Goal: Task Accomplishment & Management: Complete application form

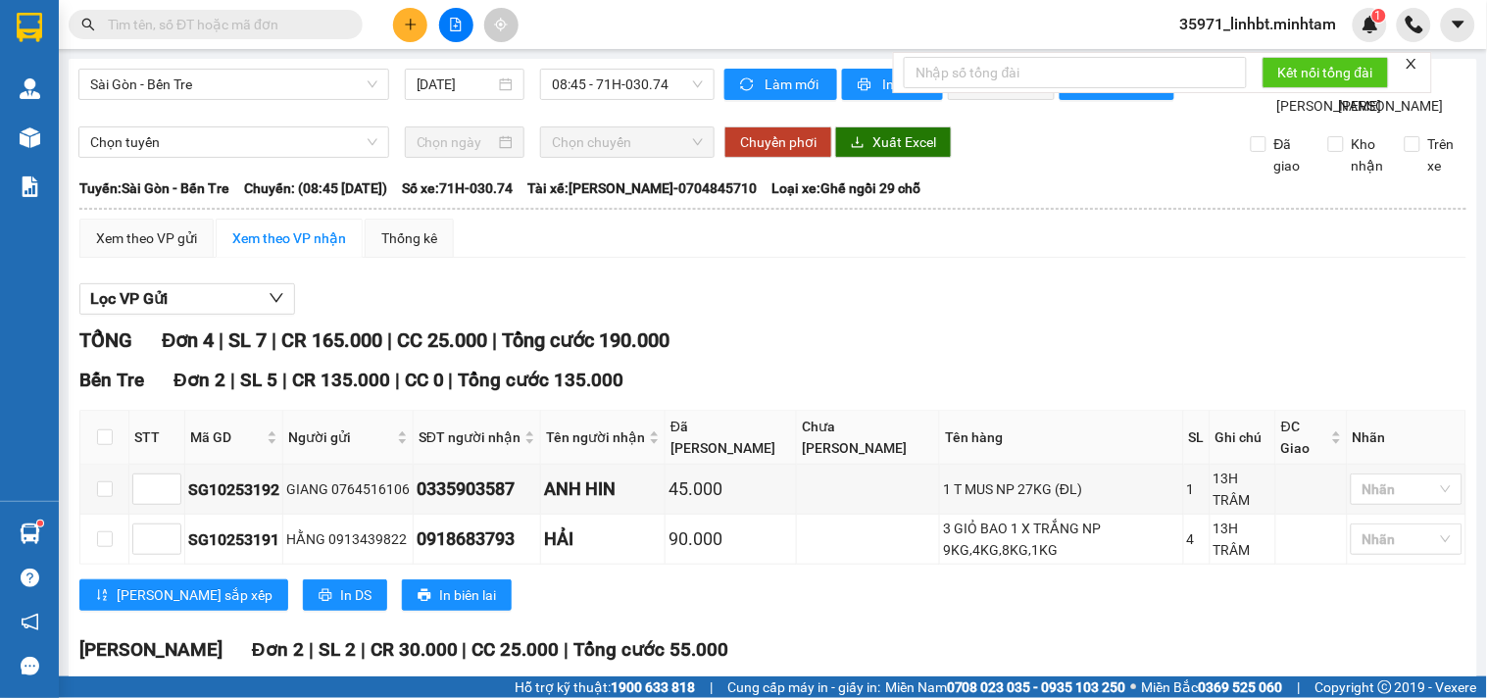
click at [220, 21] on input "text" at bounding box center [223, 25] width 231 height 22
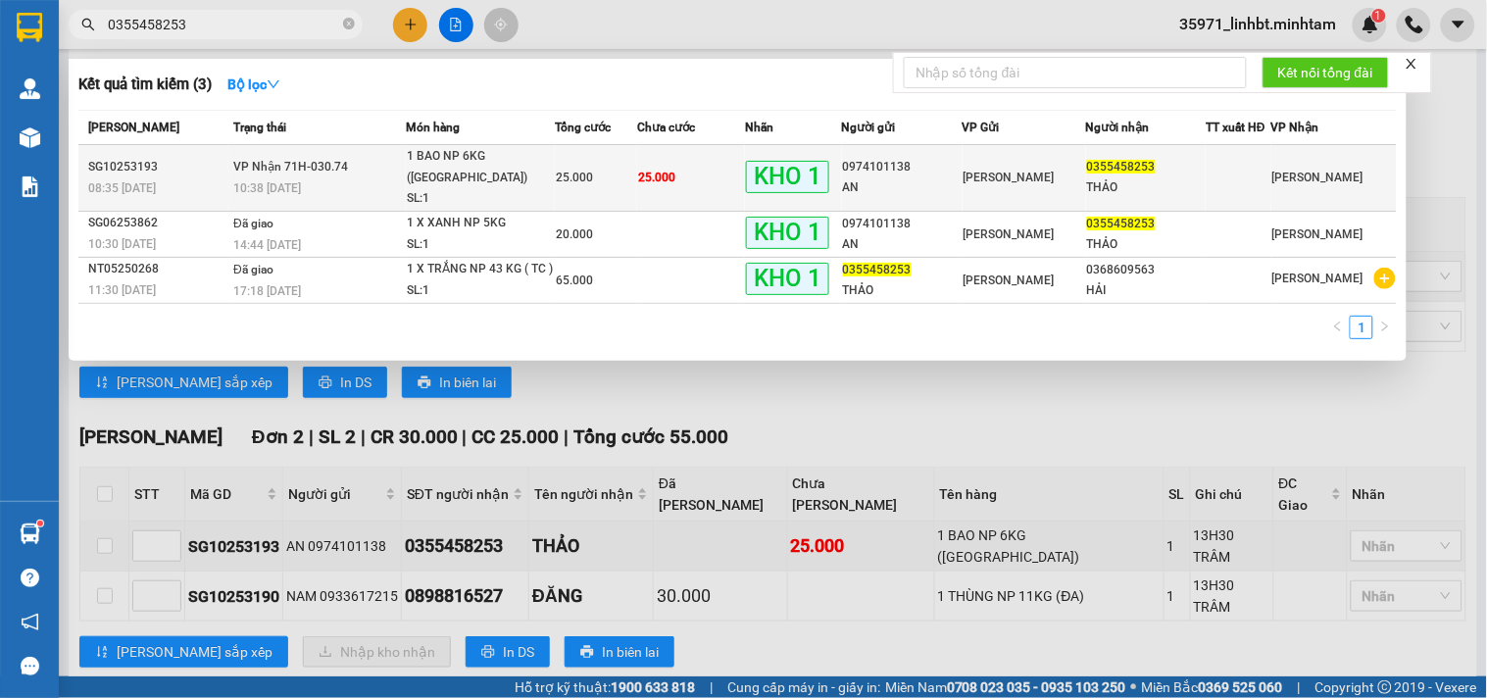
type input "0355458253"
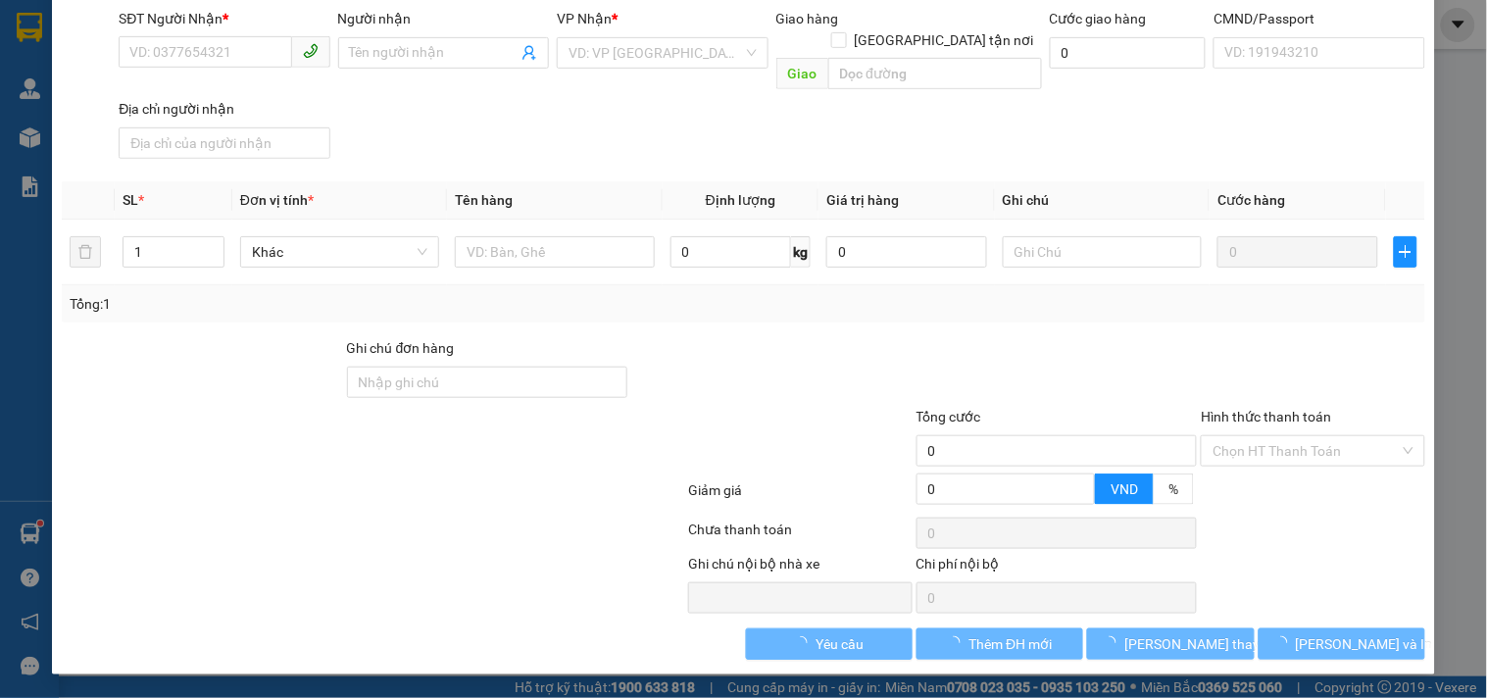
type input "0974101138"
type input "AN"
type input "0355458253"
type input "THẢO"
type input "KNM"
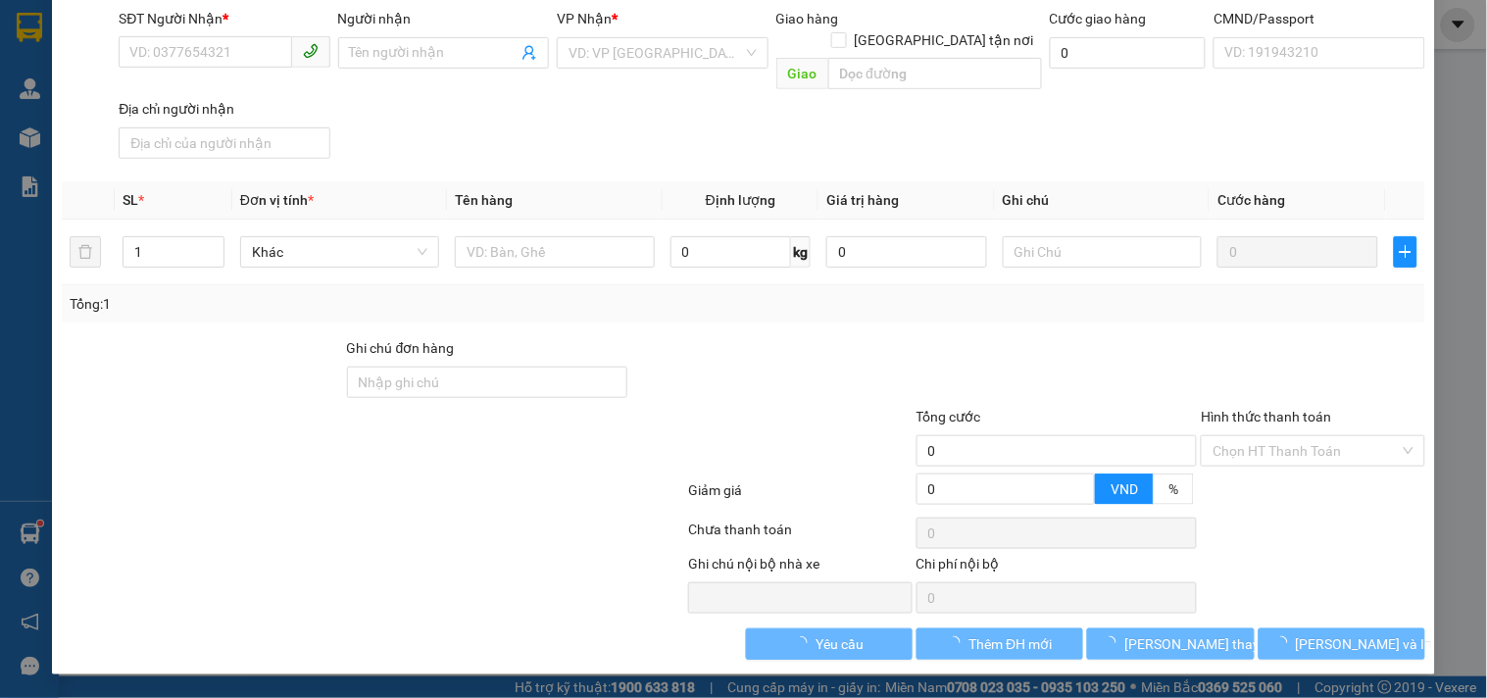
type input "25.000"
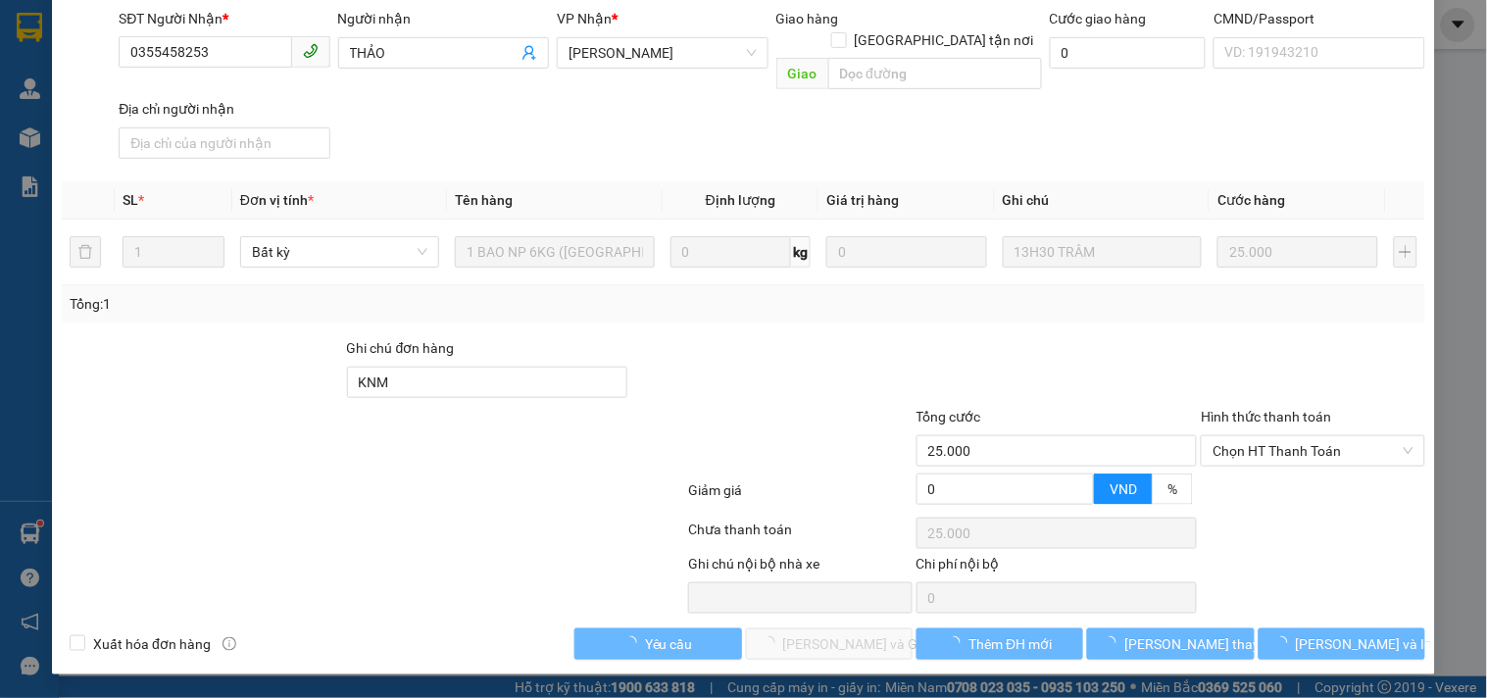
scroll to position [198, 0]
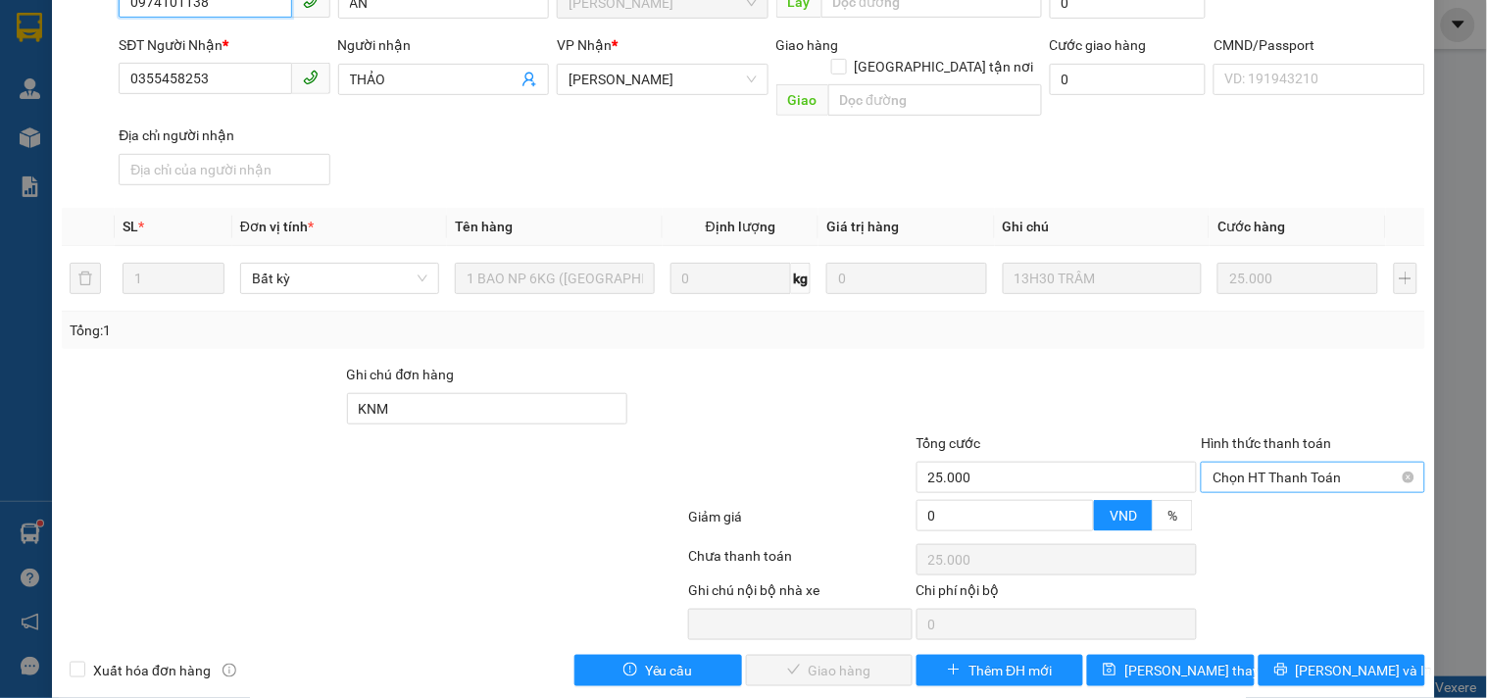
click at [1275, 463] on span "Chọn HT Thanh Toán" at bounding box center [1312, 477] width 200 height 29
click at [1258, 492] on div "Tại văn phòng" at bounding box center [1301, 492] width 198 height 22
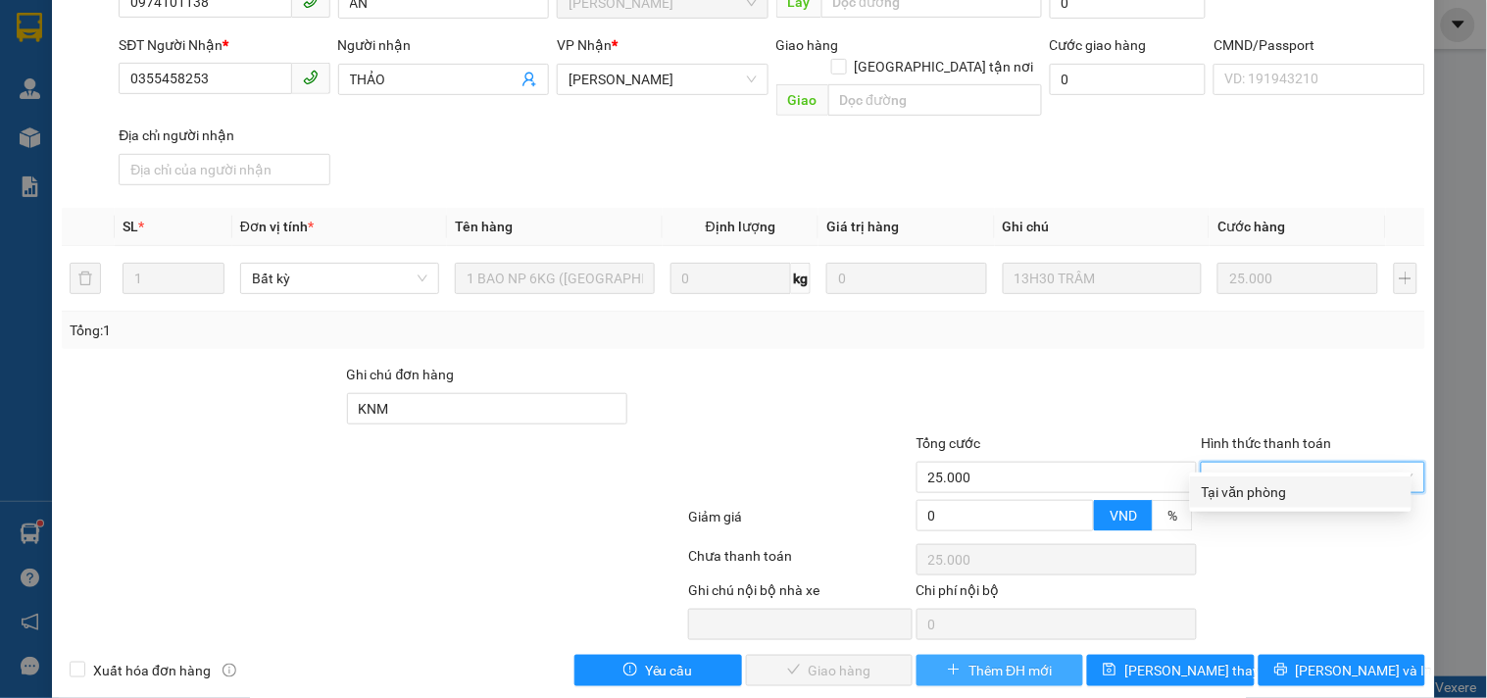
type input "0"
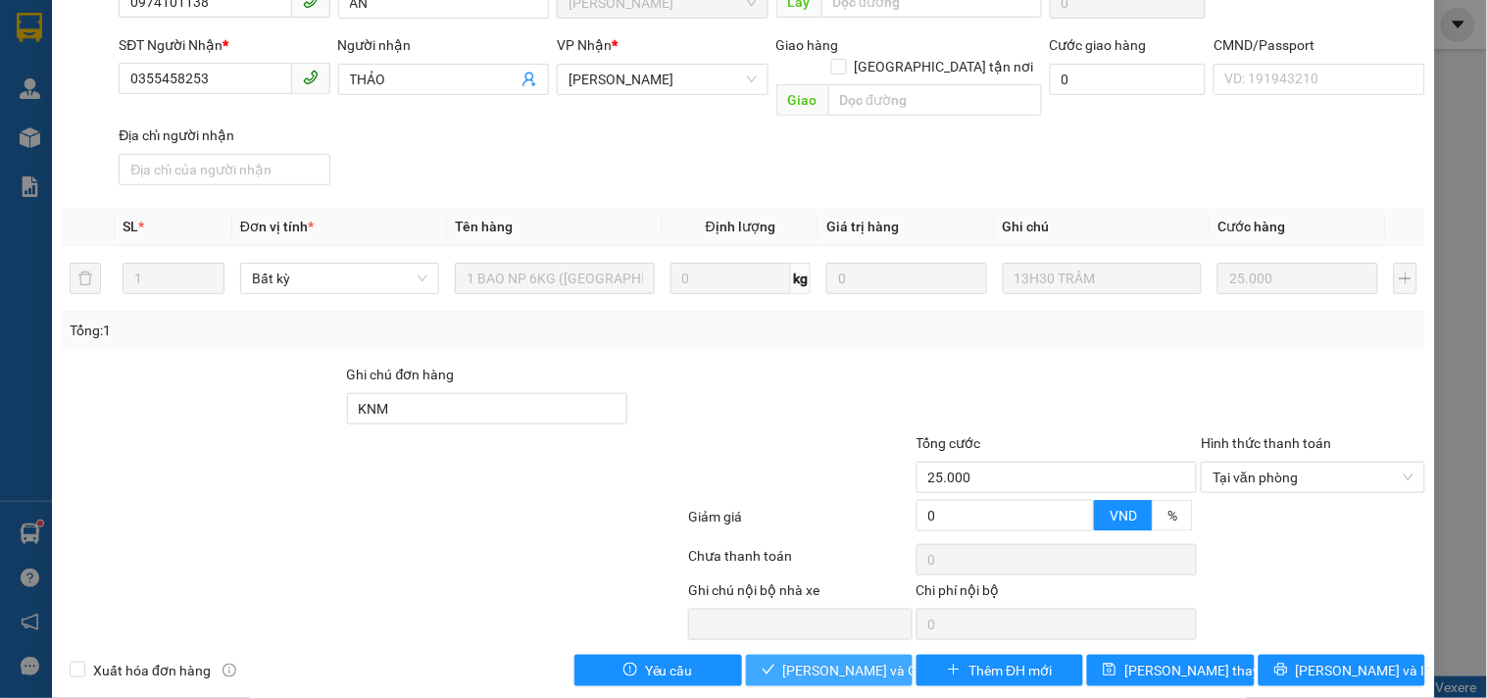
click at [802, 660] on span "[PERSON_NAME] và Giao hàng" at bounding box center [877, 671] width 188 height 22
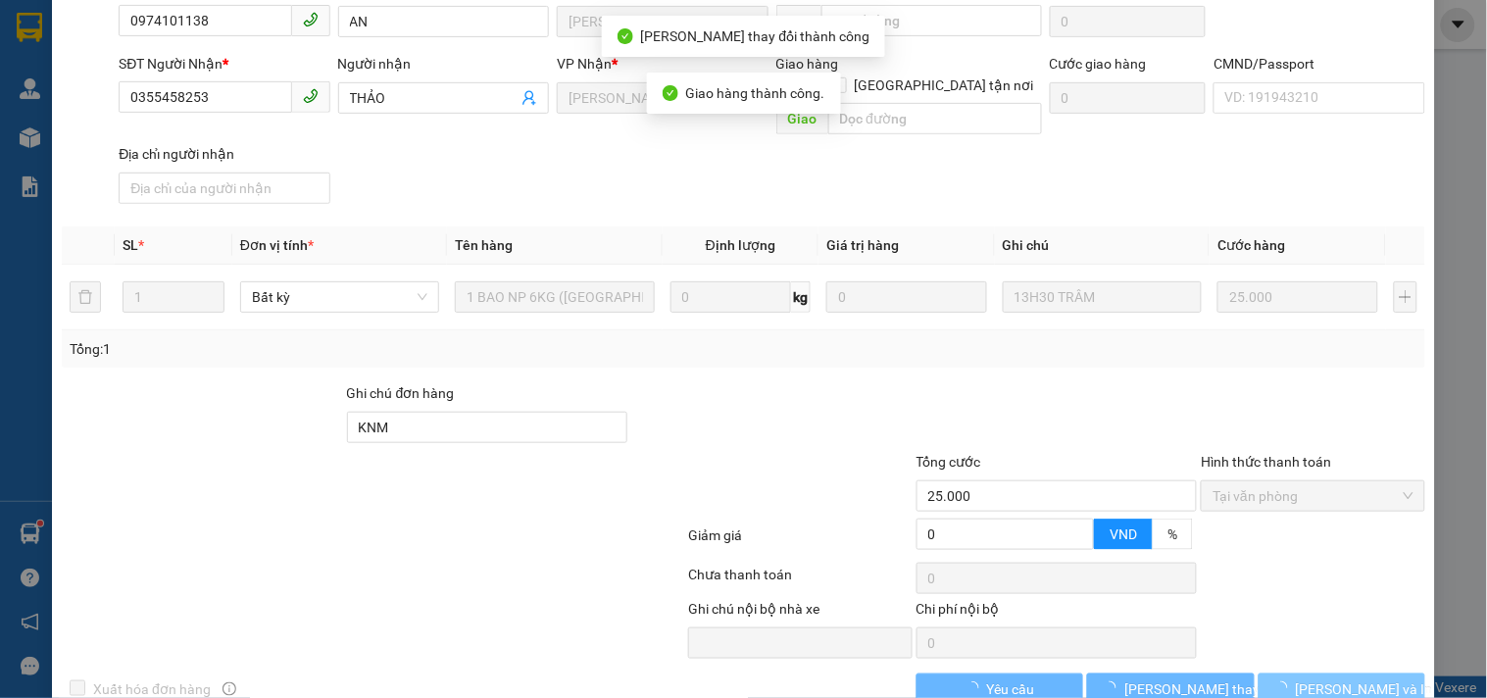
click at [1333, 678] on span "[PERSON_NAME] và In" at bounding box center [1364, 689] width 137 height 22
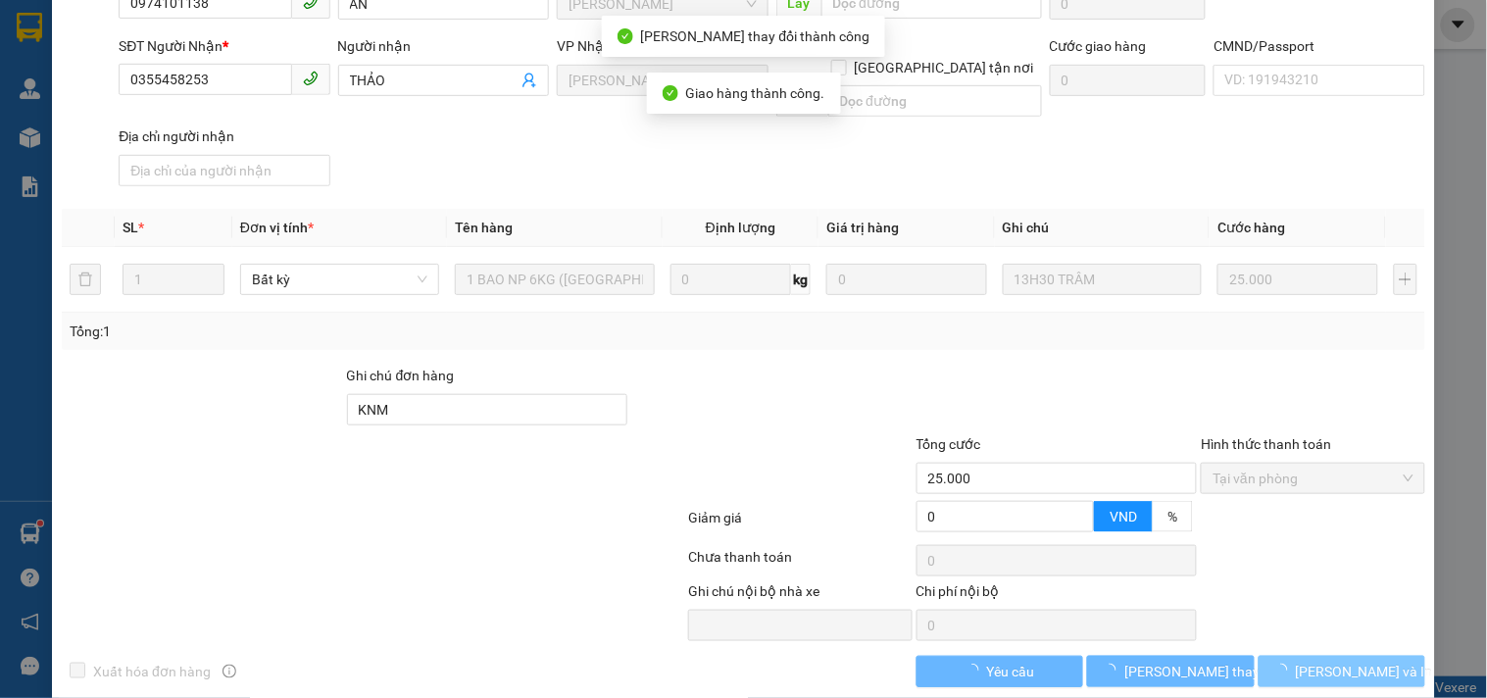
click at [1333, 661] on span "[PERSON_NAME] và In" at bounding box center [1364, 672] width 137 height 22
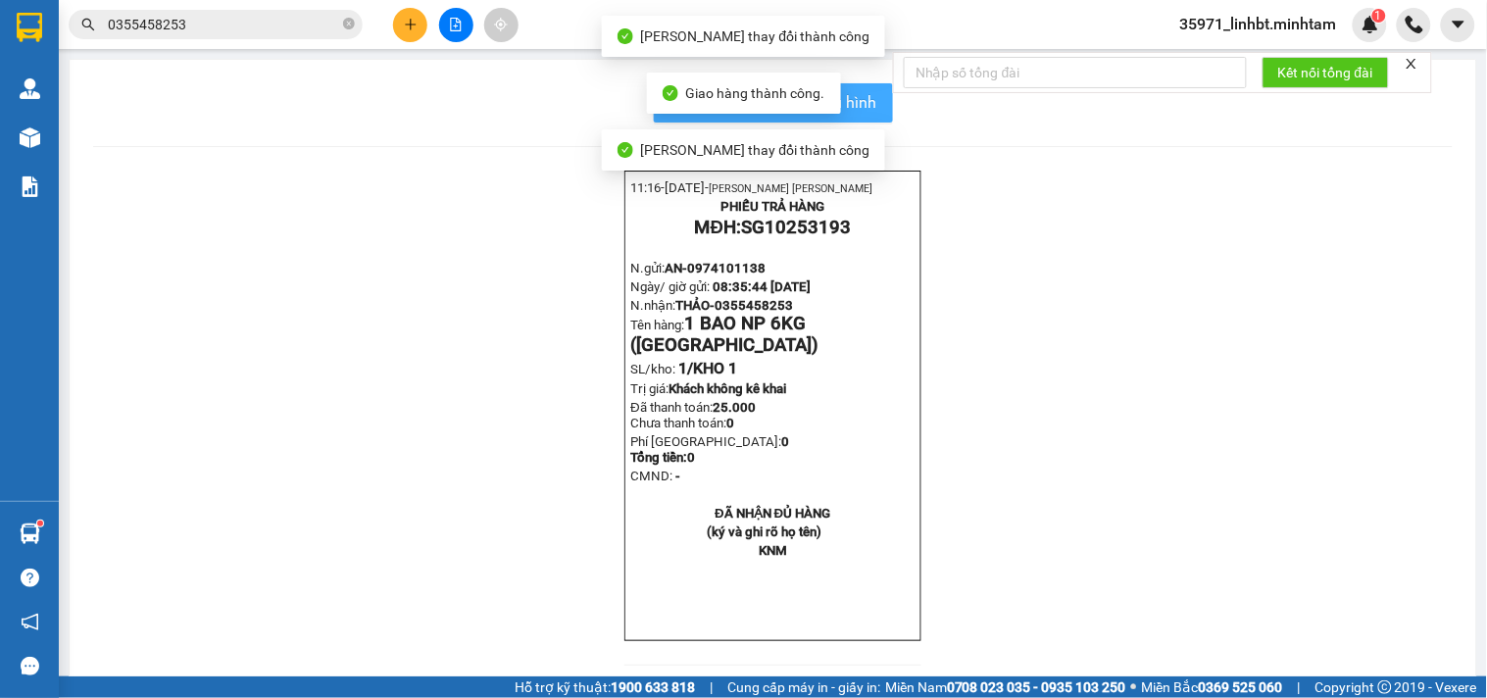
click at [876, 99] on button "In mẫu biên lai tự cấu hình" at bounding box center [773, 102] width 239 height 39
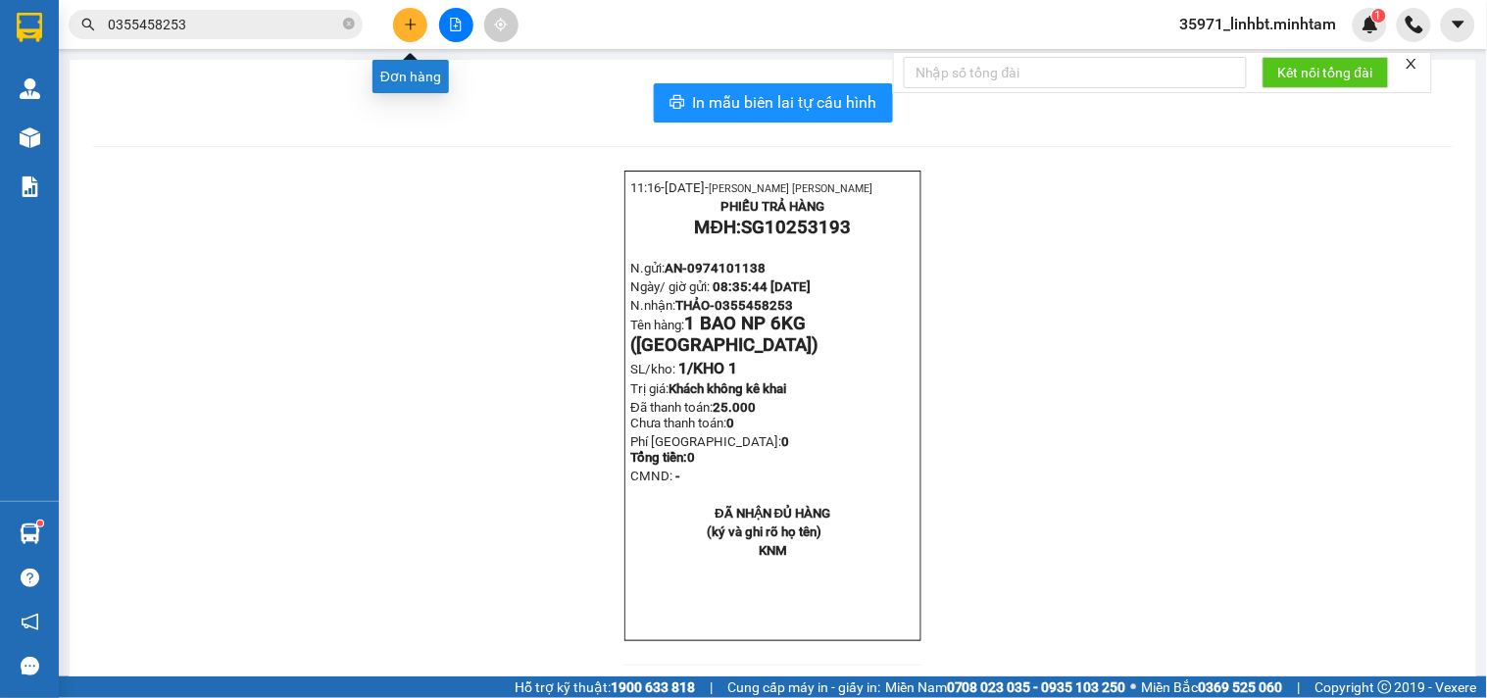
click at [399, 20] on button at bounding box center [410, 25] width 34 height 34
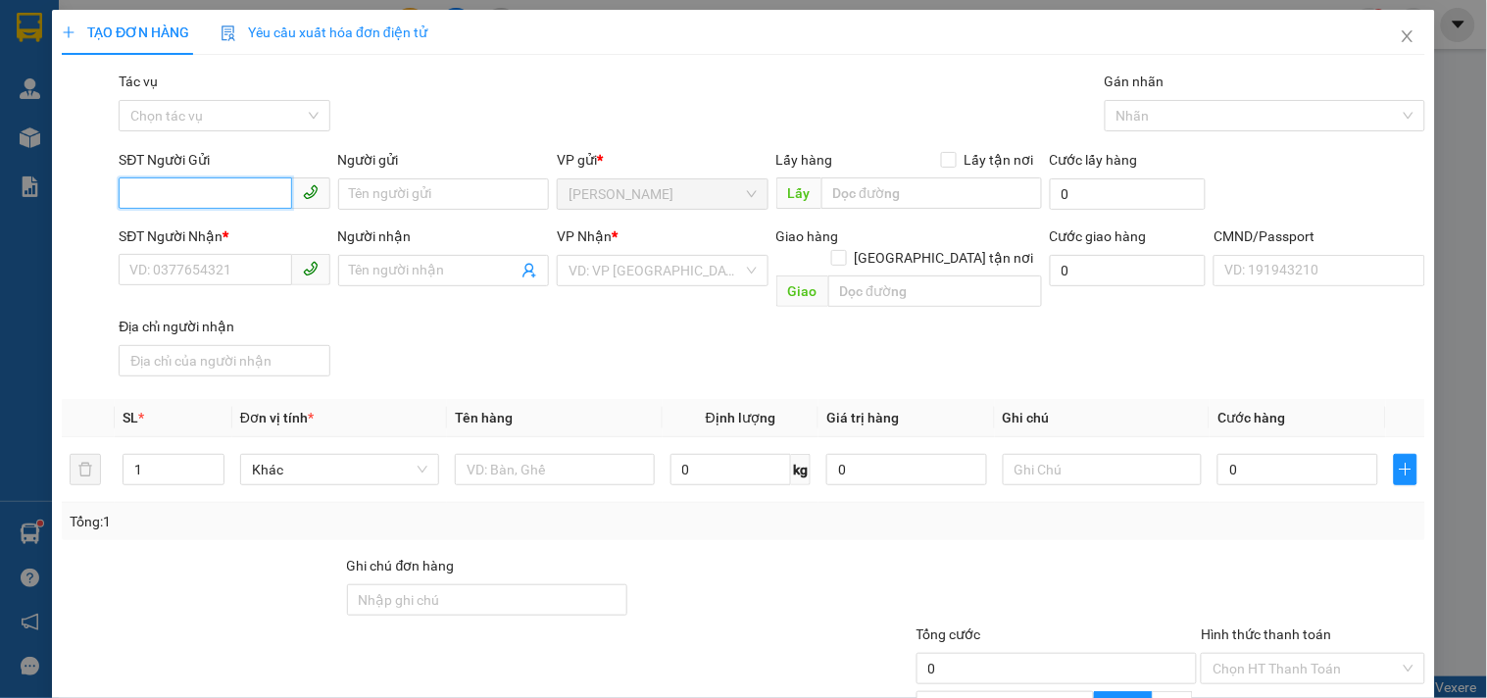
click at [161, 198] on input "SĐT Người Gửi" at bounding box center [205, 192] width 172 height 31
type input "0902857211"
click at [237, 237] on div "0902857211 - [GEOGRAPHIC_DATA]" at bounding box center [239, 233] width 221 height 22
type input "ANH THỌ"
type input "0966123990"
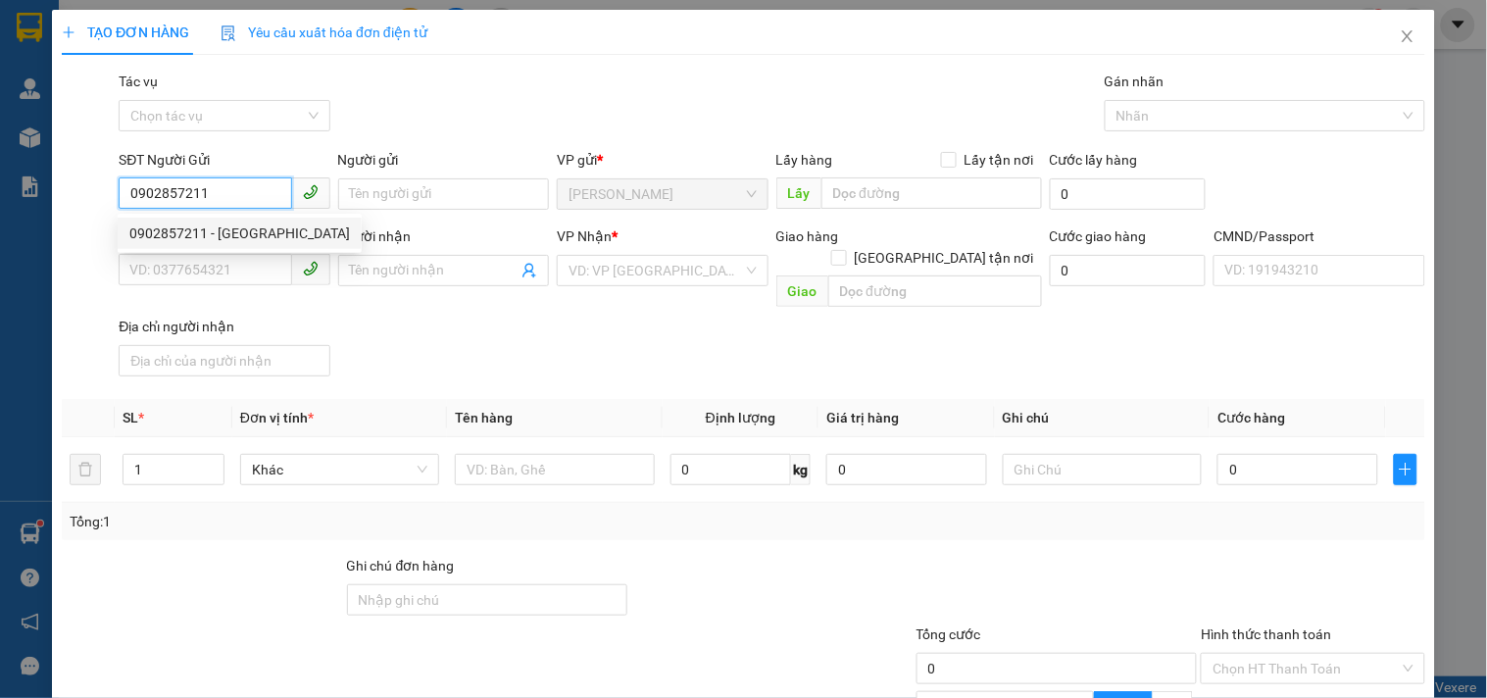
type input "TÚ NGUYÊN"
type input "0902857211"
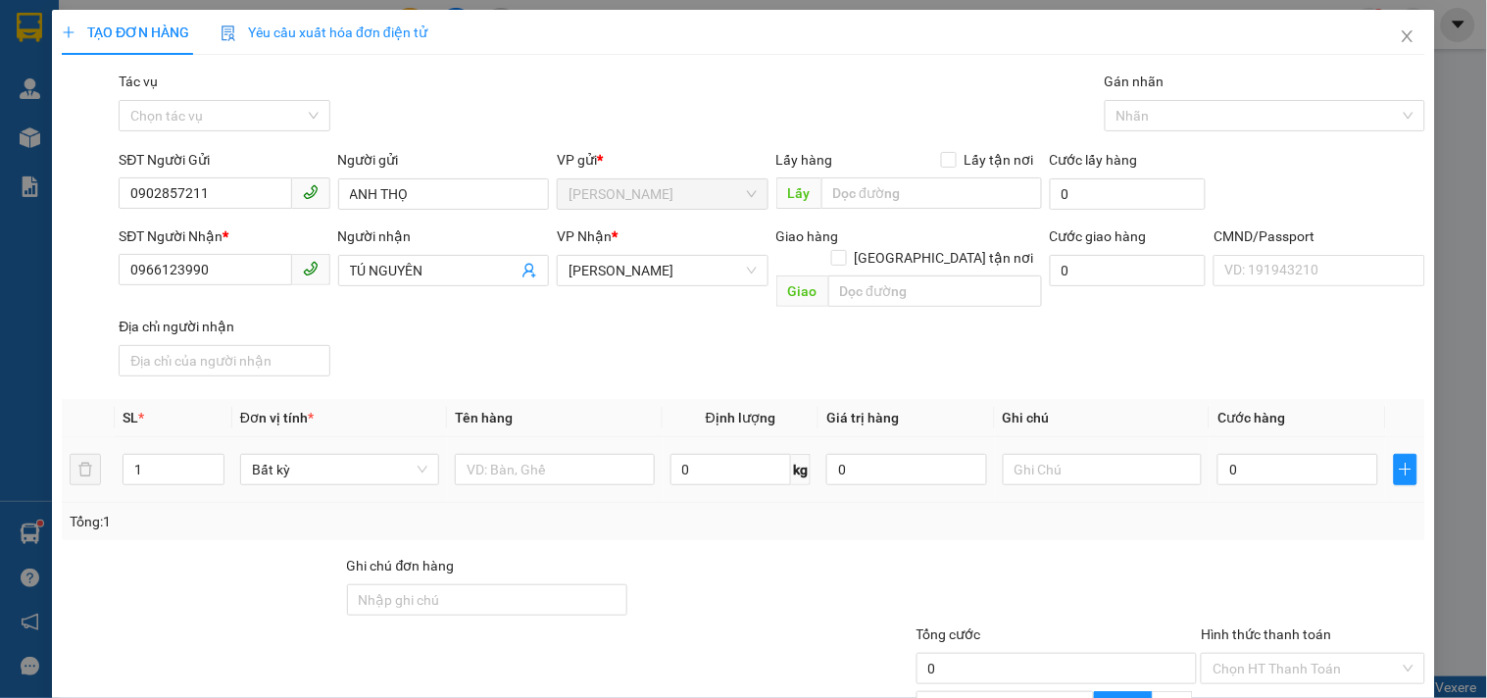
click at [529, 462] on div at bounding box center [554, 469] width 199 height 39
click at [537, 454] on input "text" at bounding box center [554, 469] width 199 height 31
type input "1 smi gt np_ [GEOGRAPHIC_DATA]"
click at [1076, 454] on input "text" at bounding box center [1102, 469] width 199 height 31
type input "16h linh"
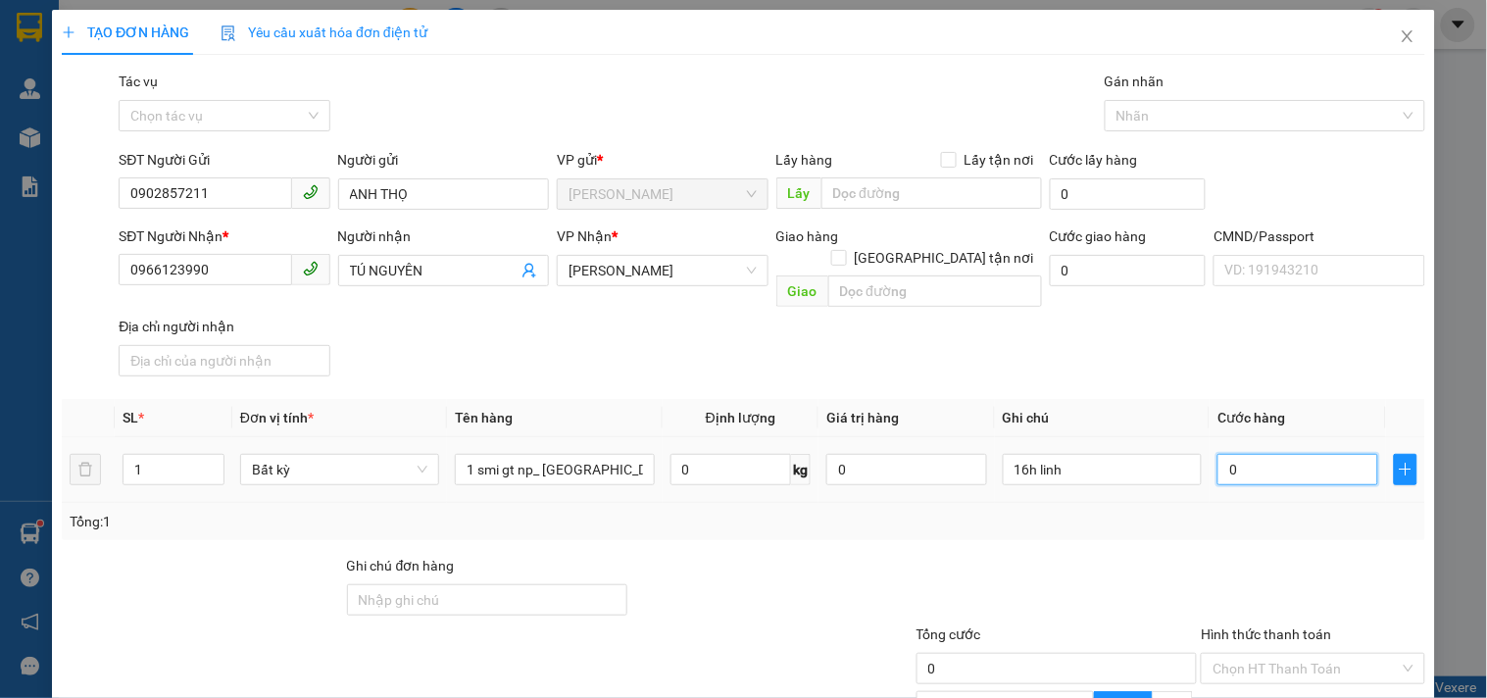
click at [1255, 454] on input "0" at bounding box center [1297, 469] width 161 height 31
type input "2"
type input "20"
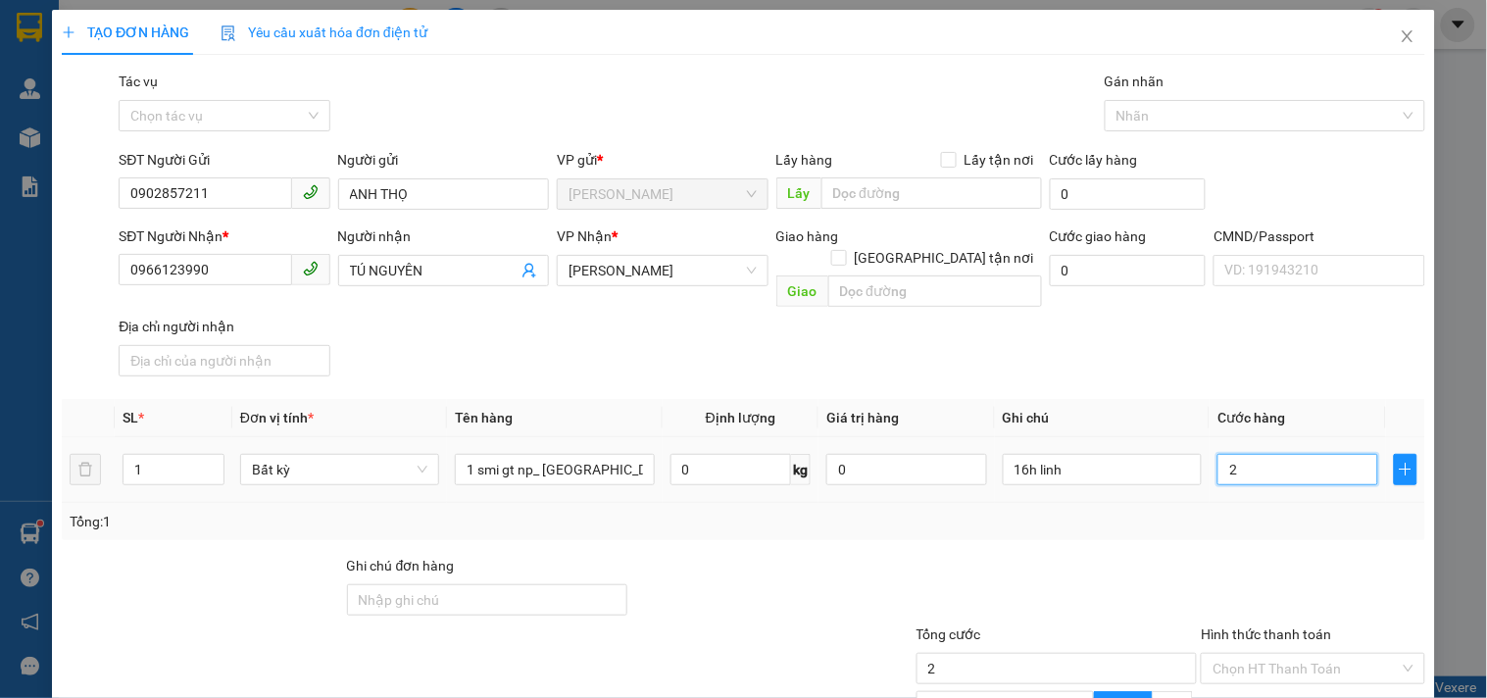
type input "20"
type input "20.000"
click at [1307, 503] on div "Tổng: 1" at bounding box center [743, 521] width 1363 height 37
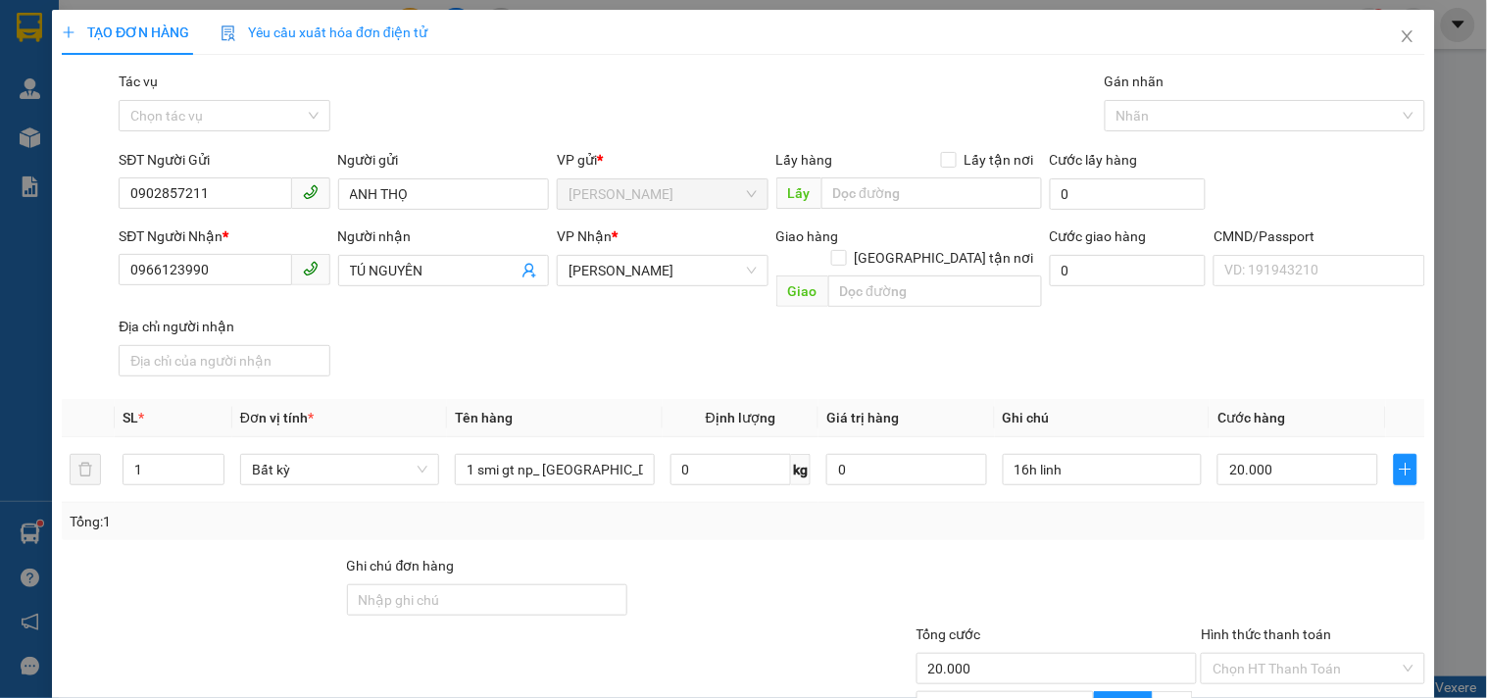
scroll to position [181, 0]
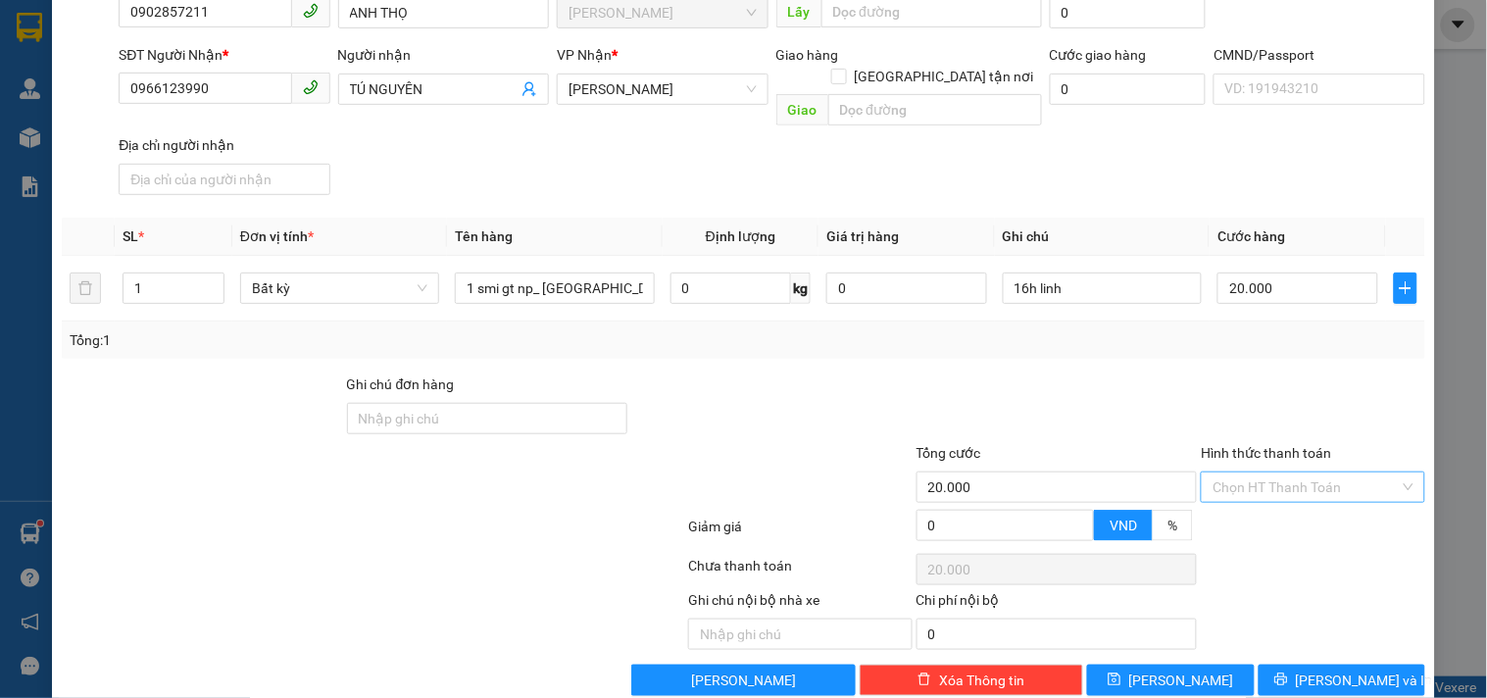
click at [1253, 472] on input "Hình thức thanh toán" at bounding box center [1305, 486] width 186 height 29
click at [1241, 492] on div "Tại văn phòng" at bounding box center [1301, 503] width 198 height 22
type input "0"
click at [1327, 669] on span "[PERSON_NAME] và In" at bounding box center [1364, 680] width 137 height 22
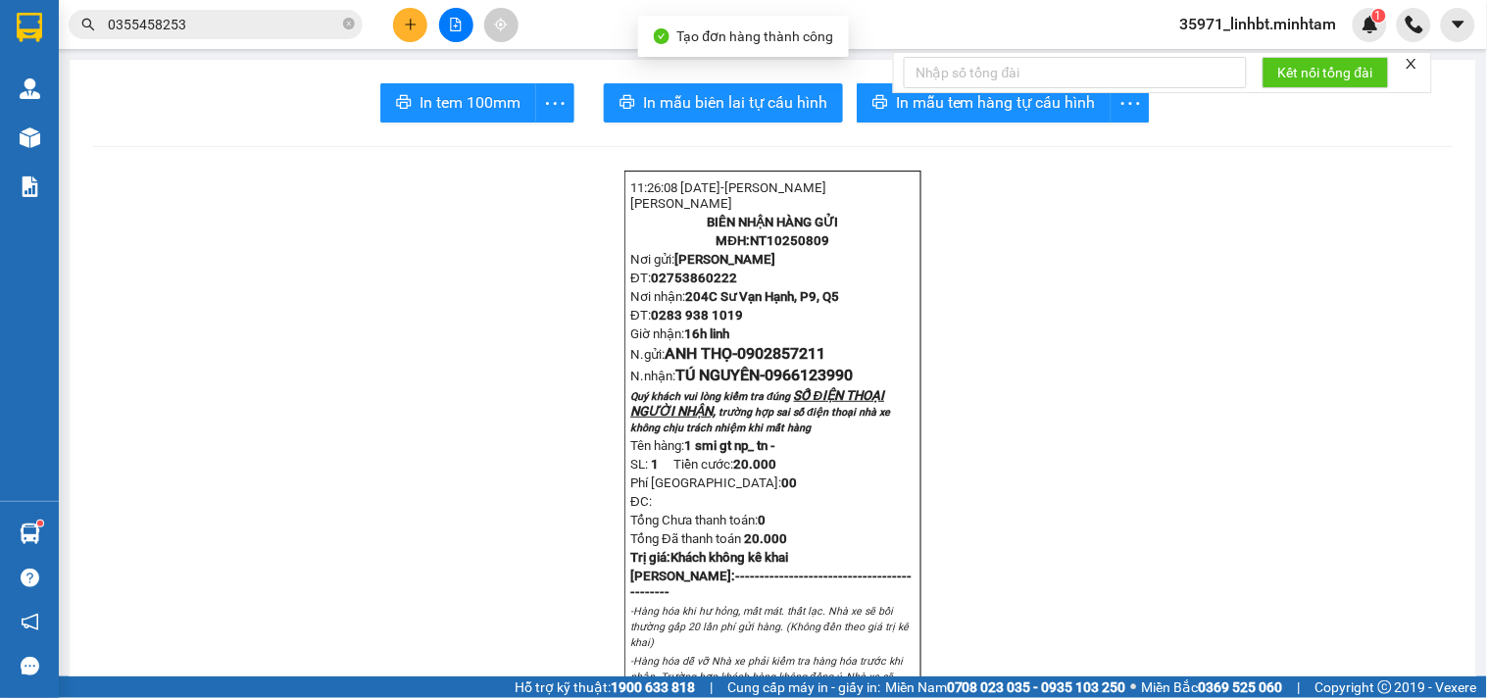
click at [945, 93] on div "Kết nối tổng đài" at bounding box center [1162, 72] width 539 height 41
click at [925, 122] on button "In mẫu tem hàng tự cấu hình" at bounding box center [984, 102] width 255 height 39
click at [462, 92] on span "In tem 100mm" at bounding box center [469, 102] width 101 height 25
click at [193, 21] on input "0355458253" at bounding box center [223, 25] width 231 height 22
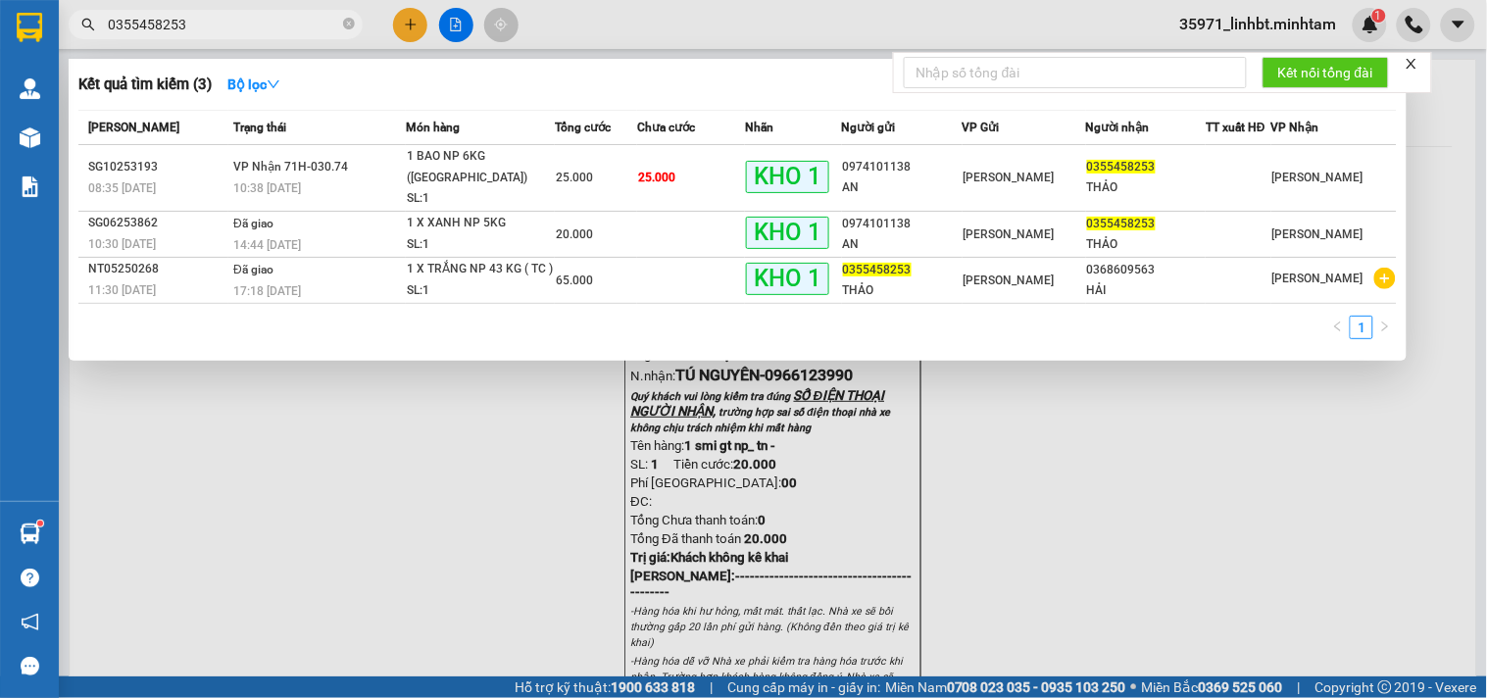
click at [193, 21] on input "0355458253" at bounding box center [223, 25] width 231 height 22
click at [193, 18] on input "0355458253" at bounding box center [223, 25] width 231 height 22
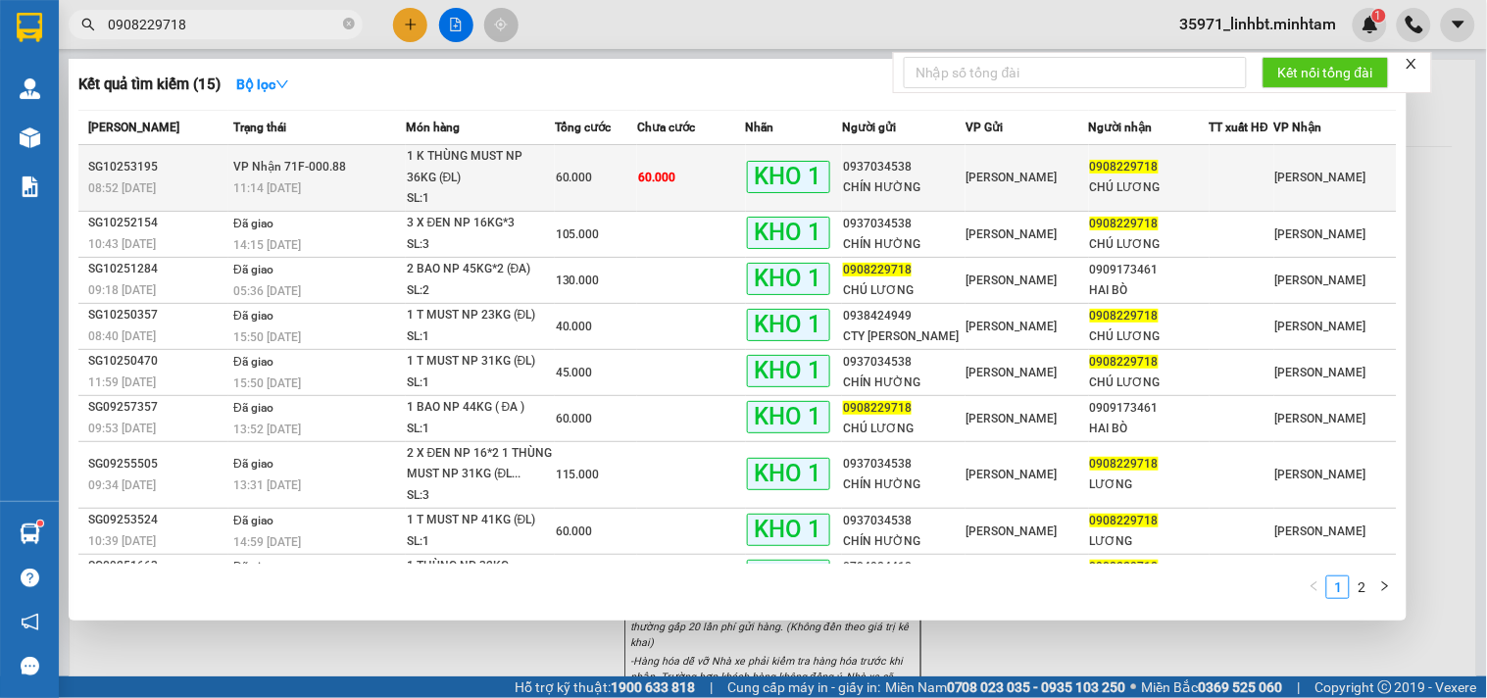
type input "0908229718"
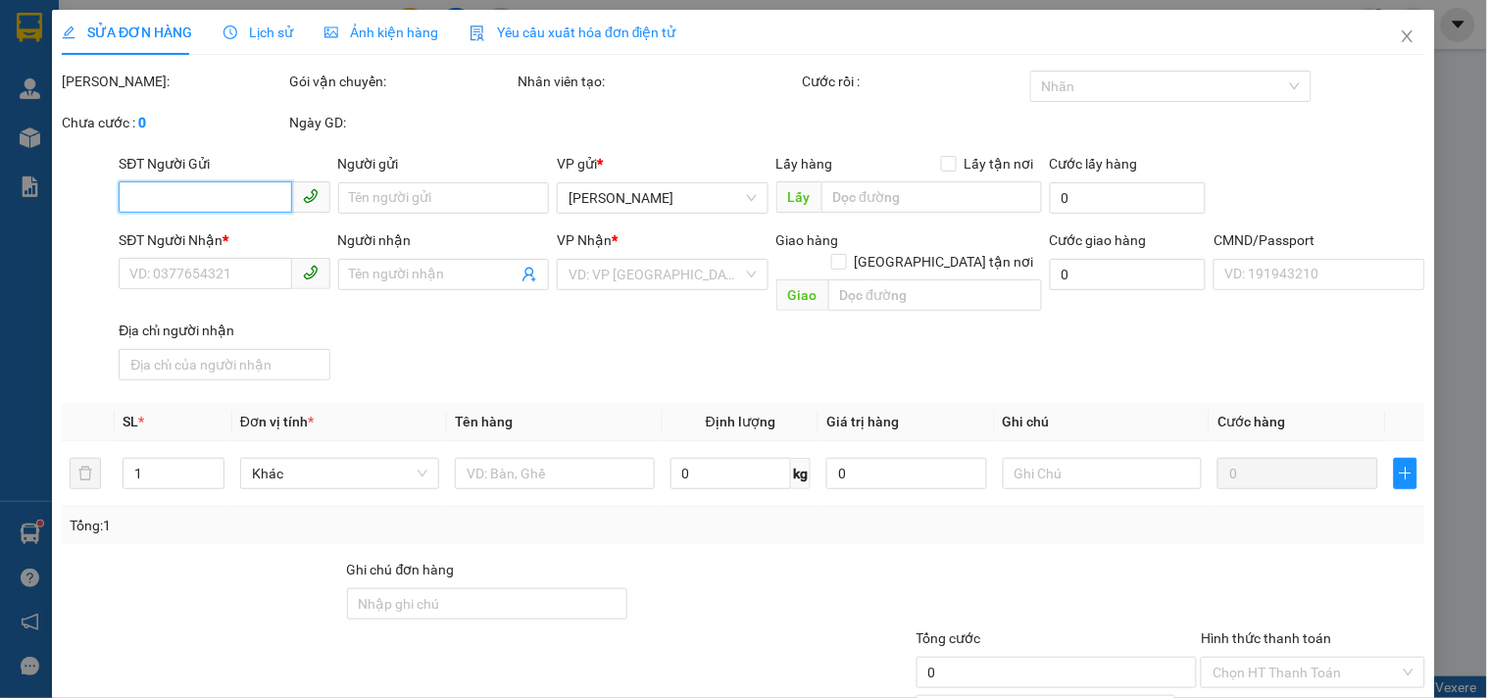
type input "0937034538"
type input "CHÍN HƯỜNG"
type input "0908229718"
type input "CHÚ LƯƠNG"
type input "ĐG"
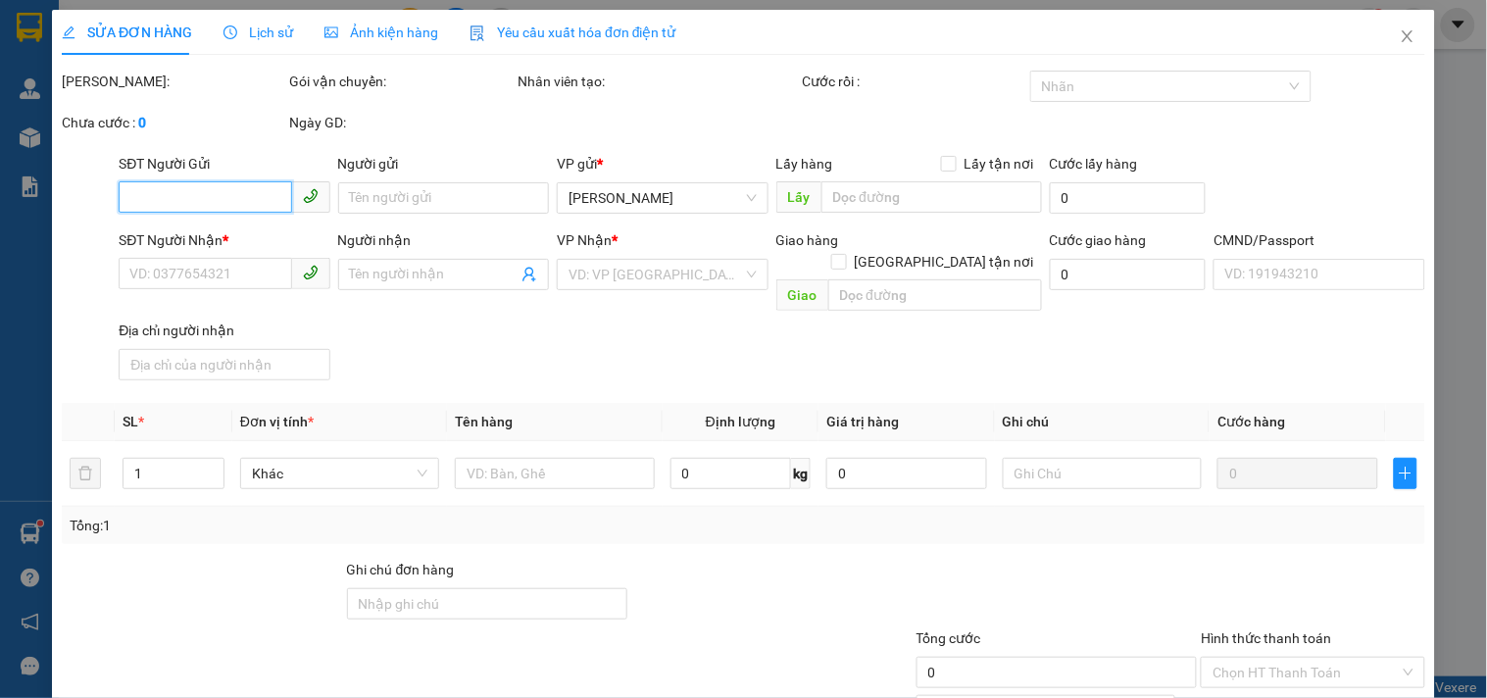
type input "60.000"
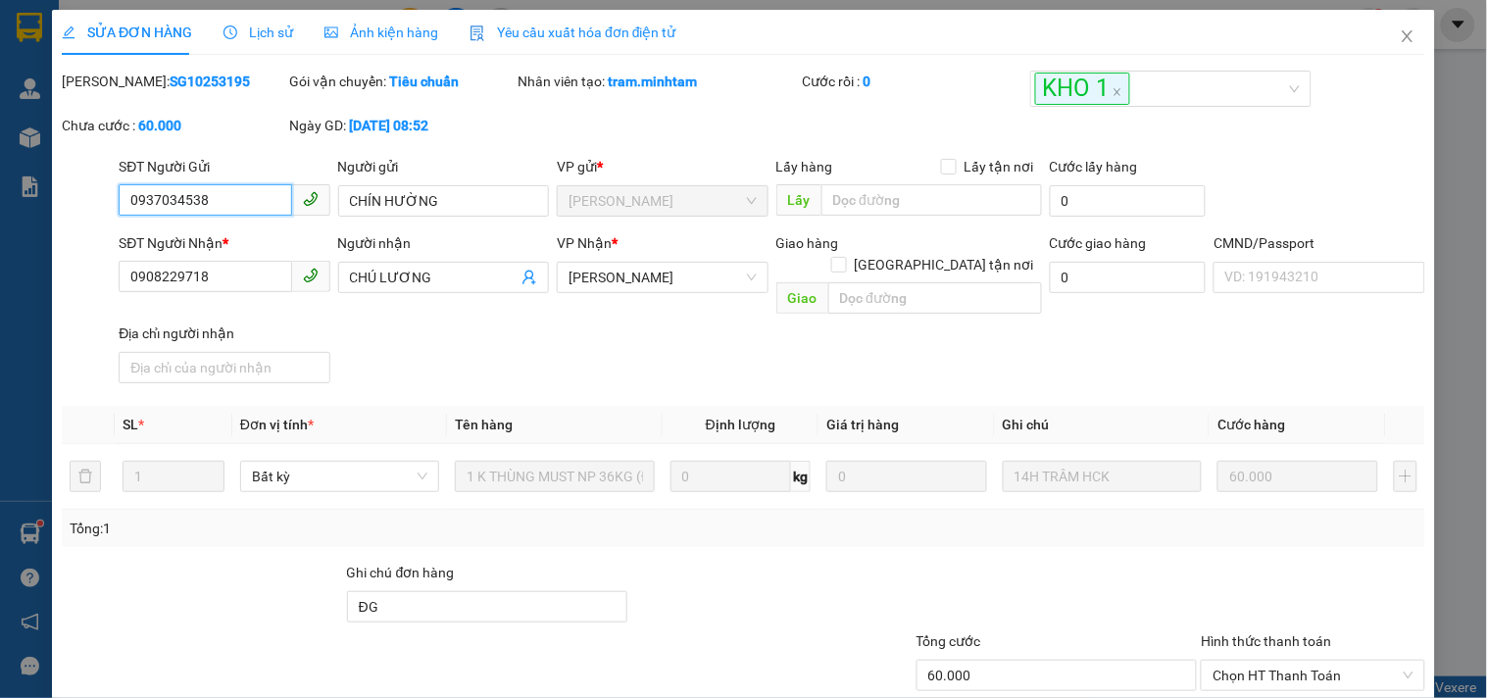
scroll to position [198, 0]
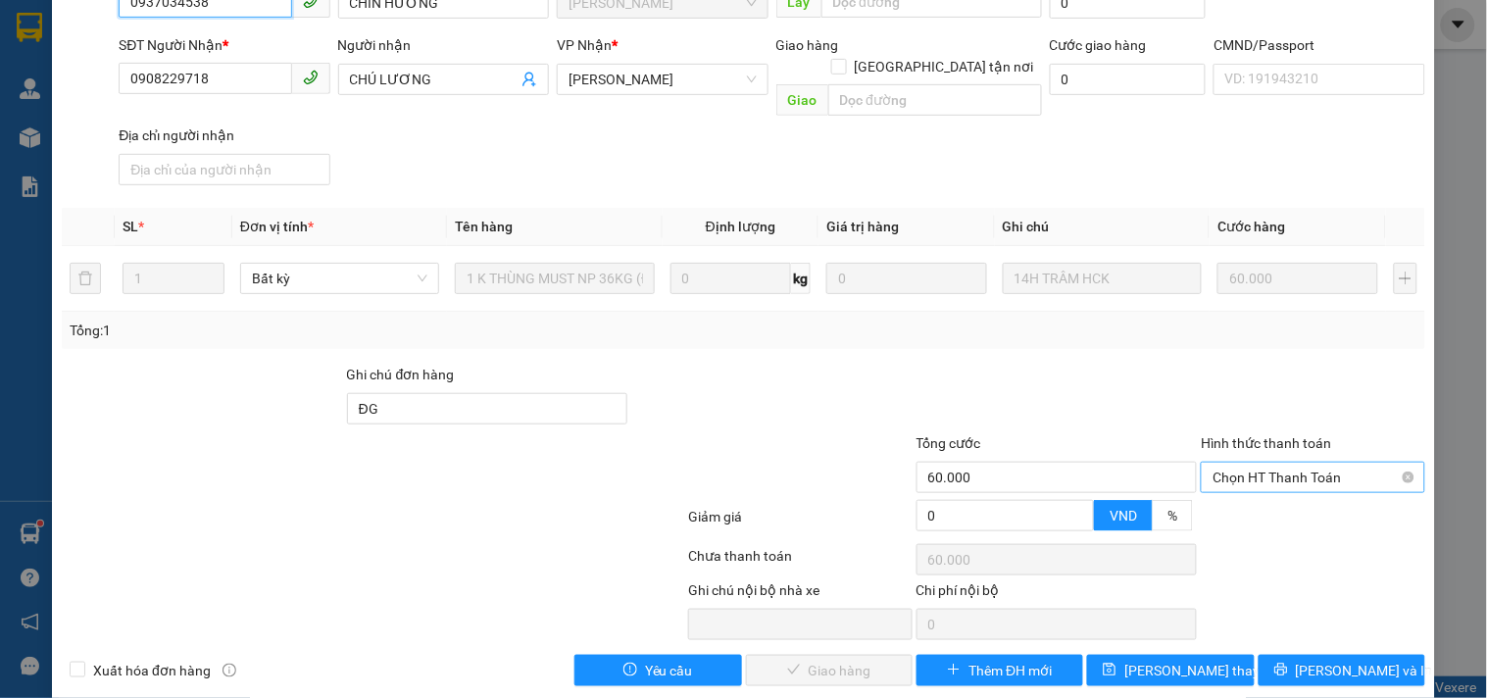
click at [1376, 462] on div "Chọn HT Thanh Toán" at bounding box center [1312, 477] width 223 height 31
click at [1320, 488] on div "Tại văn phòng" at bounding box center [1301, 492] width 198 height 22
type input "0"
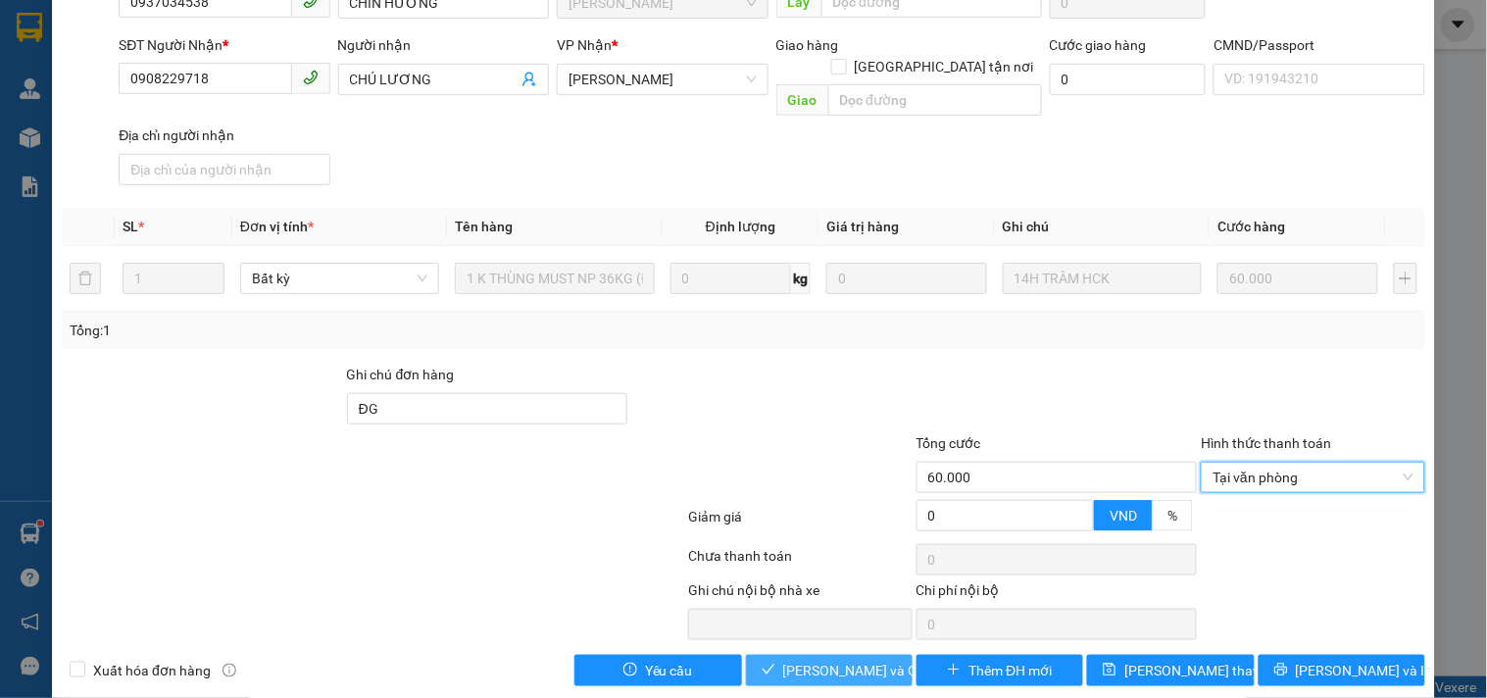
click at [813, 660] on span "[PERSON_NAME] và Giao hàng" at bounding box center [877, 671] width 188 height 22
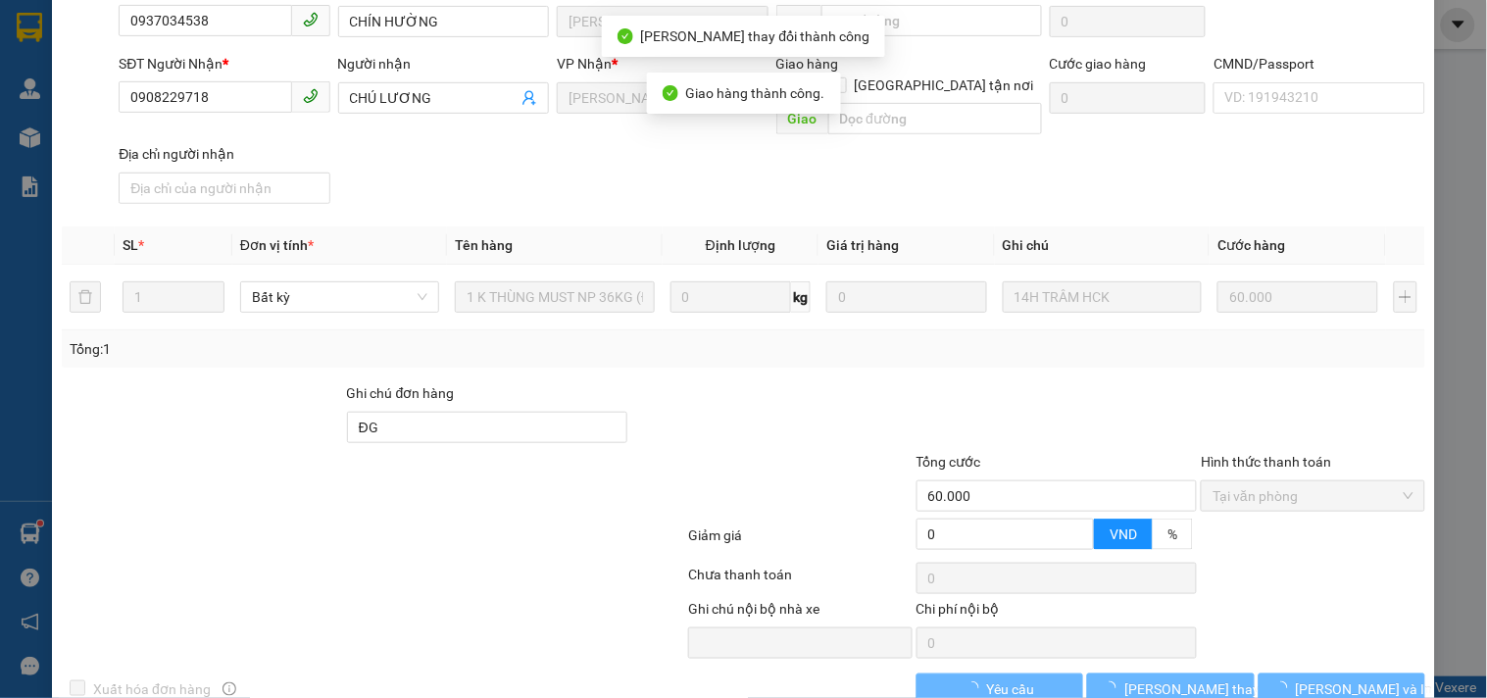
click at [1331, 678] on span "[PERSON_NAME] và In" at bounding box center [1364, 689] width 137 height 22
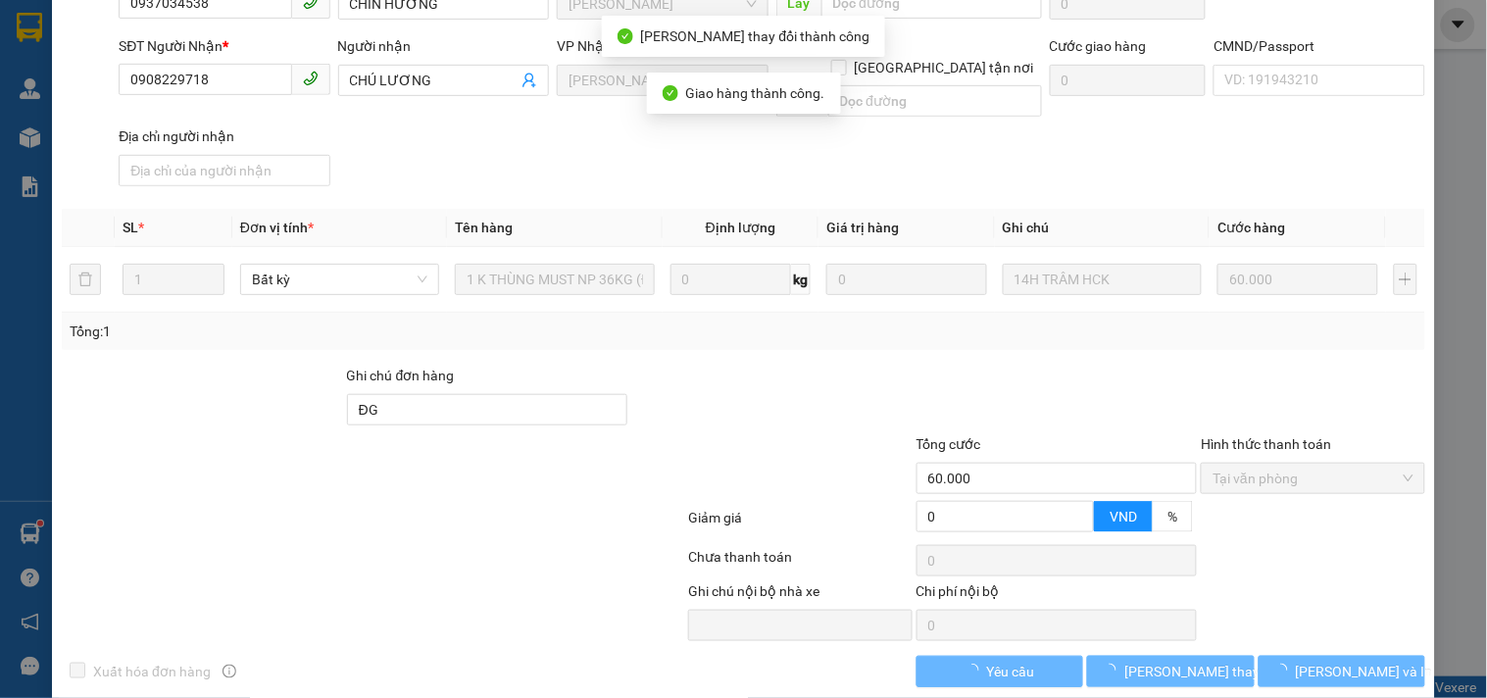
click at [1331, 661] on span "[PERSON_NAME] và In" at bounding box center [1364, 672] width 137 height 22
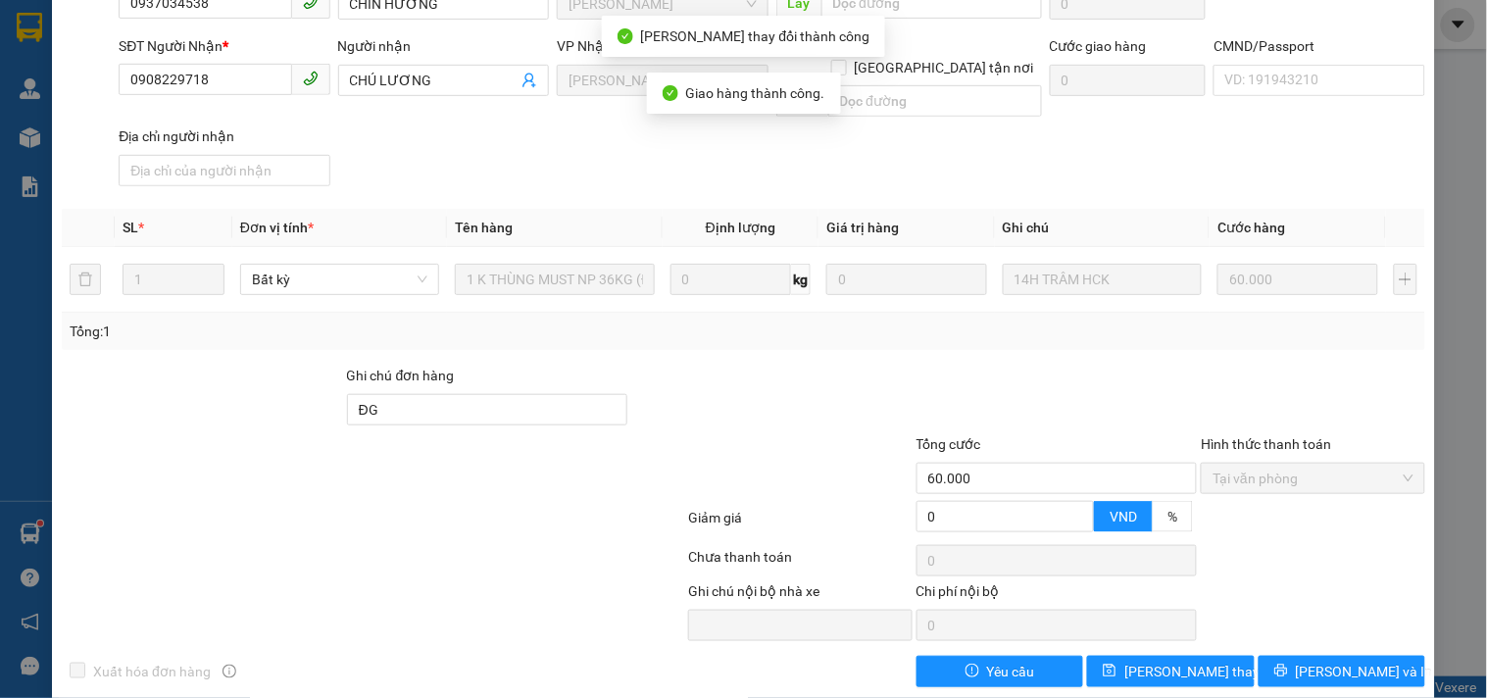
click at [1331, 661] on span "[PERSON_NAME] và In" at bounding box center [1364, 672] width 137 height 22
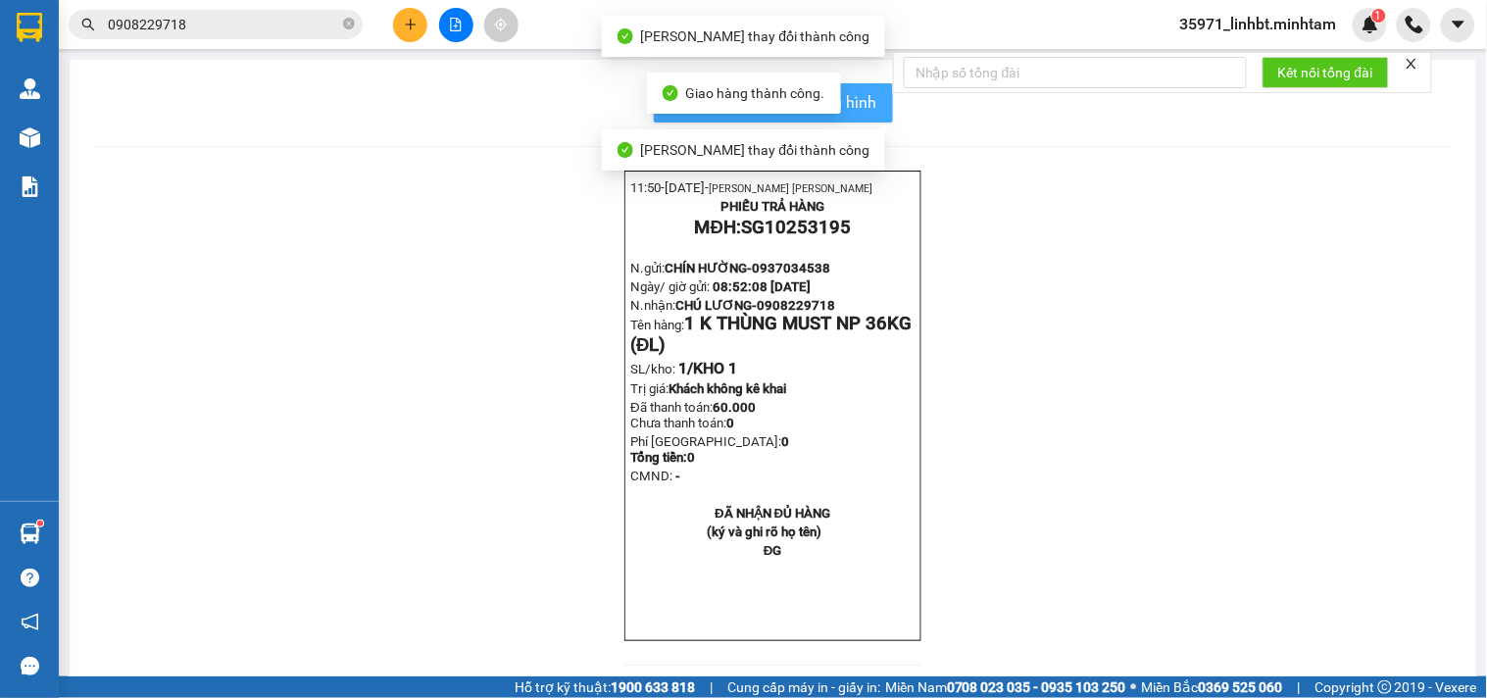
click at [851, 100] on span "In mẫu biên lai tự cấu hình" at bounding box center [785, 102] width 184 height 25
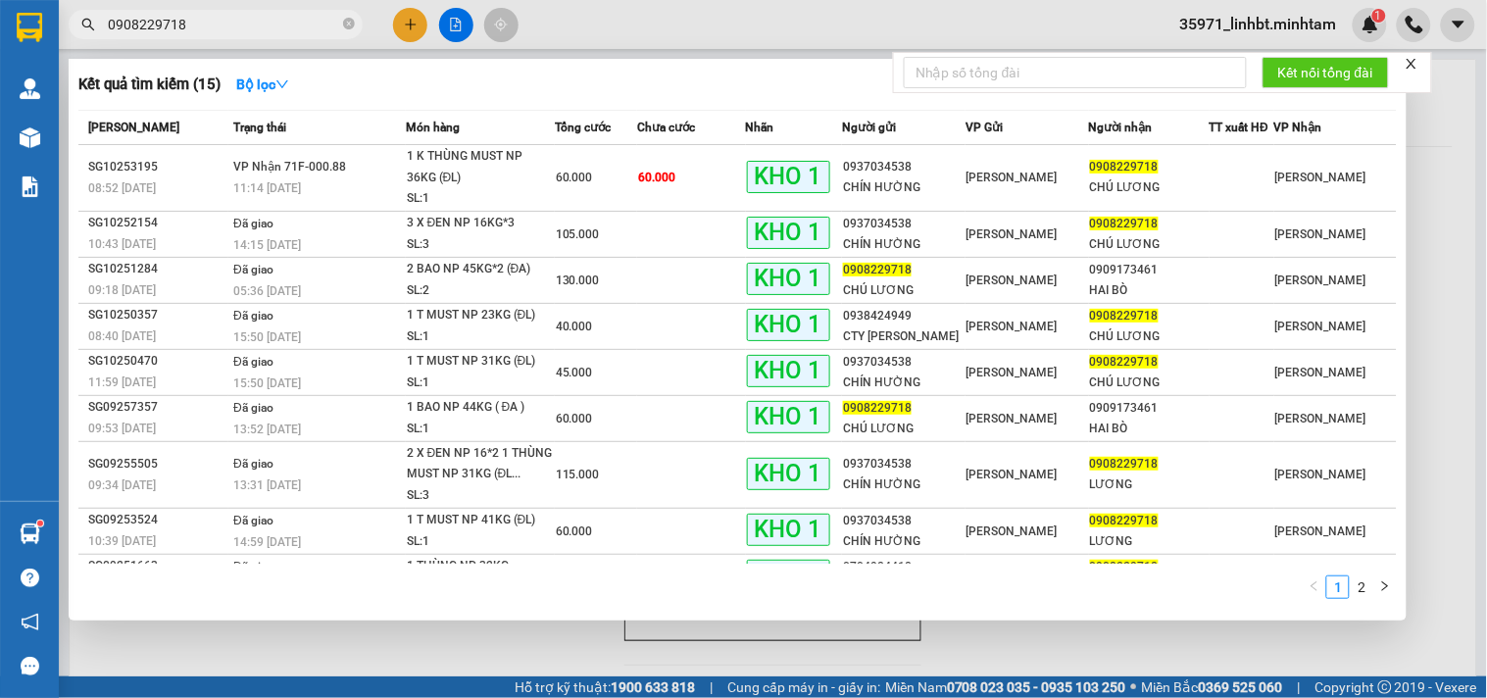
click at [206, 15] on input "0908229718" at bounding box center [223, 25] width 231 height 22
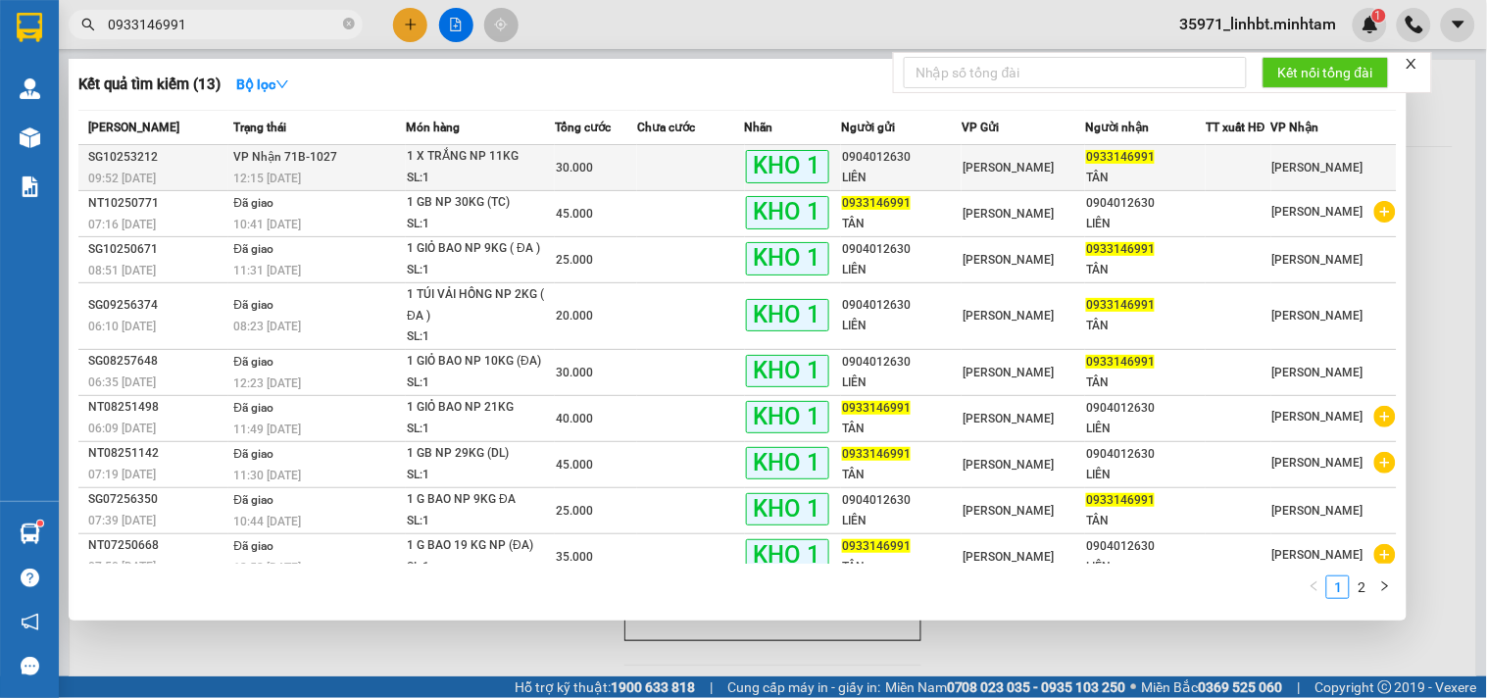
type input "0933146991"
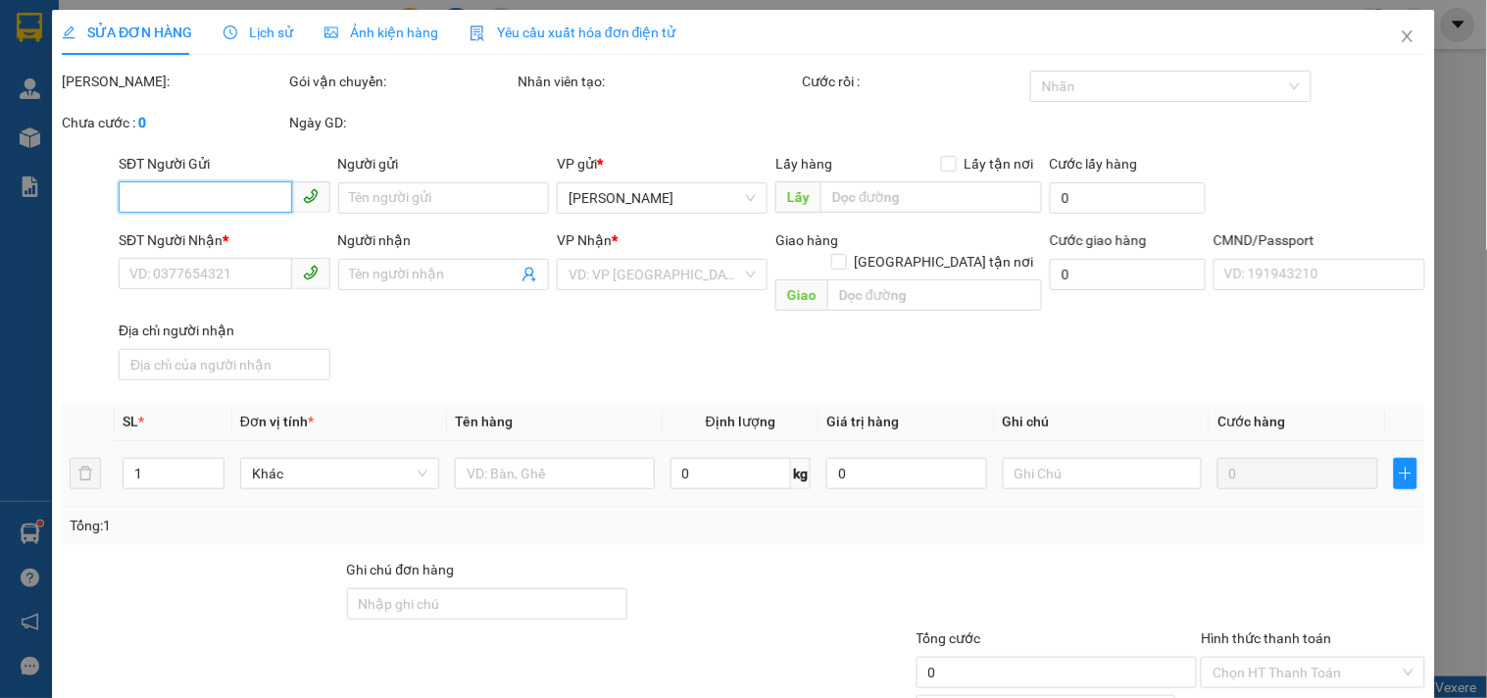
type input "0904012630"
type input "LIÊN"
type input "0933146991"
type input "TÂN"
type input "30.000"
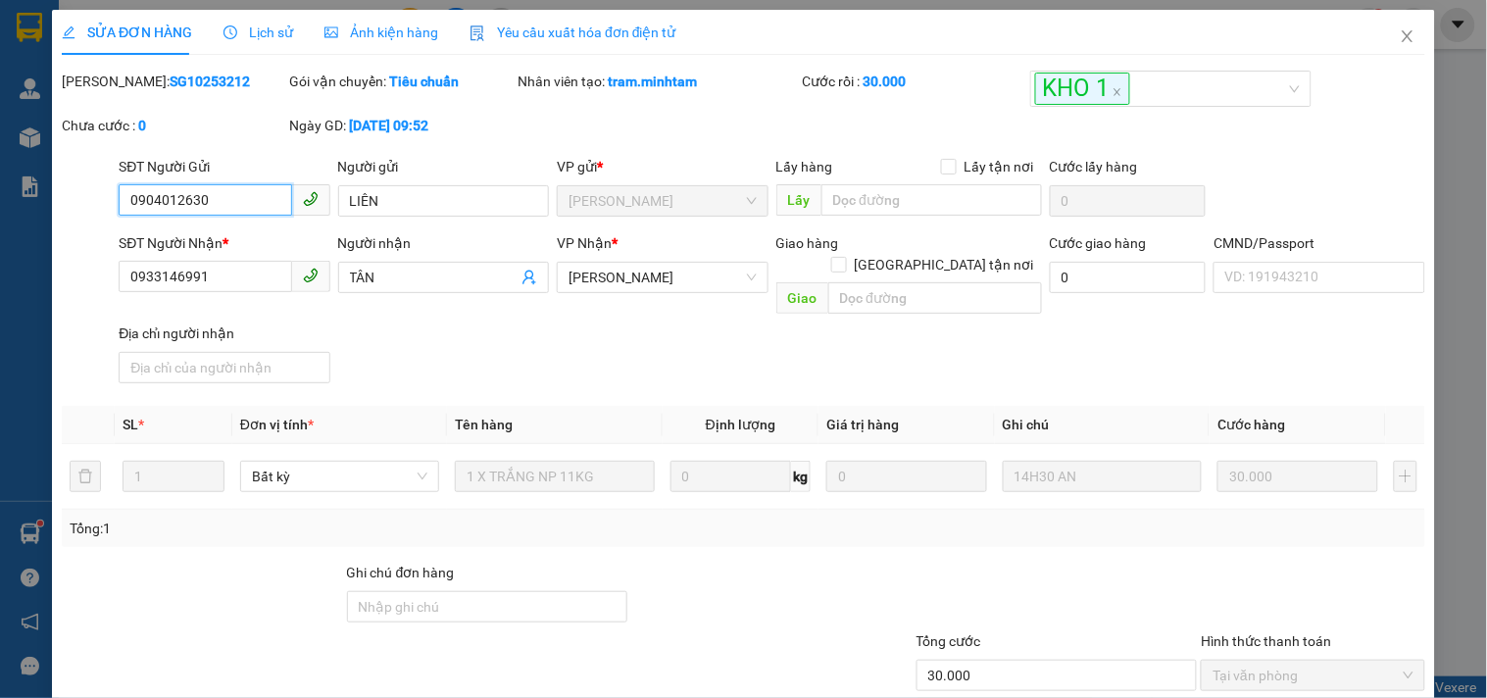
scroll to position [198, 0]
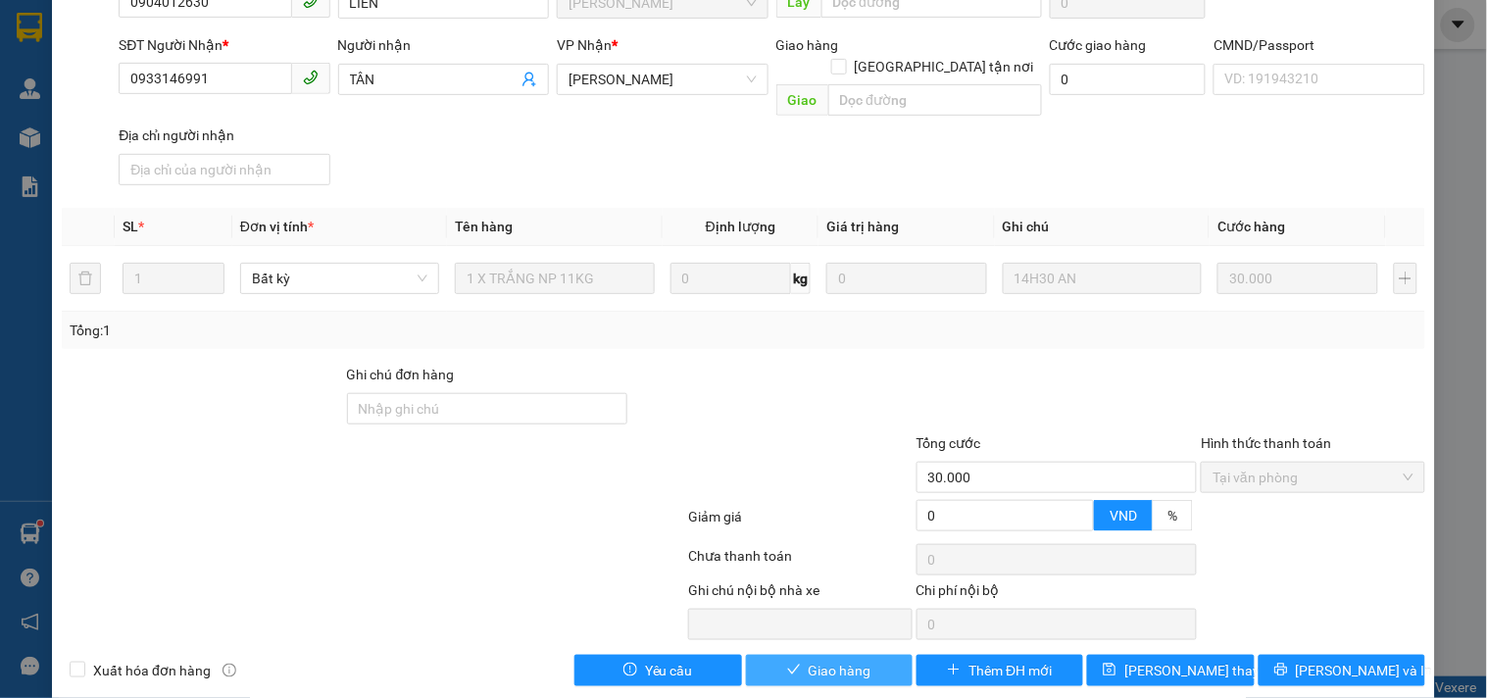
click at [811, 660] on span "Giao hàng" at bounding box center [840, 671] width 63 height 22
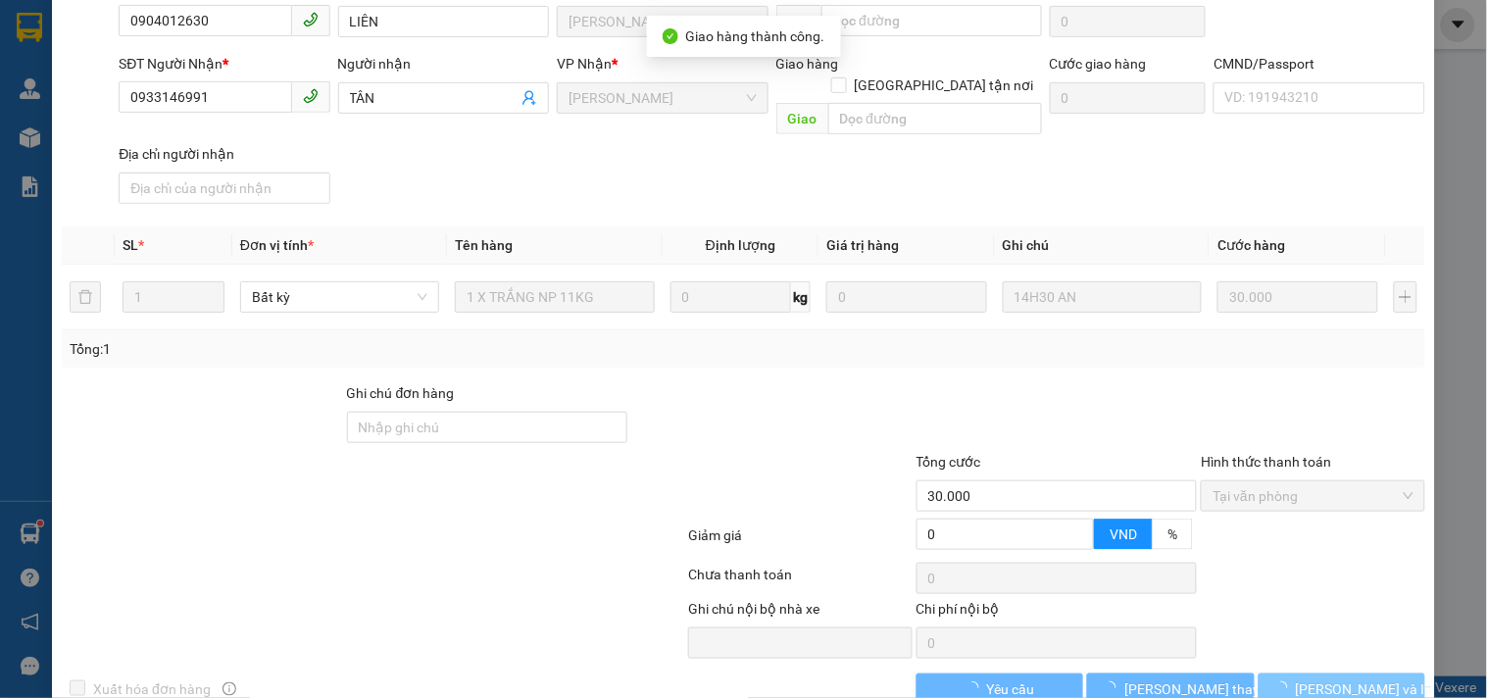
scroll to position [216, 0]
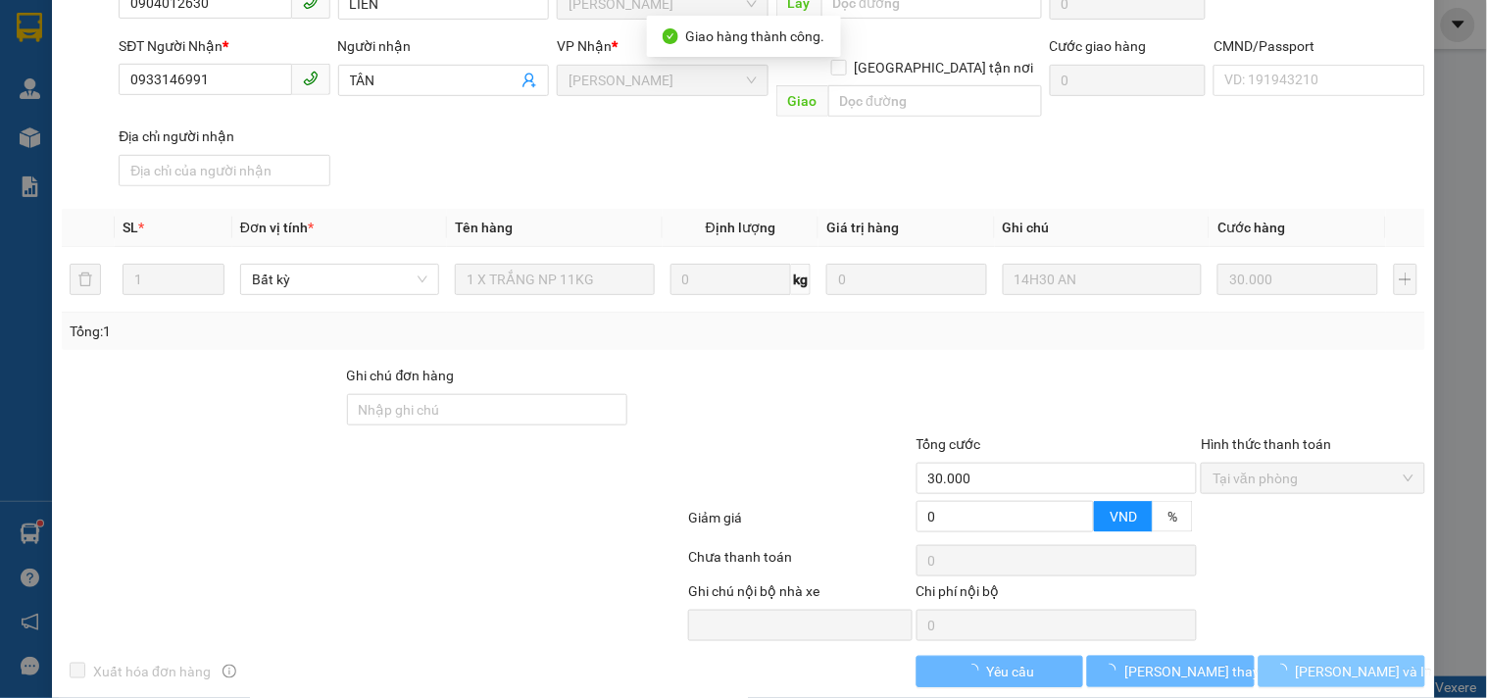
click at [1341, 657] on button "[PERSON_NAME] và In" at bounding box center [1341, 671] width 167 height 31
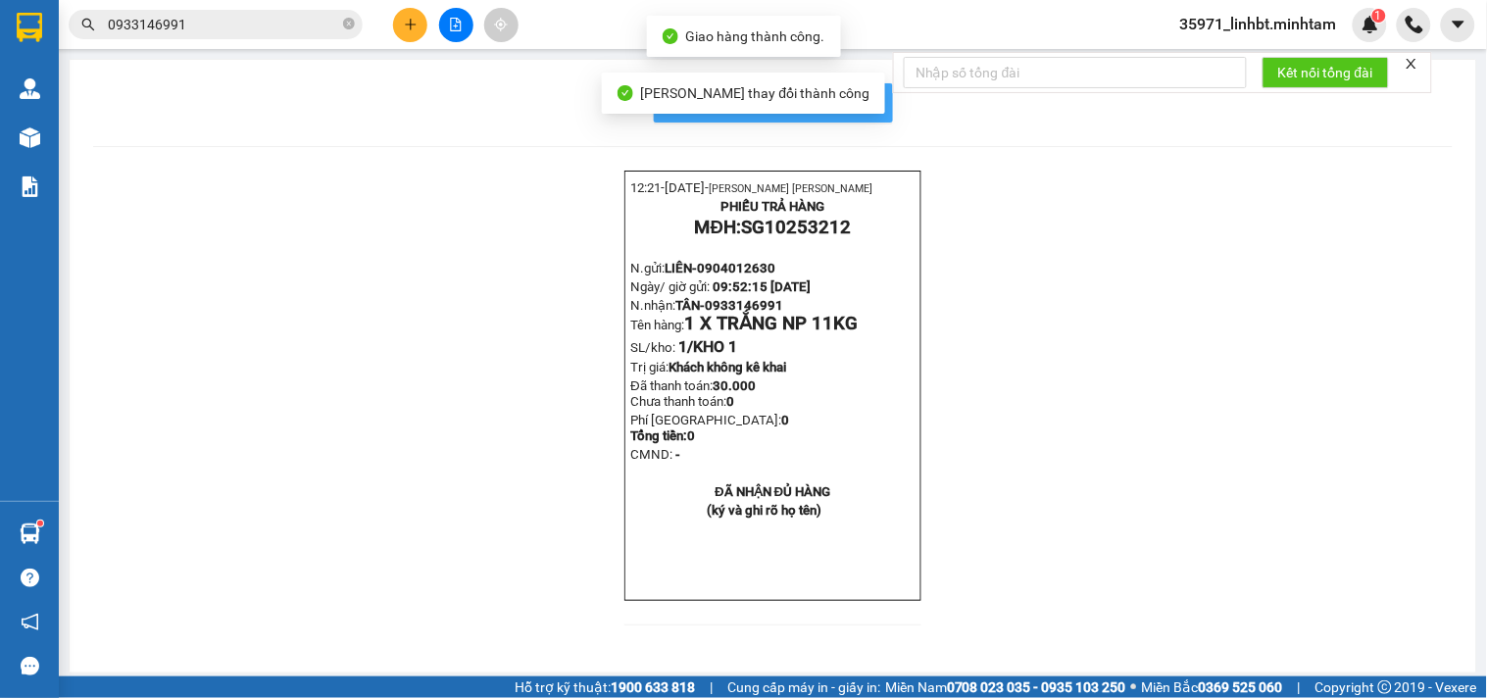
click at [850, 98] on span "In mẫu biên lai tự cấu hình" at bounding box center [785, 102] width 184 height 25
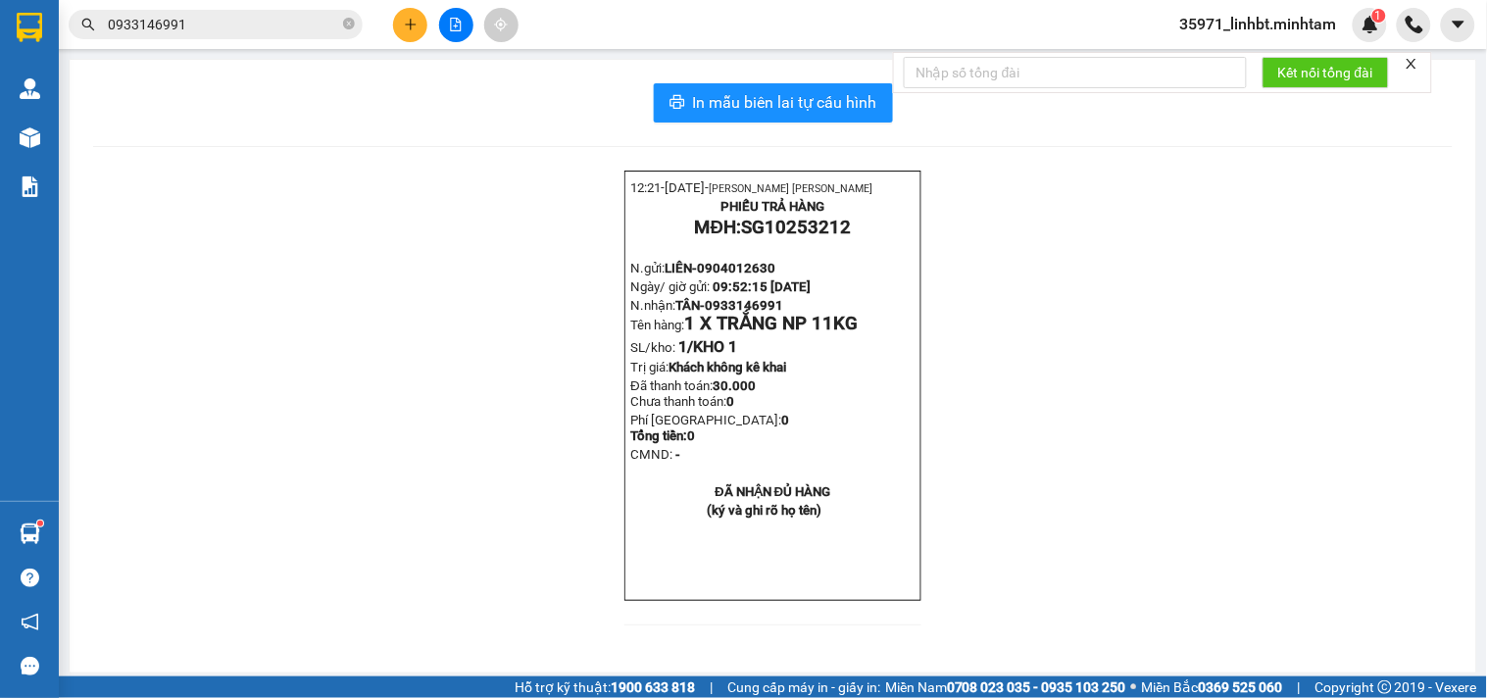
click at [207, 30] on input "0933146991" at bounding box center [223, 25] width 231 height 22
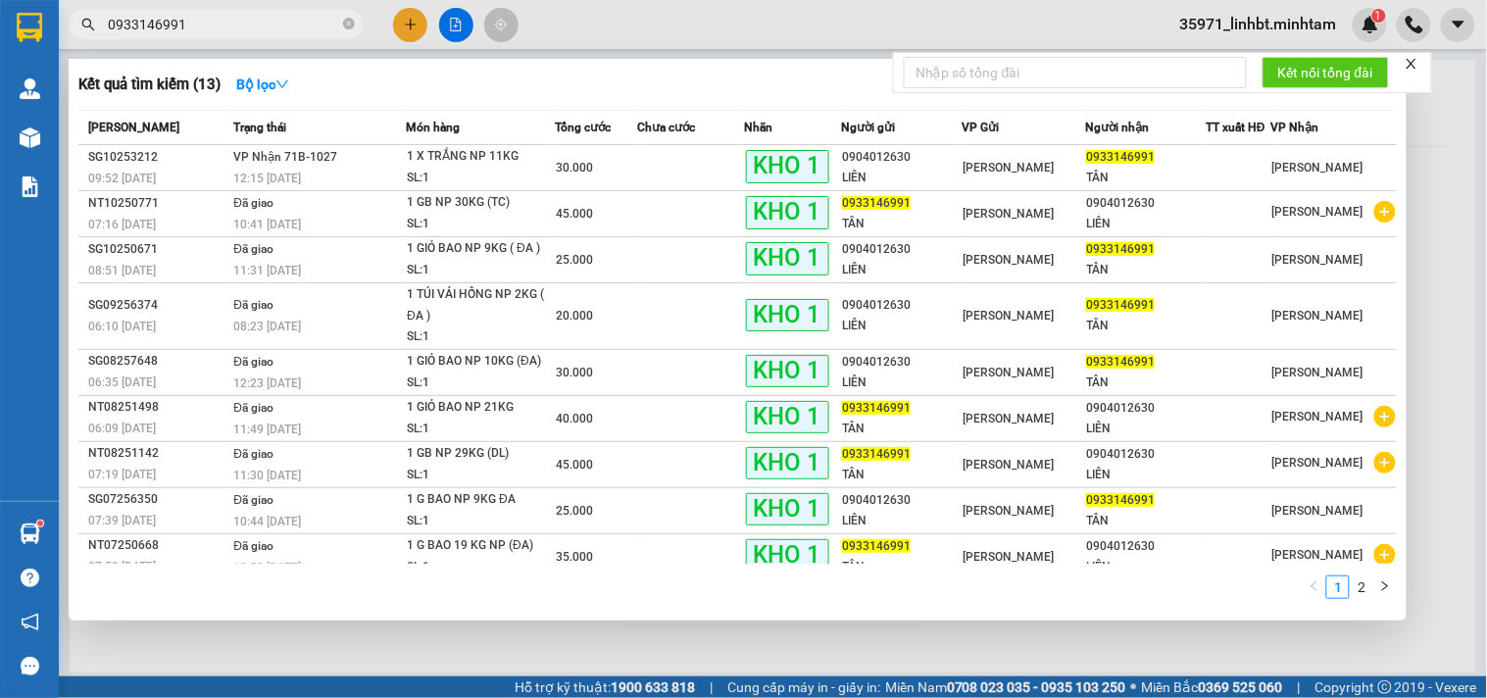
click at [207, 30] on input "0933146991" at bounding box center [223, 25] width 231 height 22
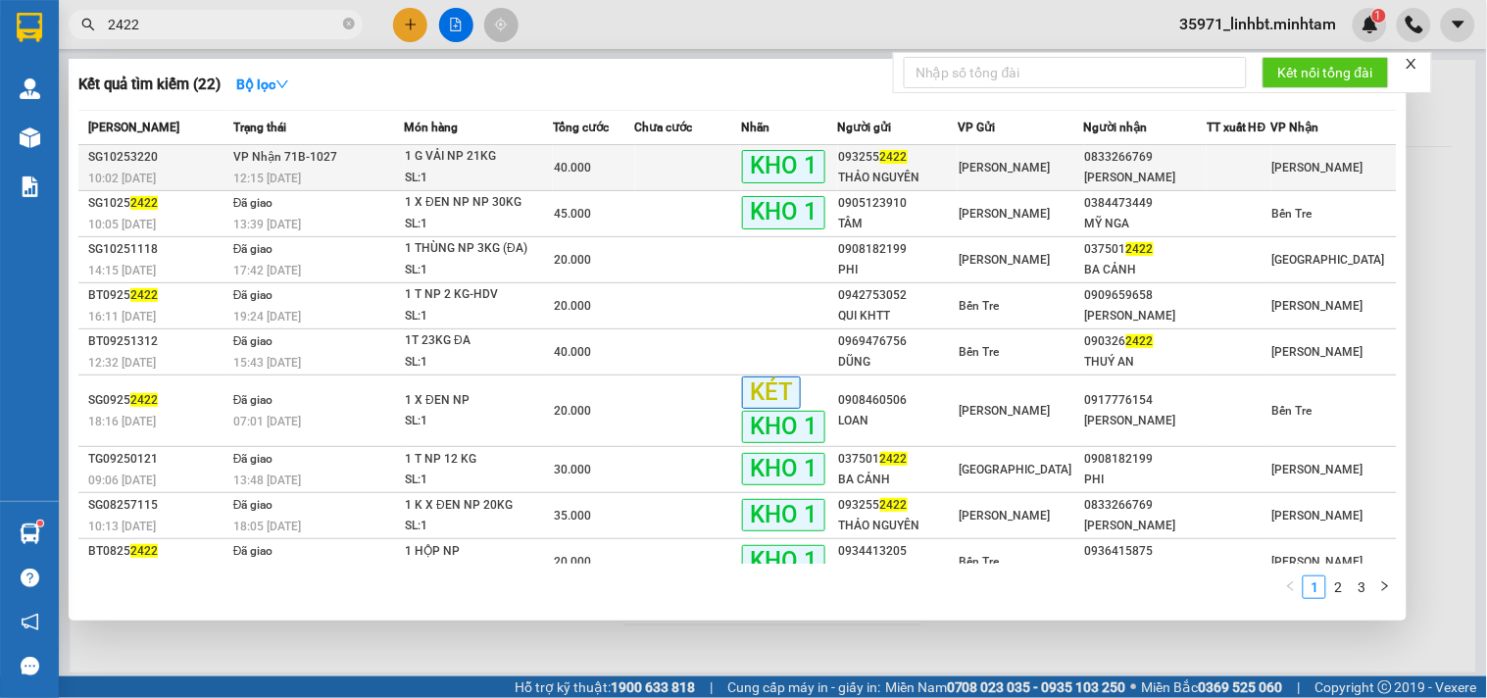
type input "2422"
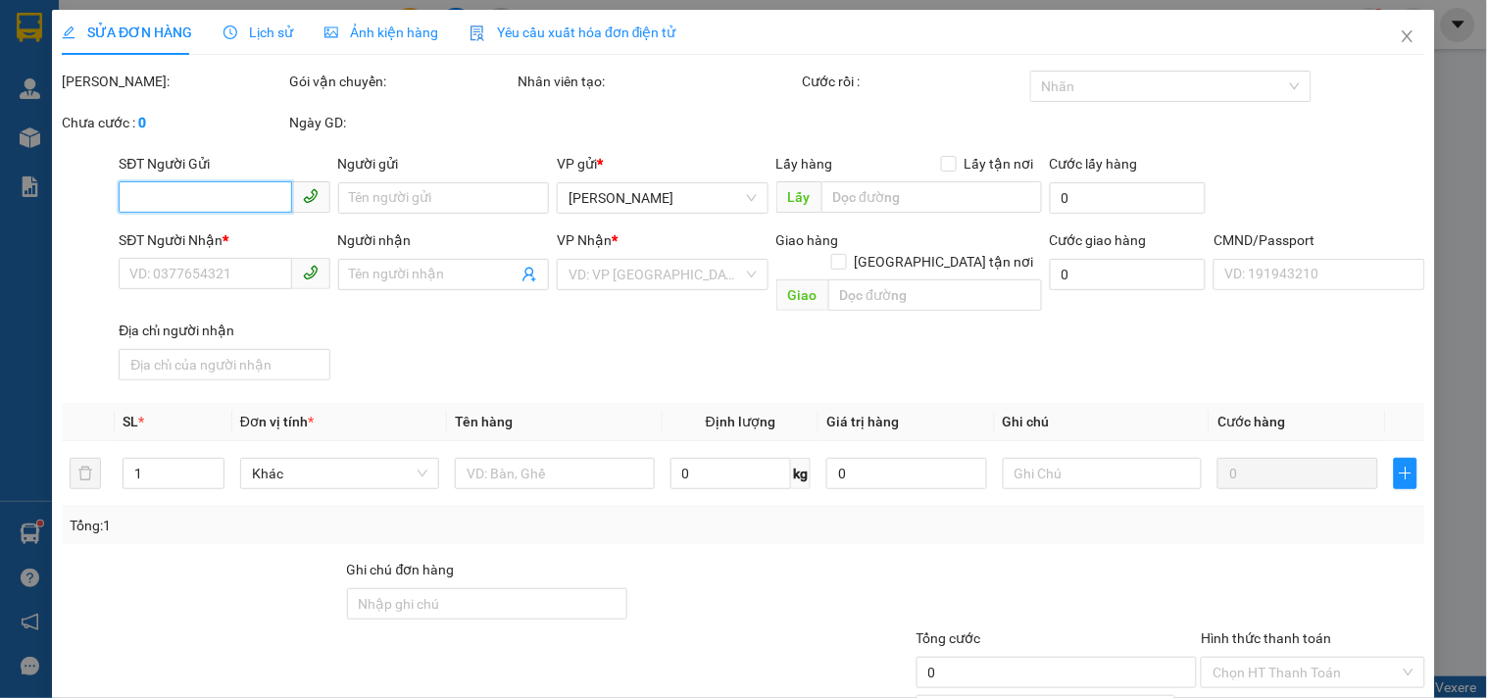
type input "0932552422"
type input "THẢO NGUYÊN"
type input "0833266769"
type input "[PERSON_NAME]"
type input "KBM"
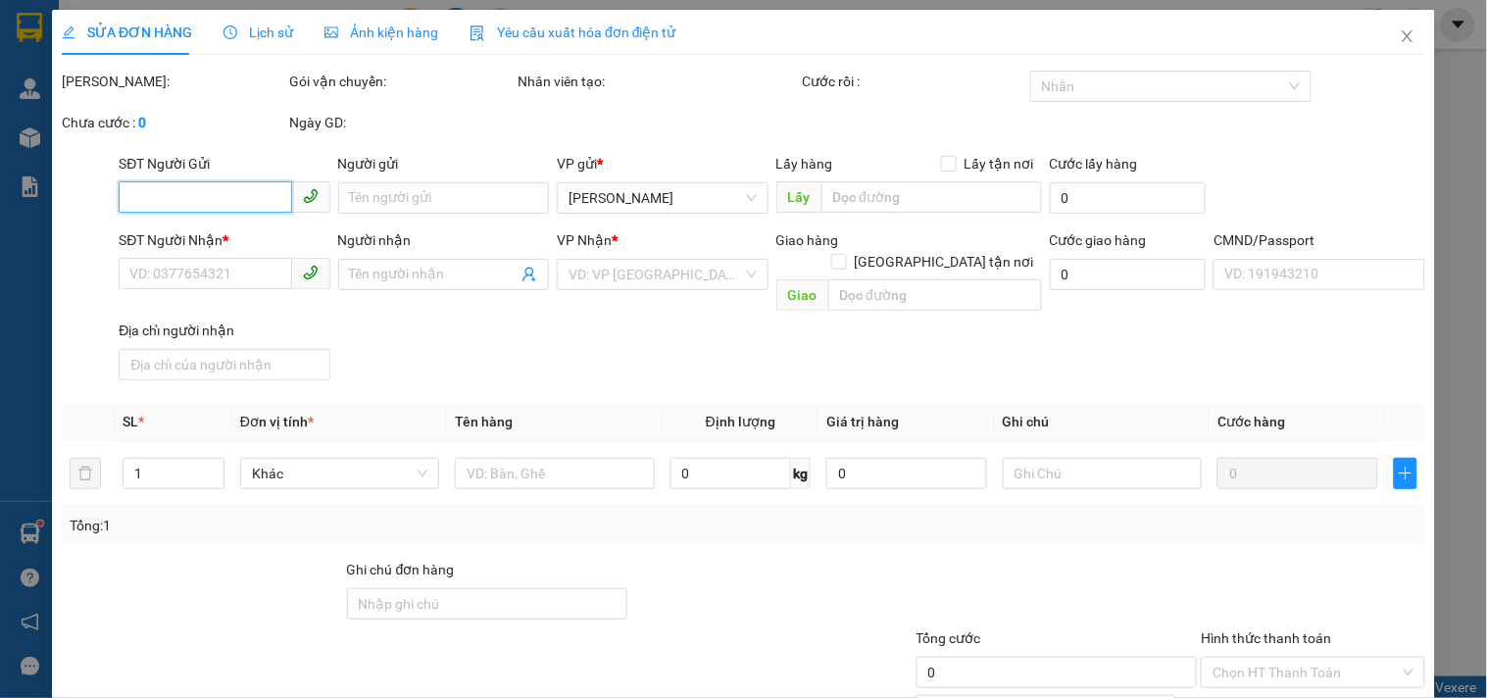
type input "40.000"
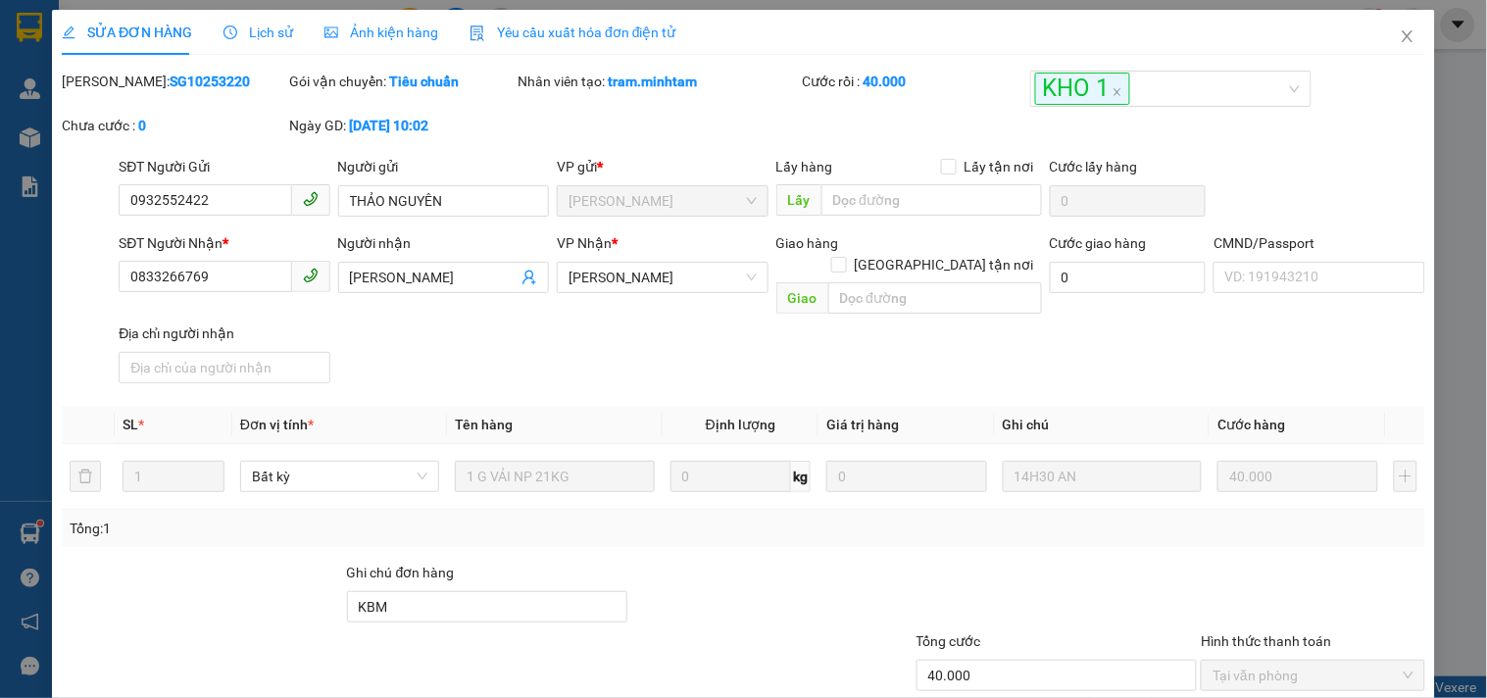
click at [550, 325] on div "SĐT Người Nhận * 0833266769 Người nhận THẢO VÂN VP Nhận * Ngã Tư Huyện Giao h…" at bounding box center [772, 311] width 1314 height 159
click at [328, 350] on div "Địa chỉ người nhận" at bounding box center [224, 356] width 219 height 69
click at [717, 517] on div "Tổng: 1" at bounding box center [744, 528] width 1348 height 22
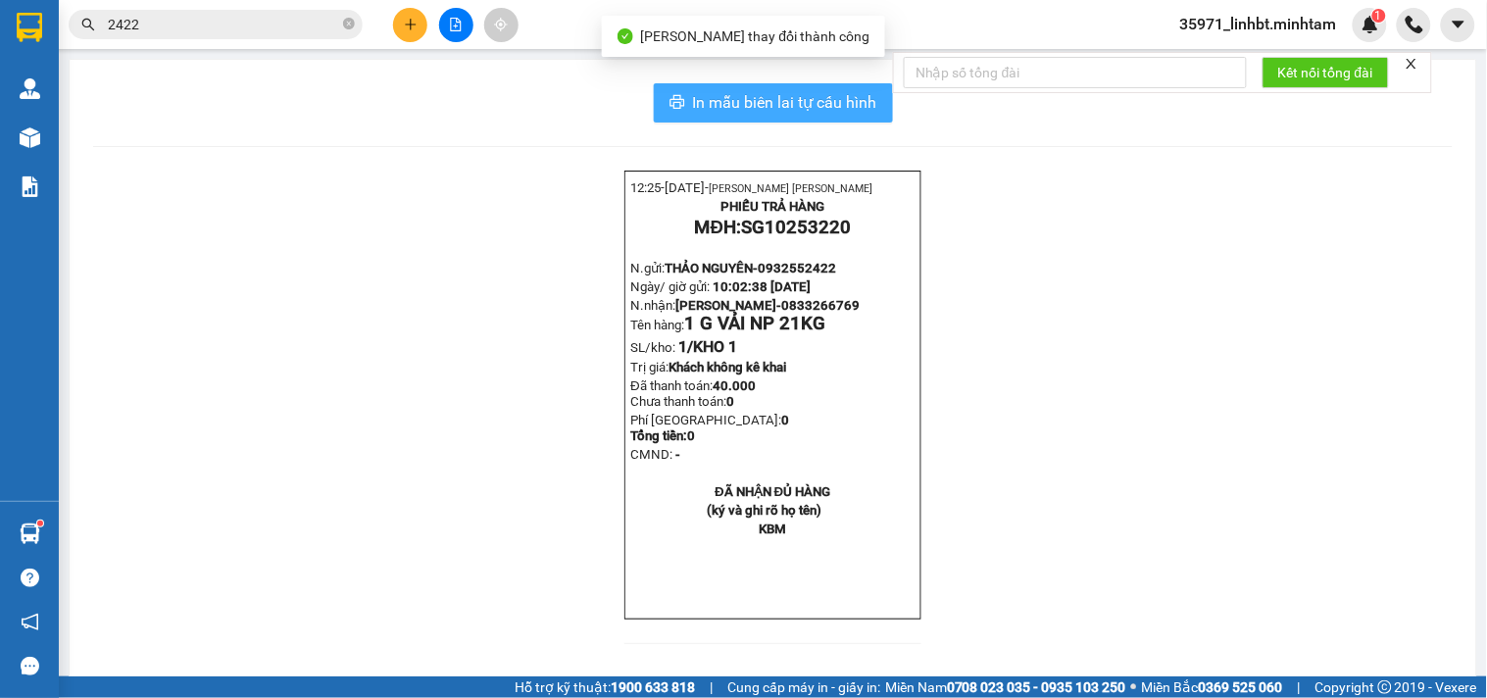
click at [808, 96] on span "In mẫu biên lai tự cấu hình" at bounding box center [785, 102] width 184 height 25
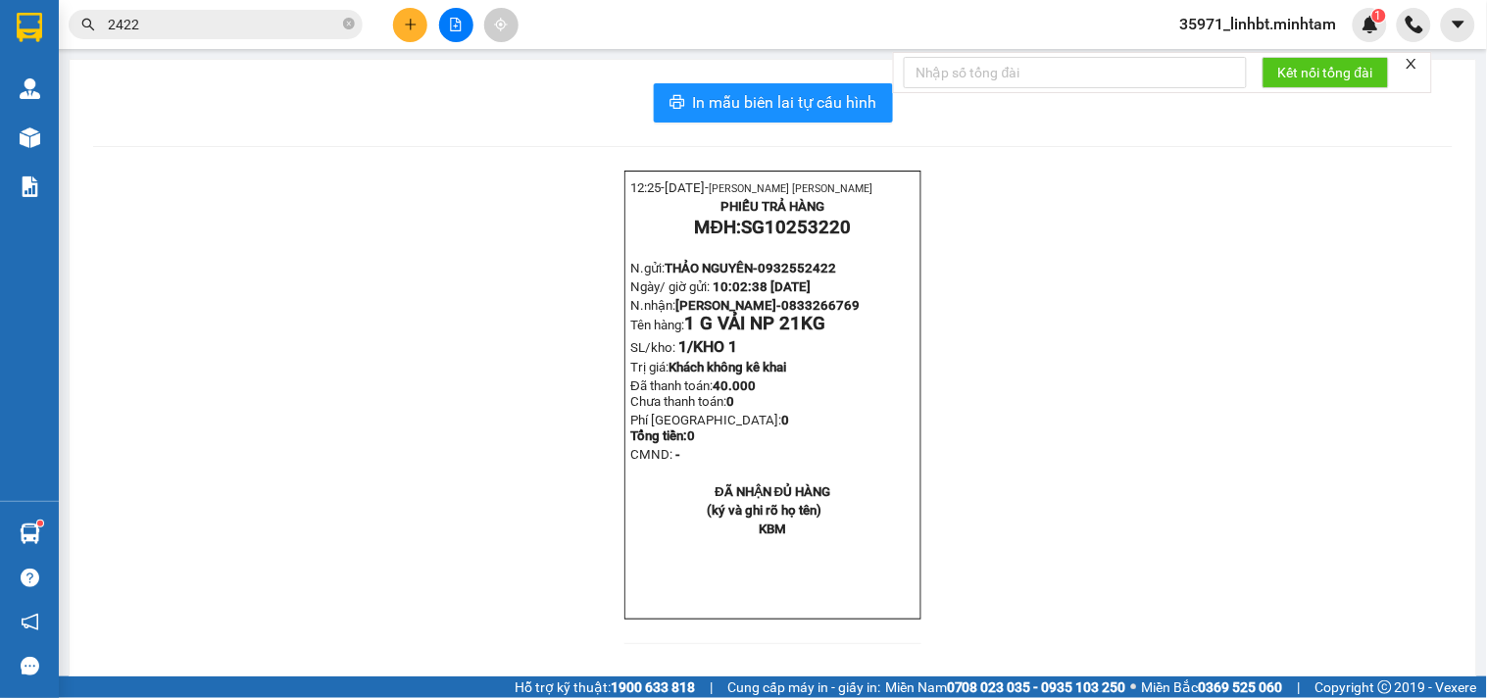
click at [413, 30] on icon "plus" at bounding box center [411, 25] width 14 height 14
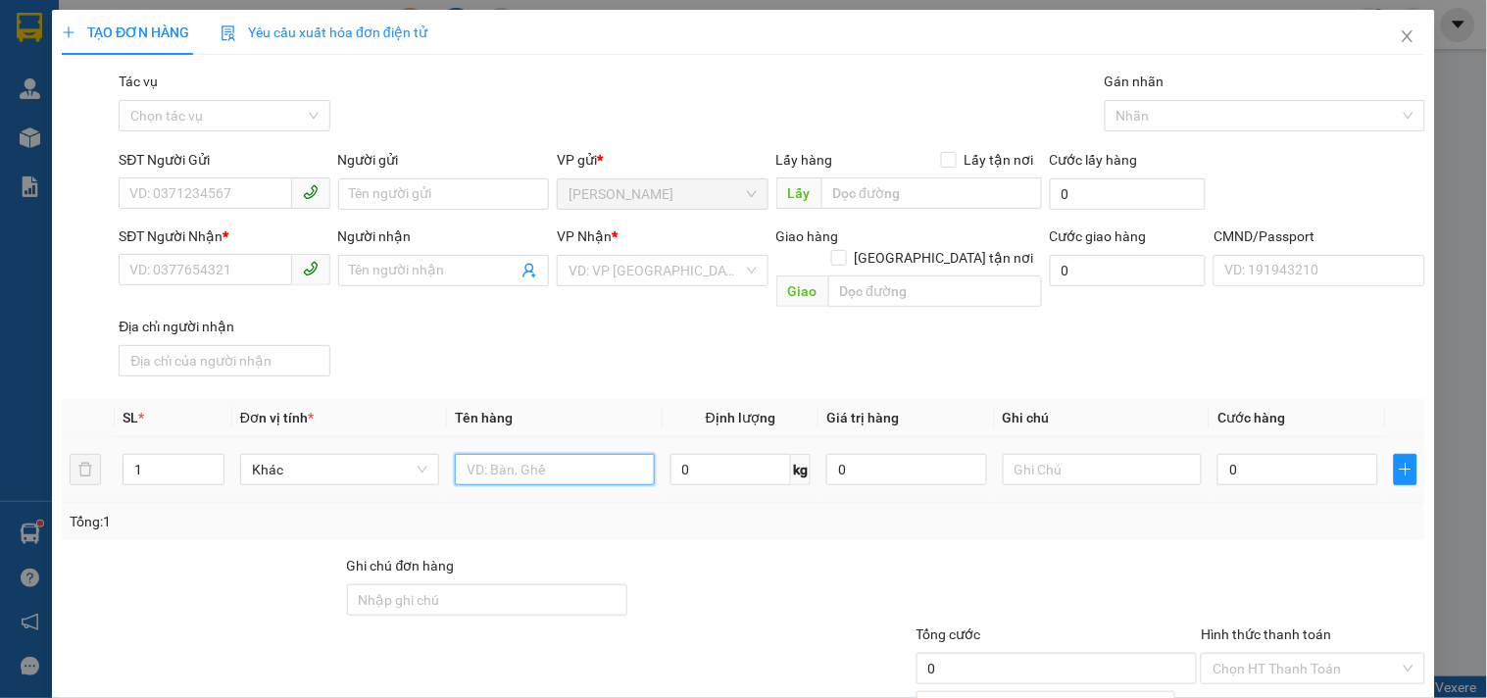
click at [553, 454] on input "text" at bounding box center [554, 469] width 199 height 31
type input "1 t np 20kg_ tc"
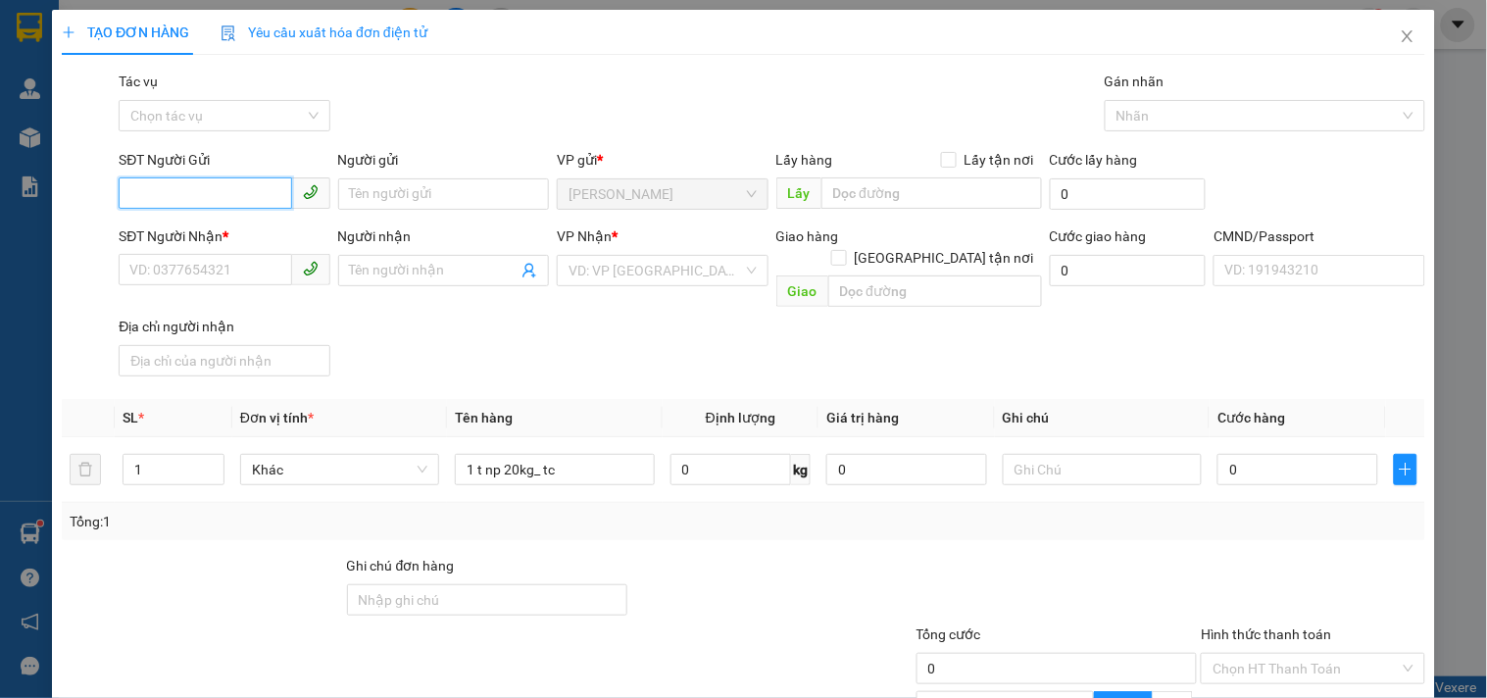
click at [182, 204] on input "SĐT Người Gửi" at bounding box center [205, 192] width 172 height 31
type input "0339479867"
click at [438, 194] on input "Người gửi" at bounding box center [443, 193] width 211 height 31
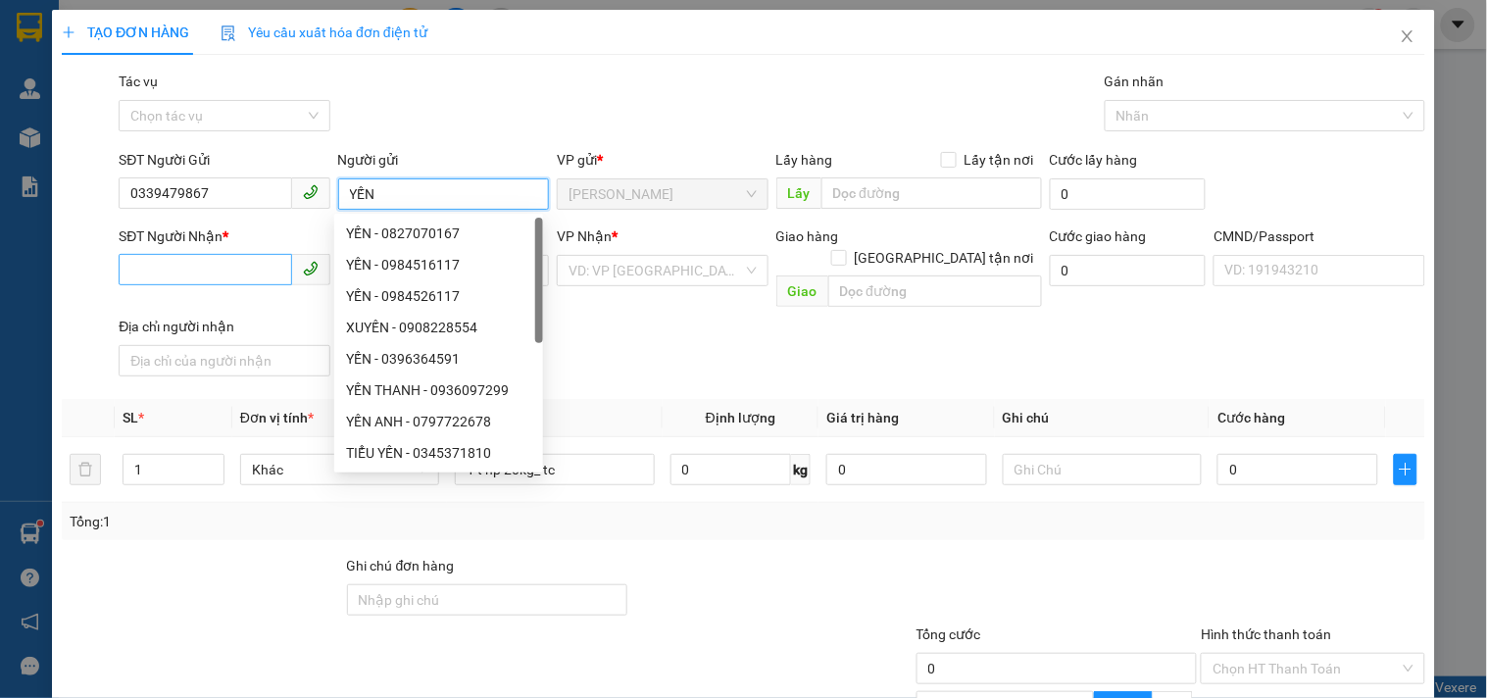
type input "YẾN"
click at [132, 268] on input "SĐT Người Nhận *" at bounding box center [205, 269] width 172 height 31
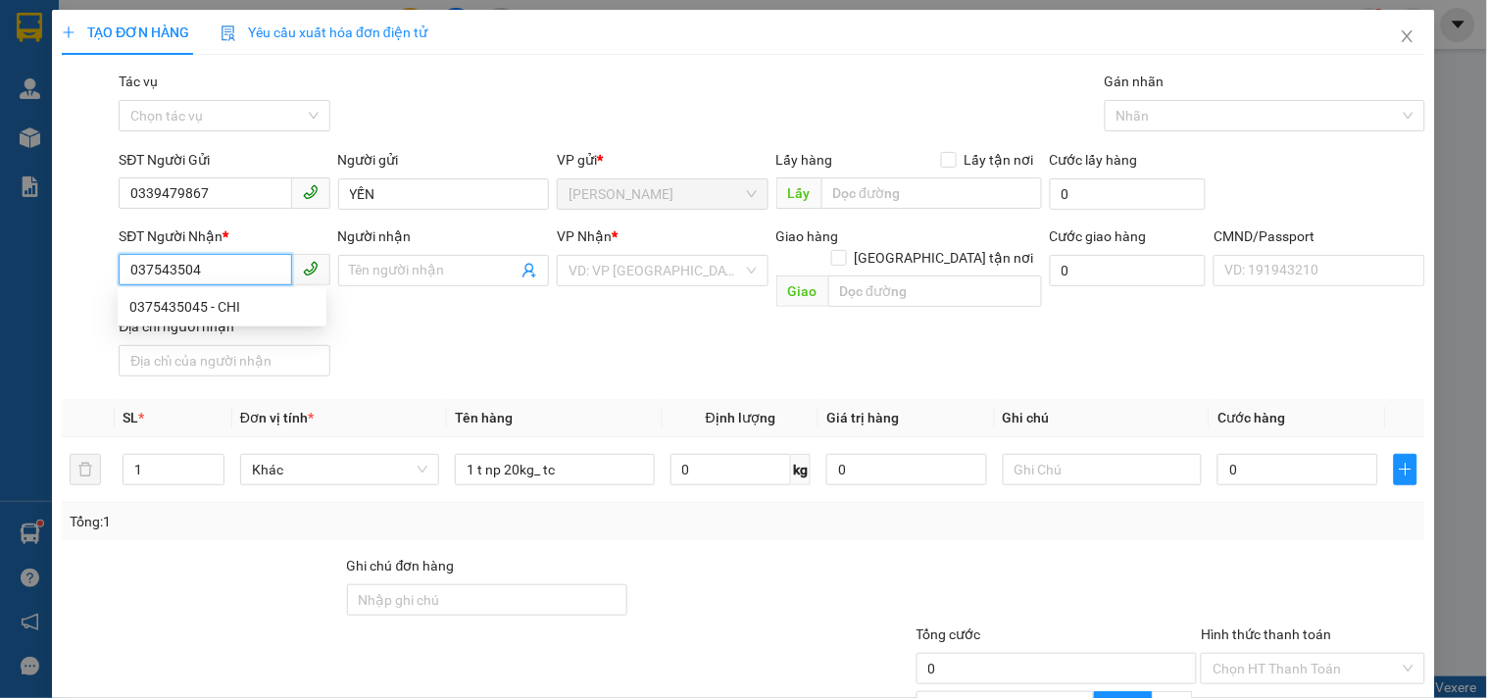
type input "0375435045"
click at [169, 305] on div "0375435045 - CHI" at bounding box center [221, 307] width 185 height 22
type input "CHI"
type input "0375435045"
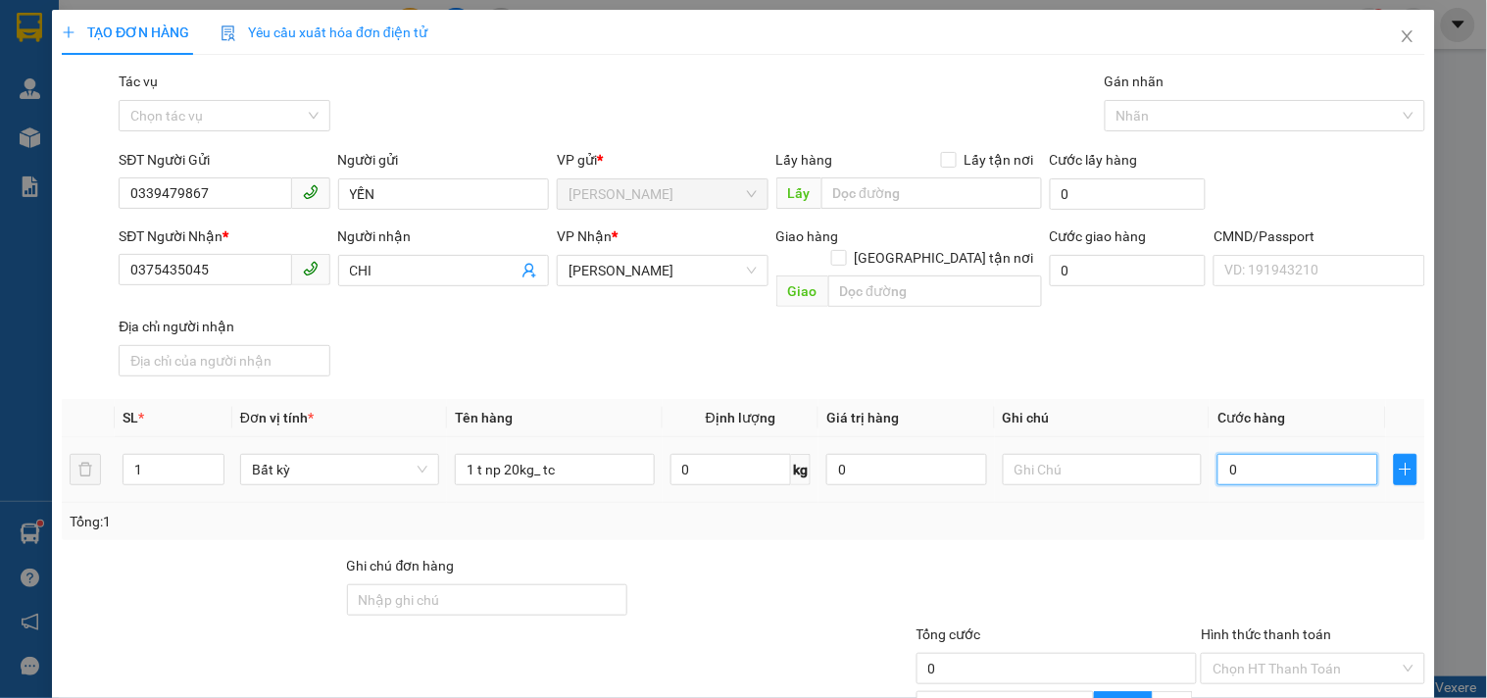
click at [1279, 454] on input "0" at bounding box center [1297, 469] width 161 height 31
click at [1103, 454] on input "text" at bounding box center [1102, 469] width 199 height 31
type input "17H LINH"
type input "3"
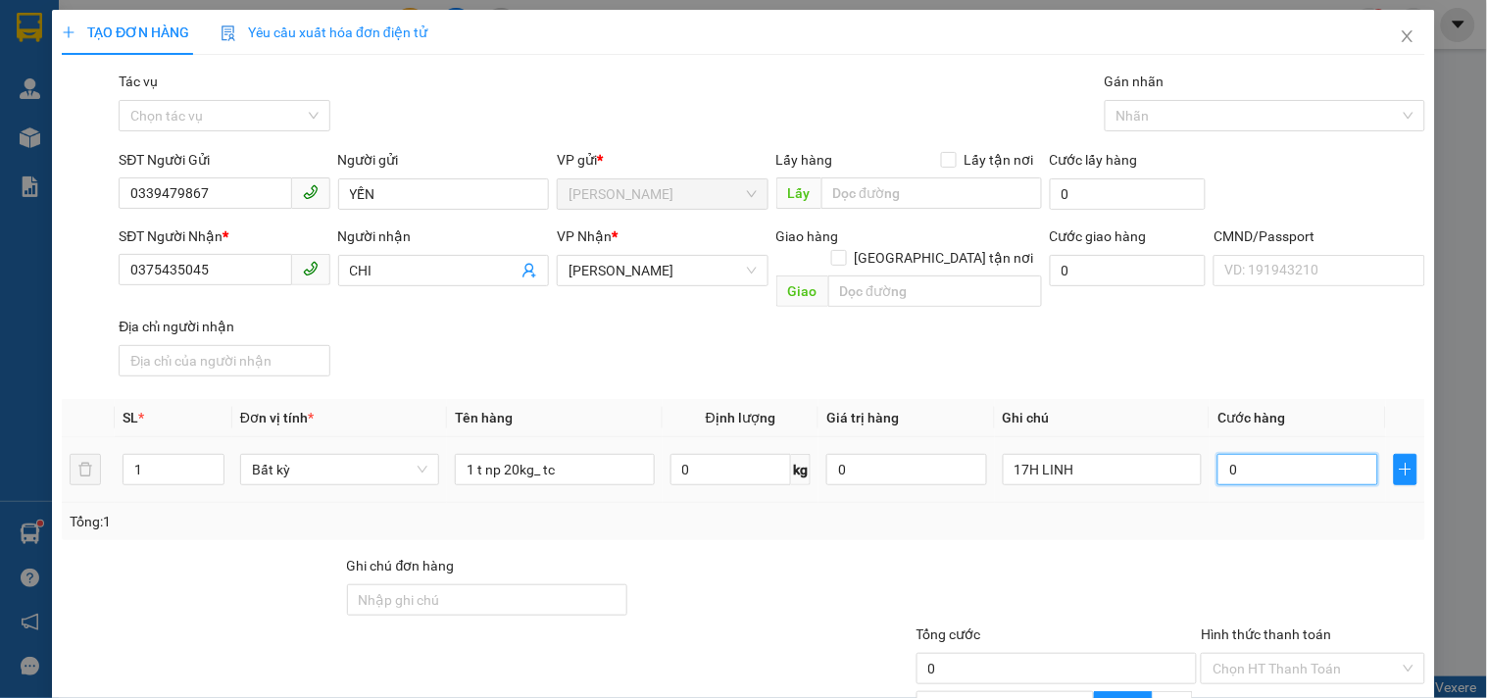
type input "3"
type input "35"
click at [997, 511] on div "Tổng: 1" at bounding box center [744, 522] width 1348 height 22
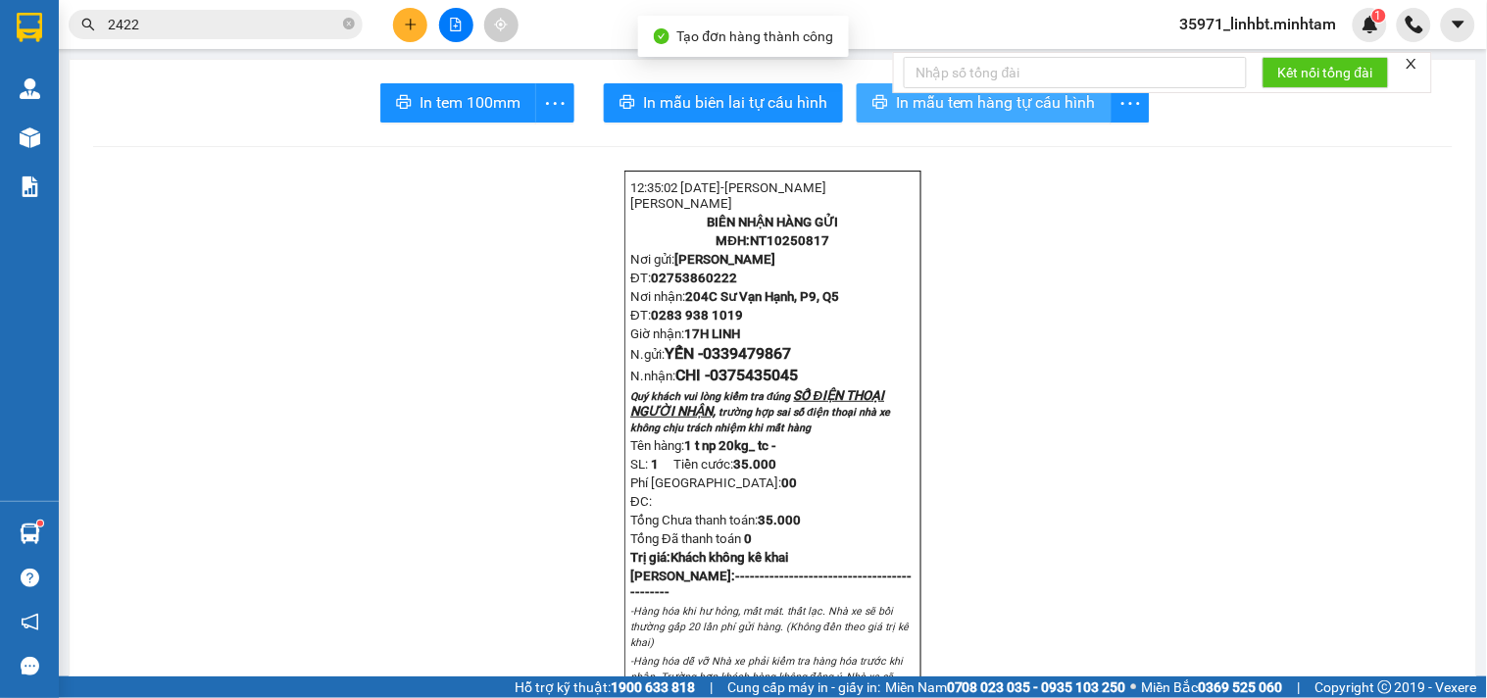
click at [957, 100] on span "In mẫu tem hàng tự cấu hình" at bounding box center [996, 102] width 200 height 25
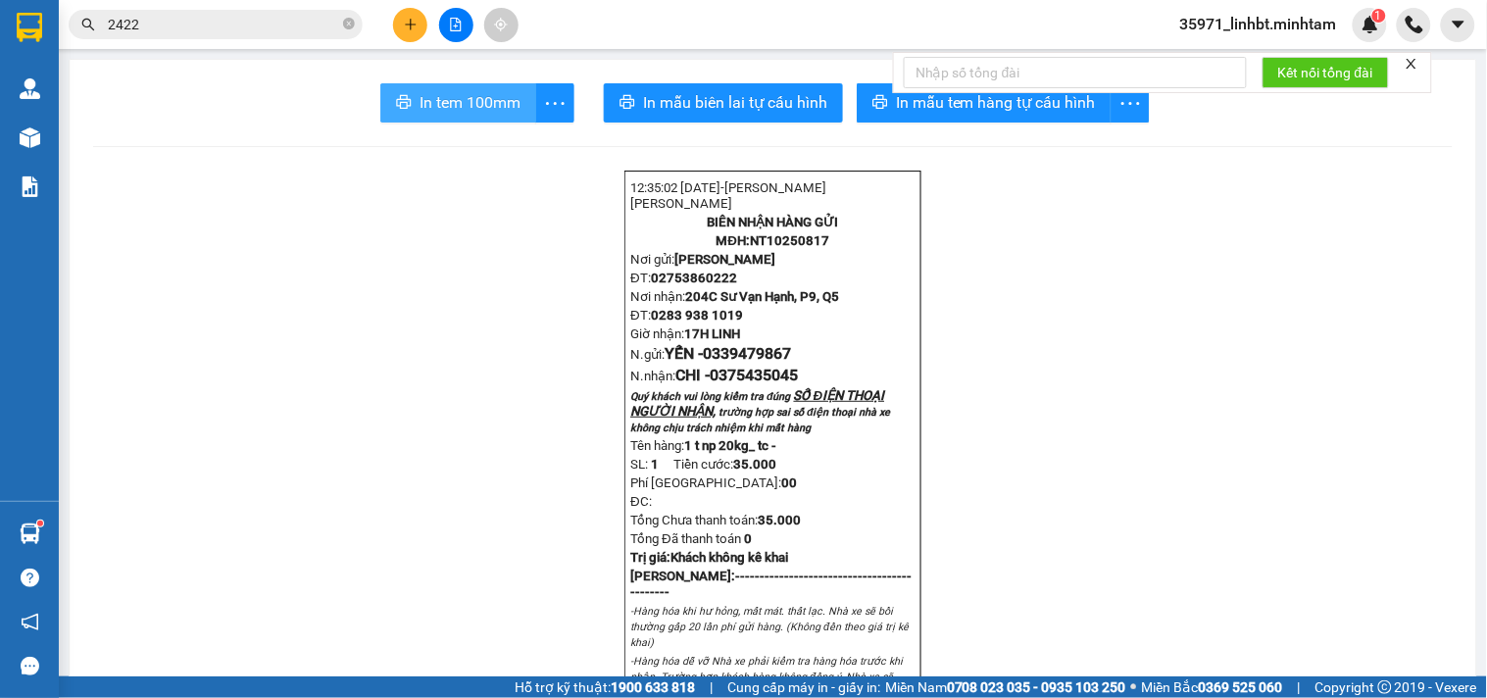
click at [442, 102] on span "In tem 100mm" at bounding box center [469, 102] width 101 height 25
click at [201, 25] on input "2422" at bounding box center [223, 25] width 231 height 22
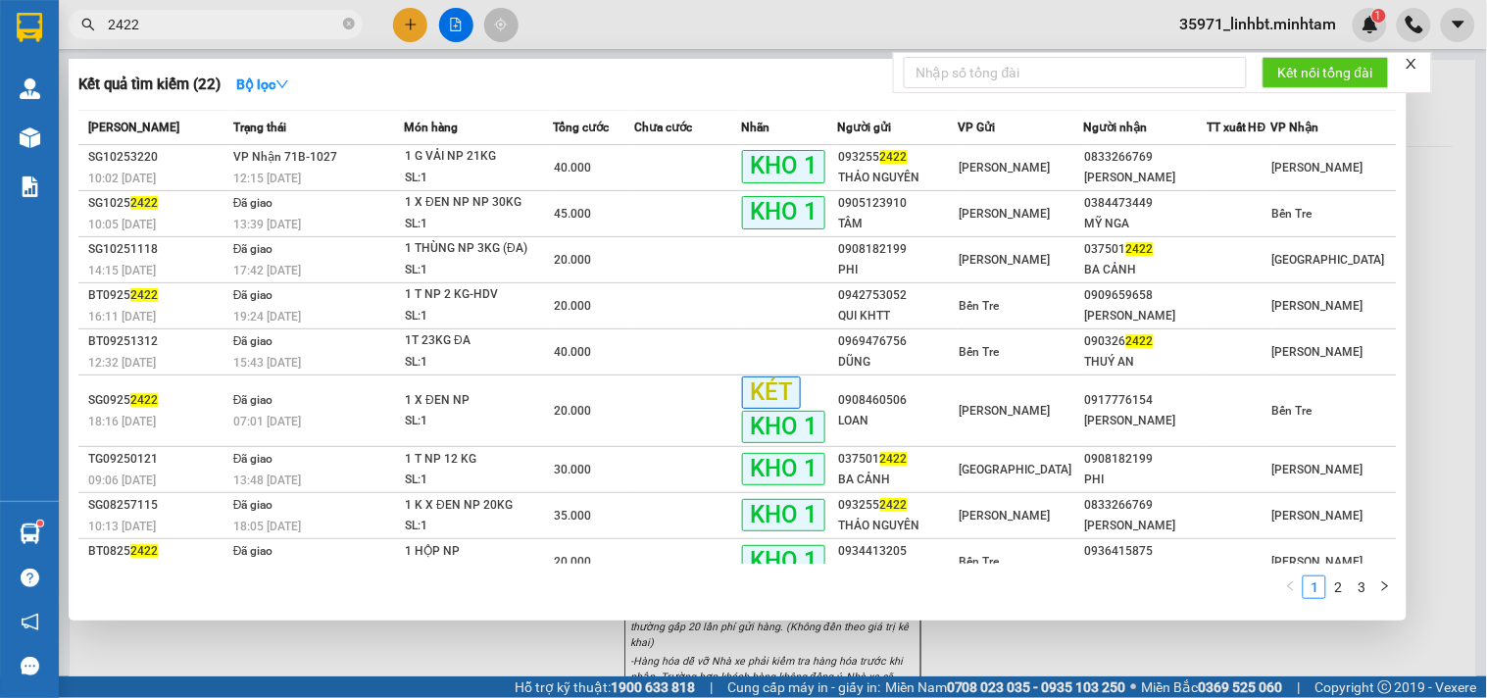
click at [201, 25] on input "2422" at bounding box center [223, 25] width 231 height 22
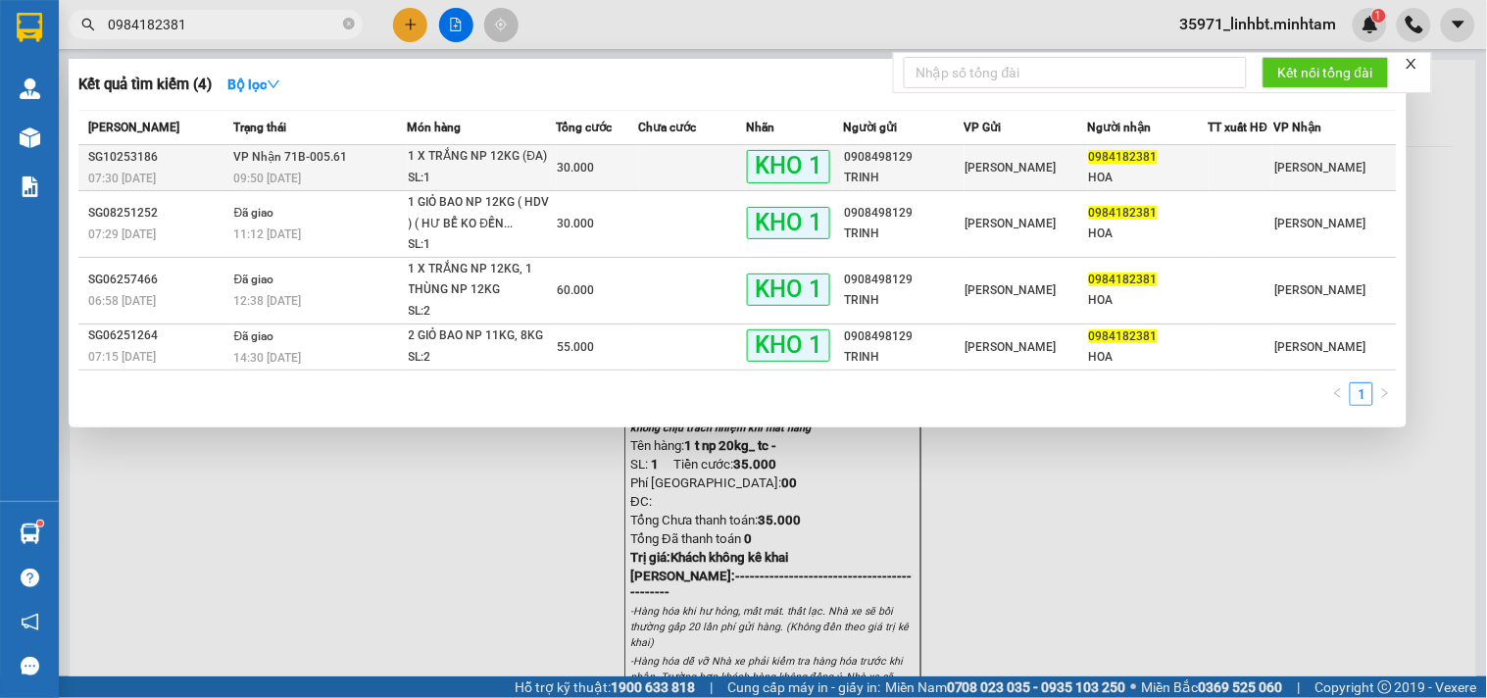
type input "0984182381"
click at [715, 155] on td at bounding box center [693, 168] width 108 height 46
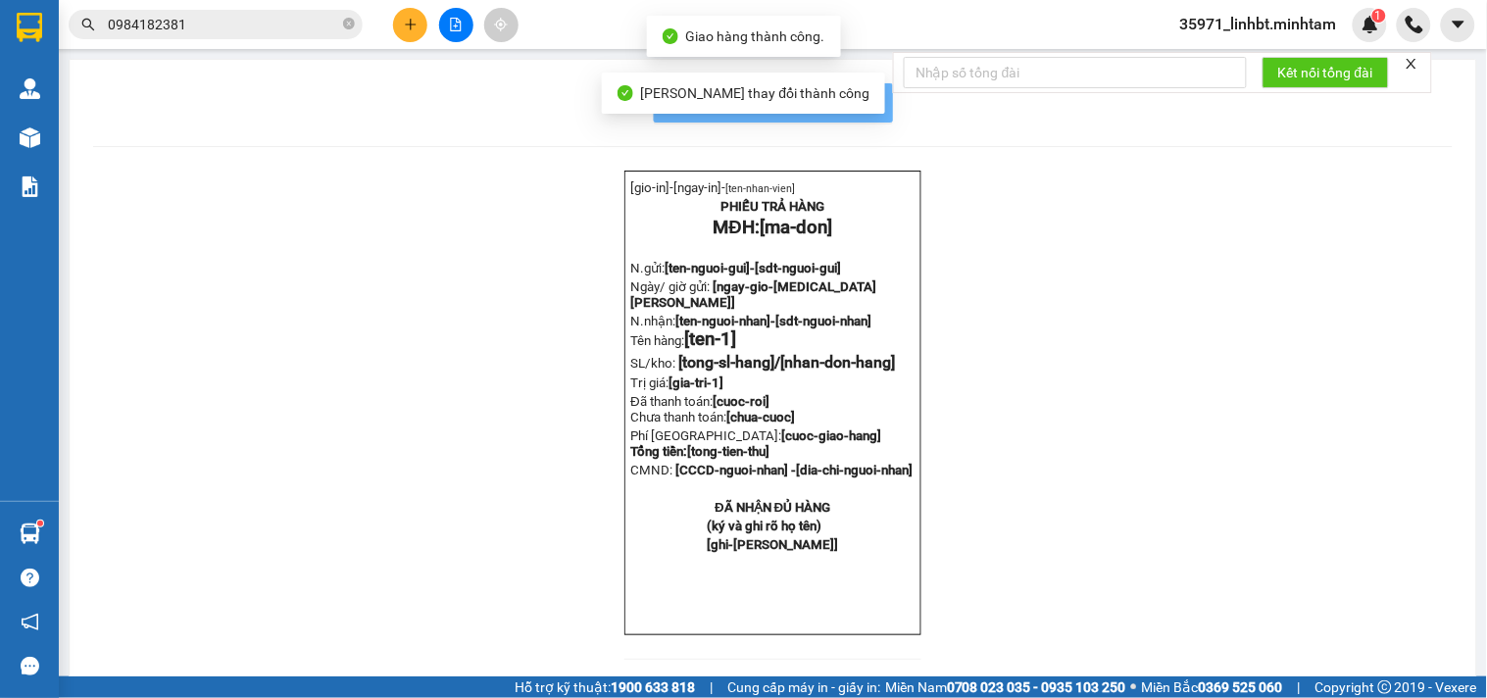
click at [1281, 638] on div "[gio-in]- [ngay-in]- [ten-nhan-vien] PHIẾU TRẢ HÀNG MĐH: [ma-don] N.gửi: [ten-n…" at bounding box center [772, 427] width 1359 height 513
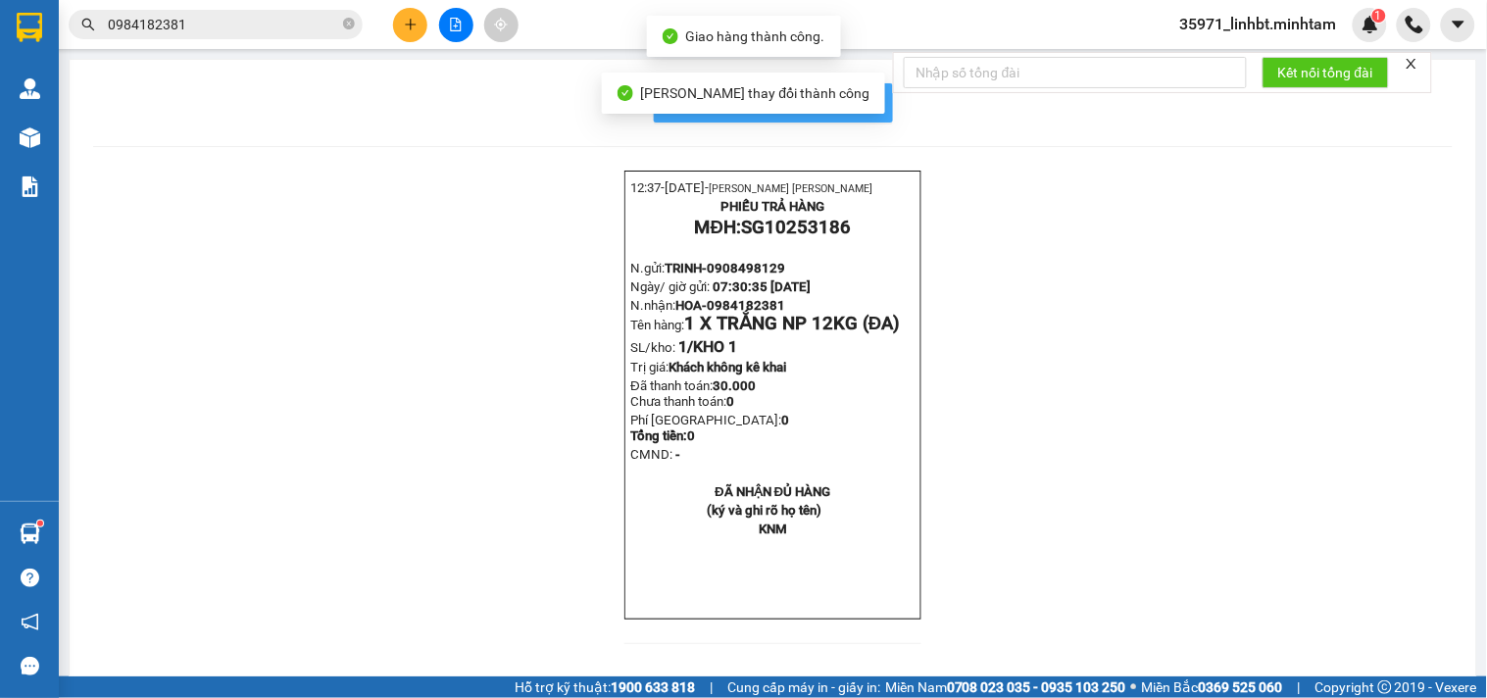
click at [869, 108] on button "In mẫu biên lai tự cấu hình" at bounding box center [773, 102] width 239 height 39
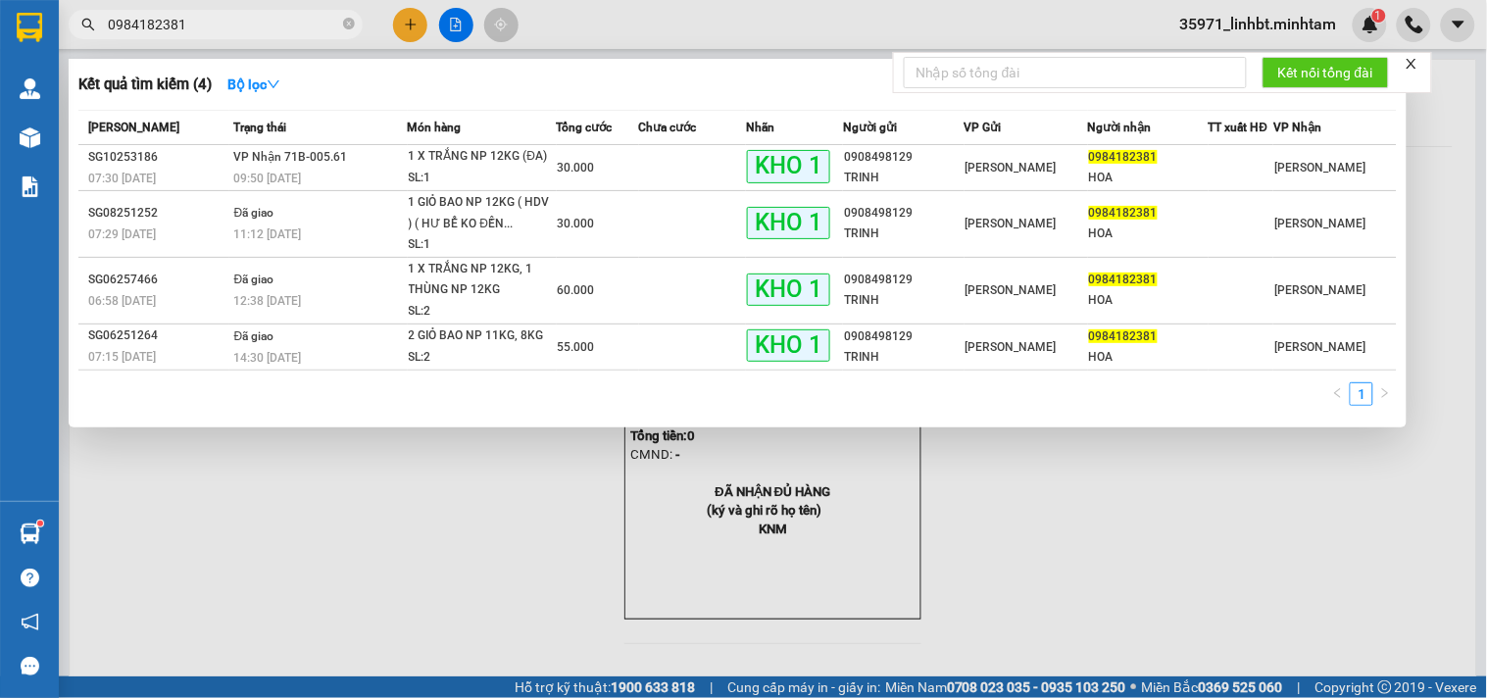
click at [219, 26] on input "0984182381" at bounding box center [223, 25] width 231 height 22
click at [220, 26] on input "0984182381" at bounding box center [223, 25] width 231 height 22
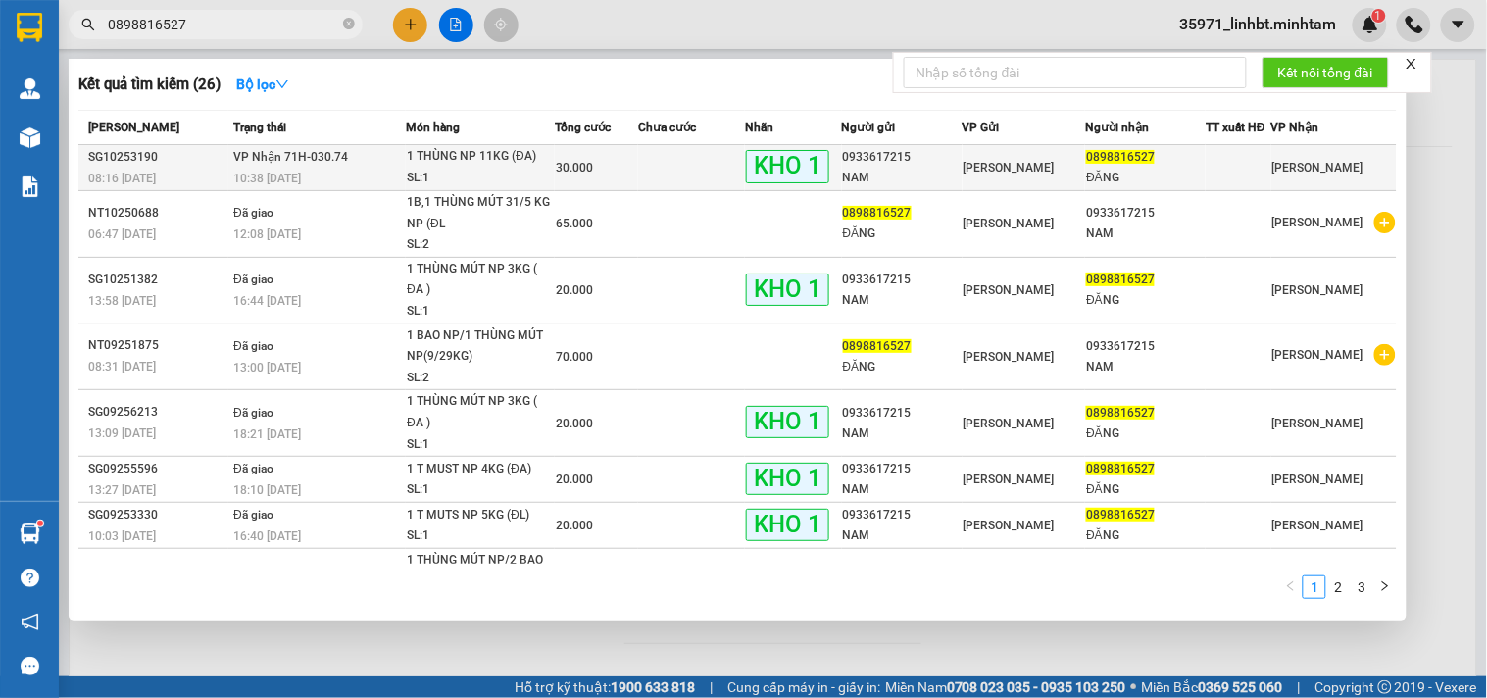
type input "0898816527"
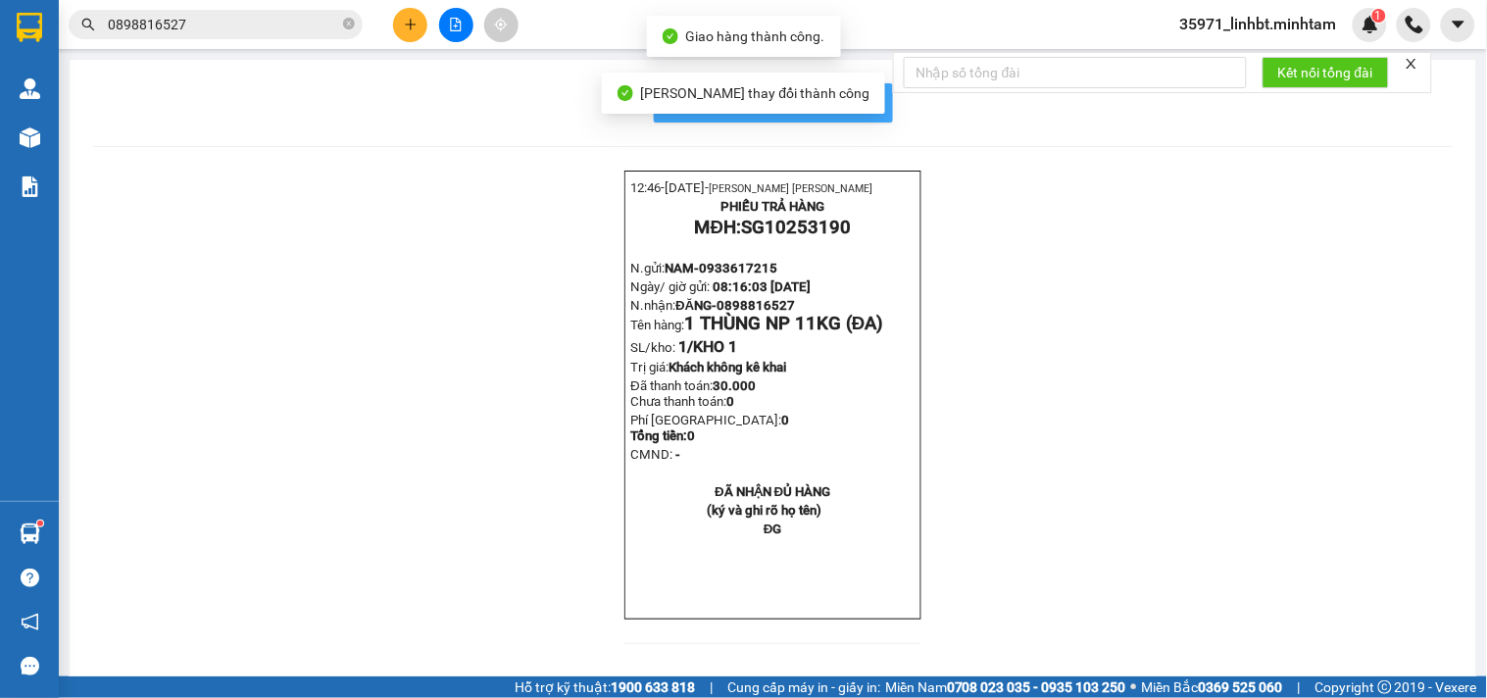
click at [874, 101] on button "In mẫu biên lai tự cấu hình" at bounding box center [773, 102] width 239 height 39
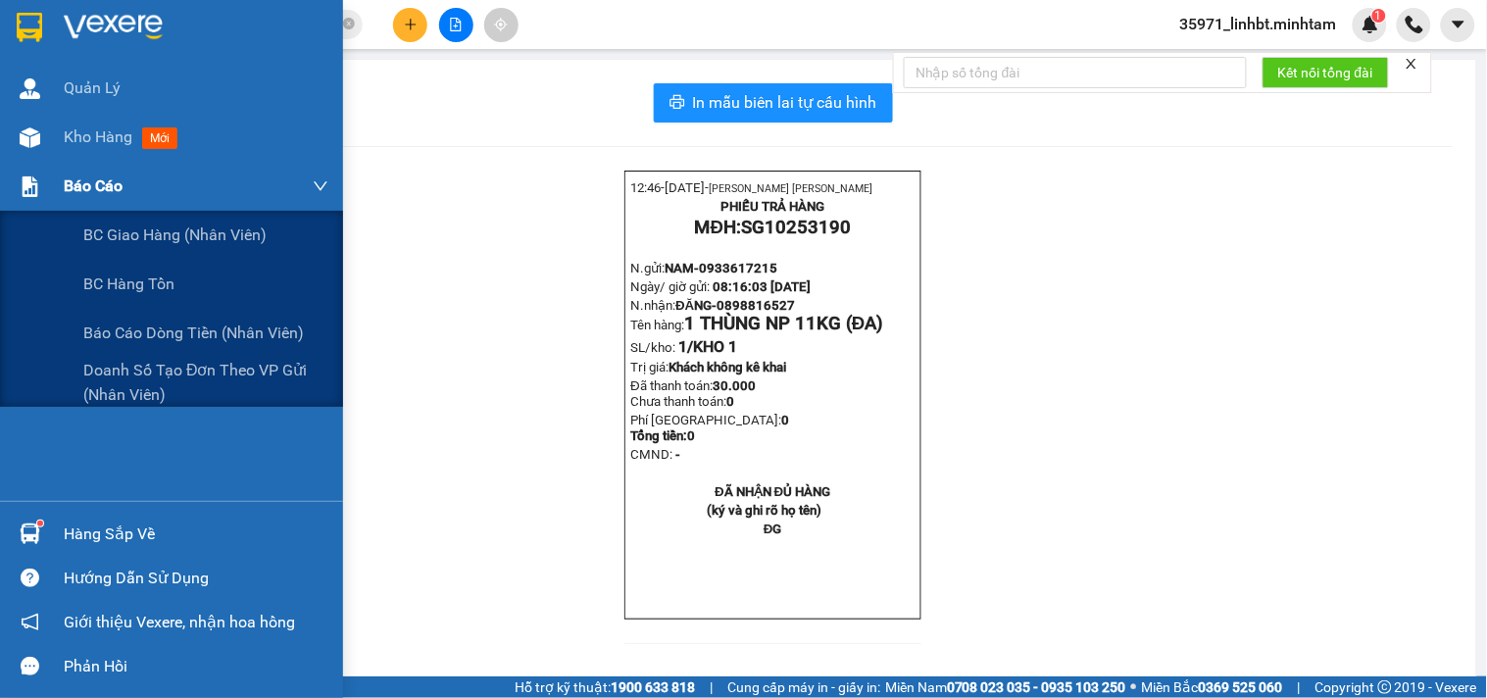
click at [65, 203] on div "Báo cáo" at bounding box center [196, 186] width 265 height 49
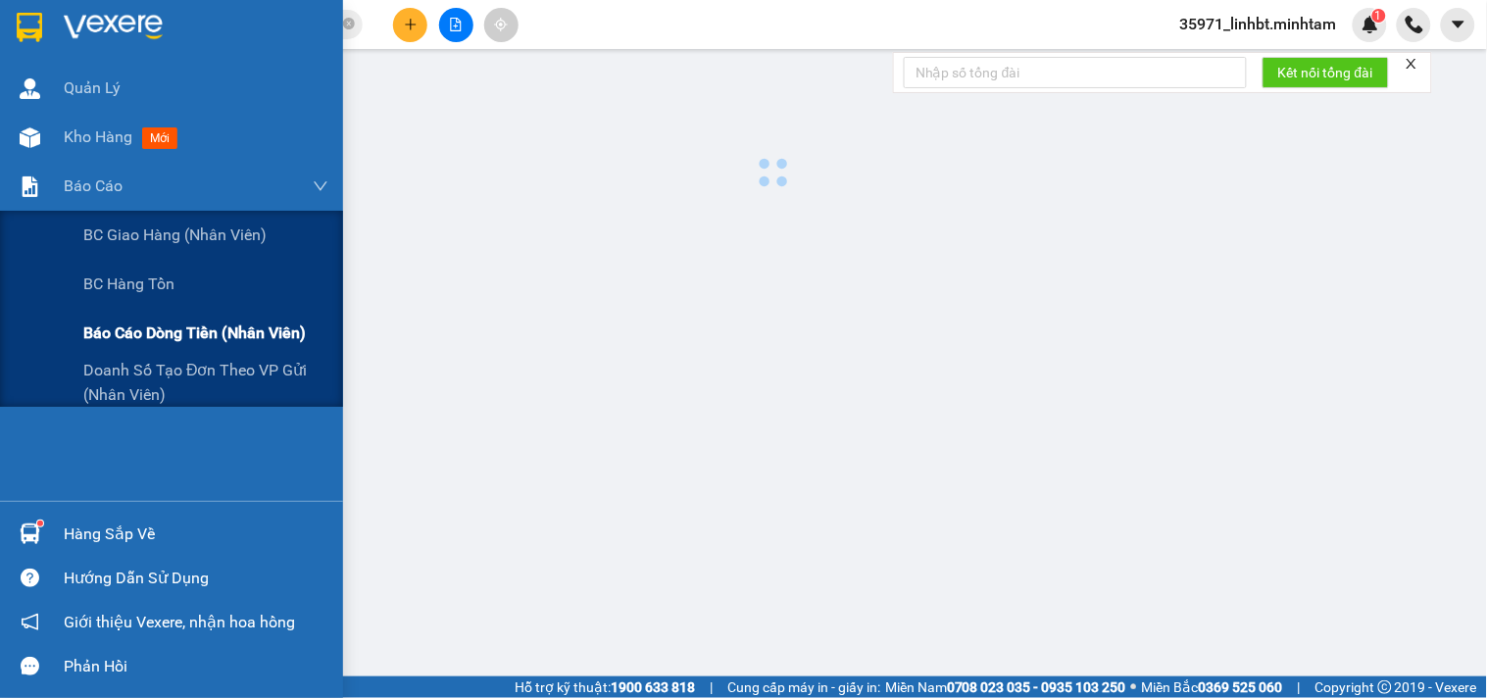
click at [167, 330] on span "Báo cáo dòng tiền (nhân viên)" at bounding box center [194, 332] width 222 height 25
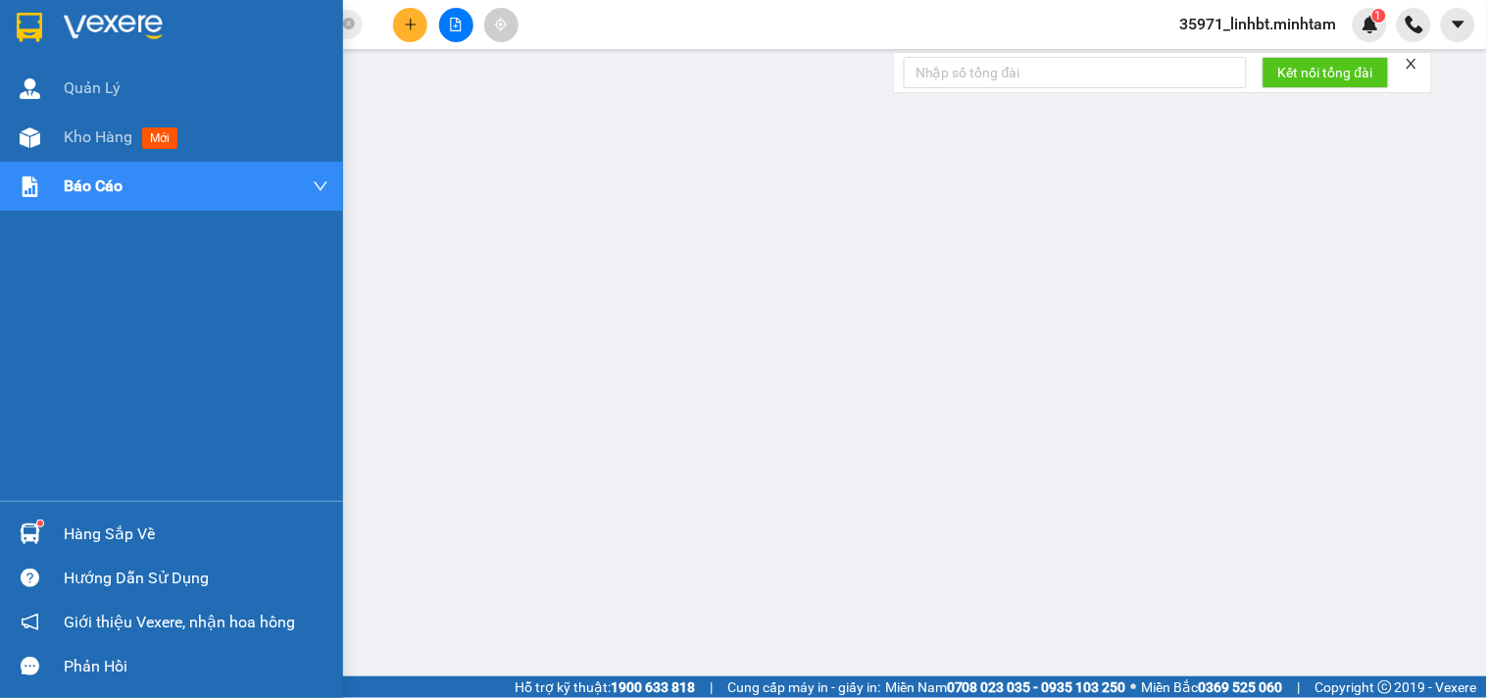
drag, startPoint x: 54, startPoint y: 541, endPoint x: 37, endPoint y: 534, distance: 18.0
click at [53, 541] on div "Hàng sắp về" at bounding box center [171, 534] width 343 height 44
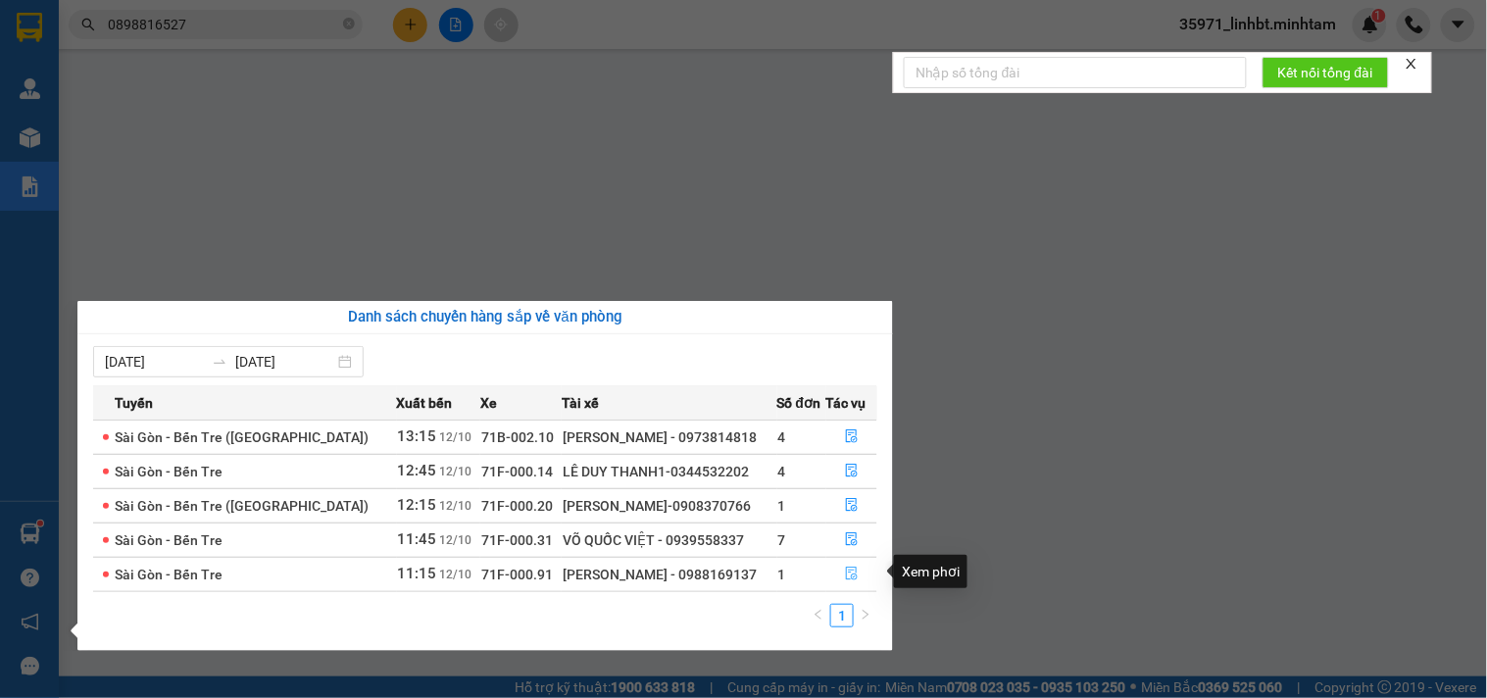
click at [853, 574] on icon "file-done" at bounding box center [852, 573] width 12 height 14
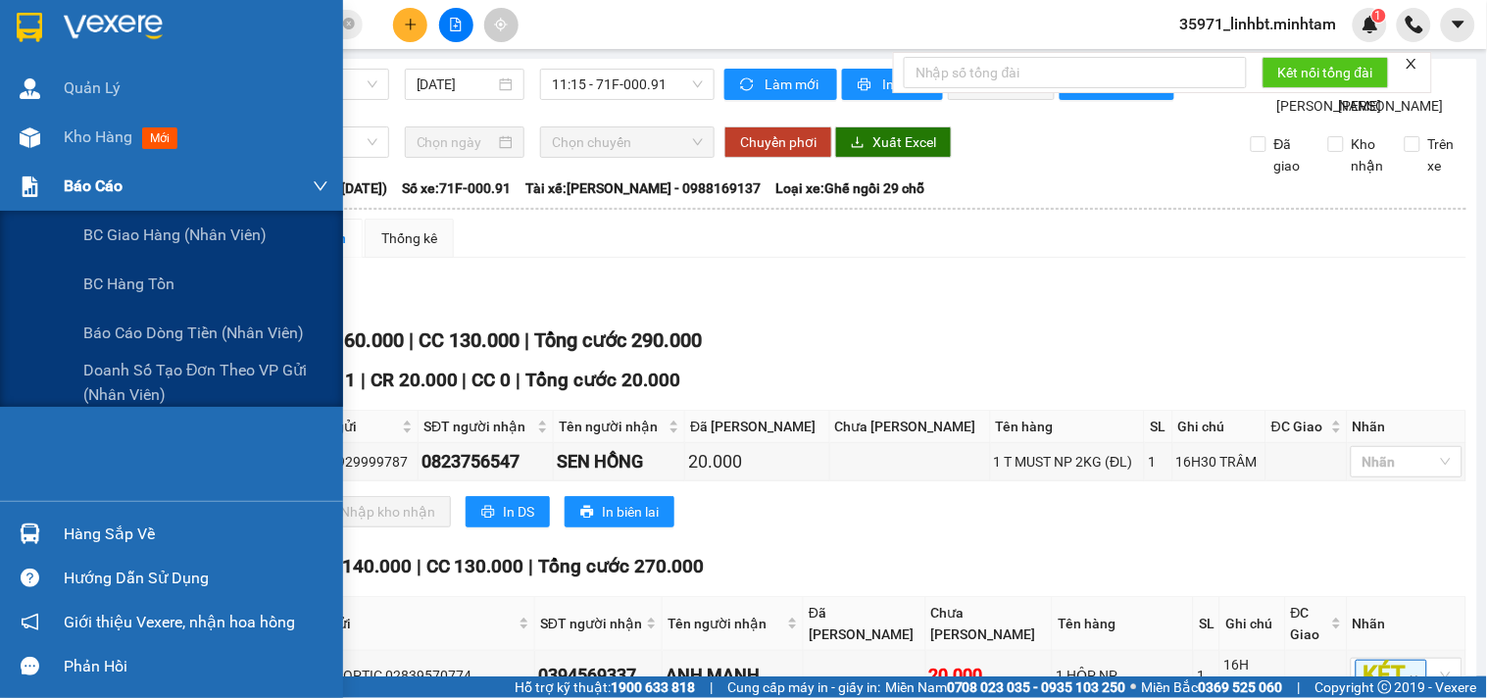
click at [20, 181] on img at bounding box center [30, 186] width 21 height 21
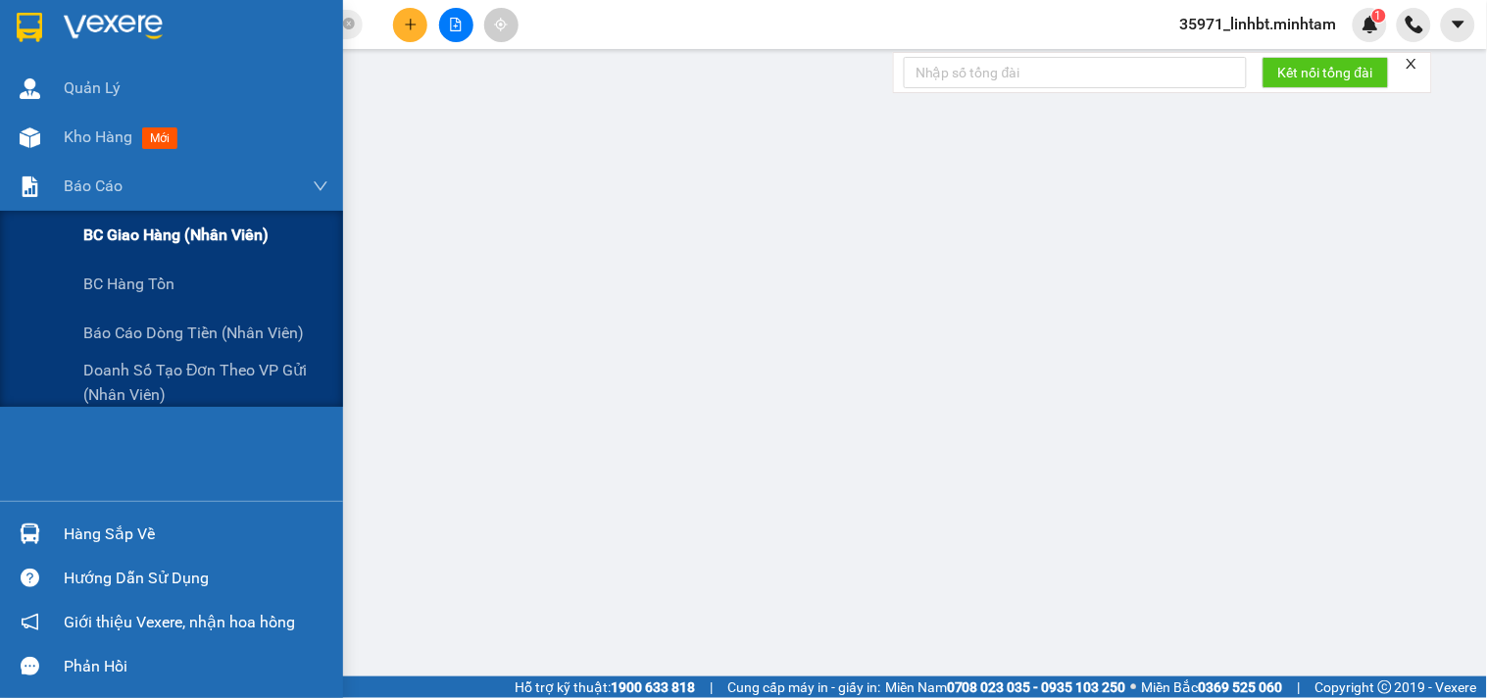
click at [170, 220] on div "BC giao hàng (nhân viên)" at bounding box center [205, 235] width 245 height 49
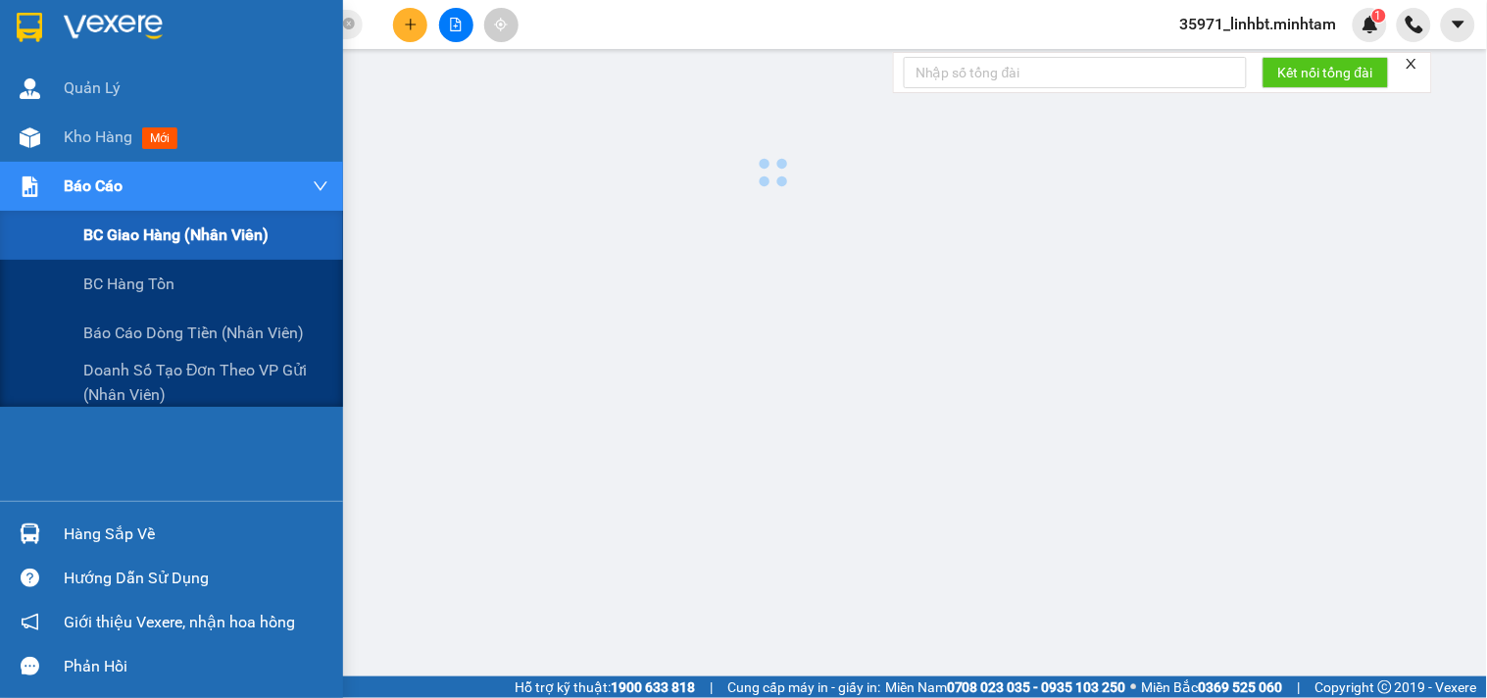
click at [57, 167] on div "Báo cáo" at bounding box center [171, 186] width 343 height 49
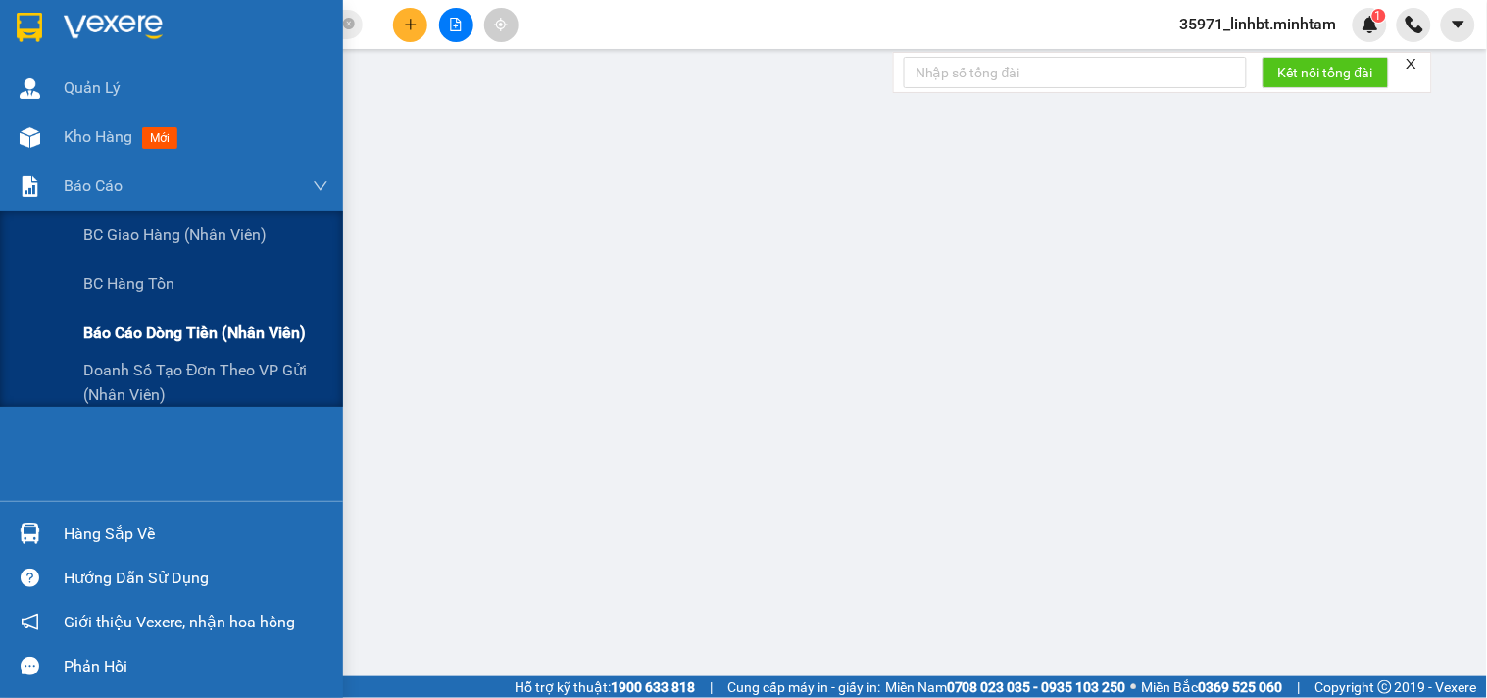
click at [190, 336] on span "Báo cáo dòng tiền (nhân viên)" at bounding box center [194, 332] width 222 height 25
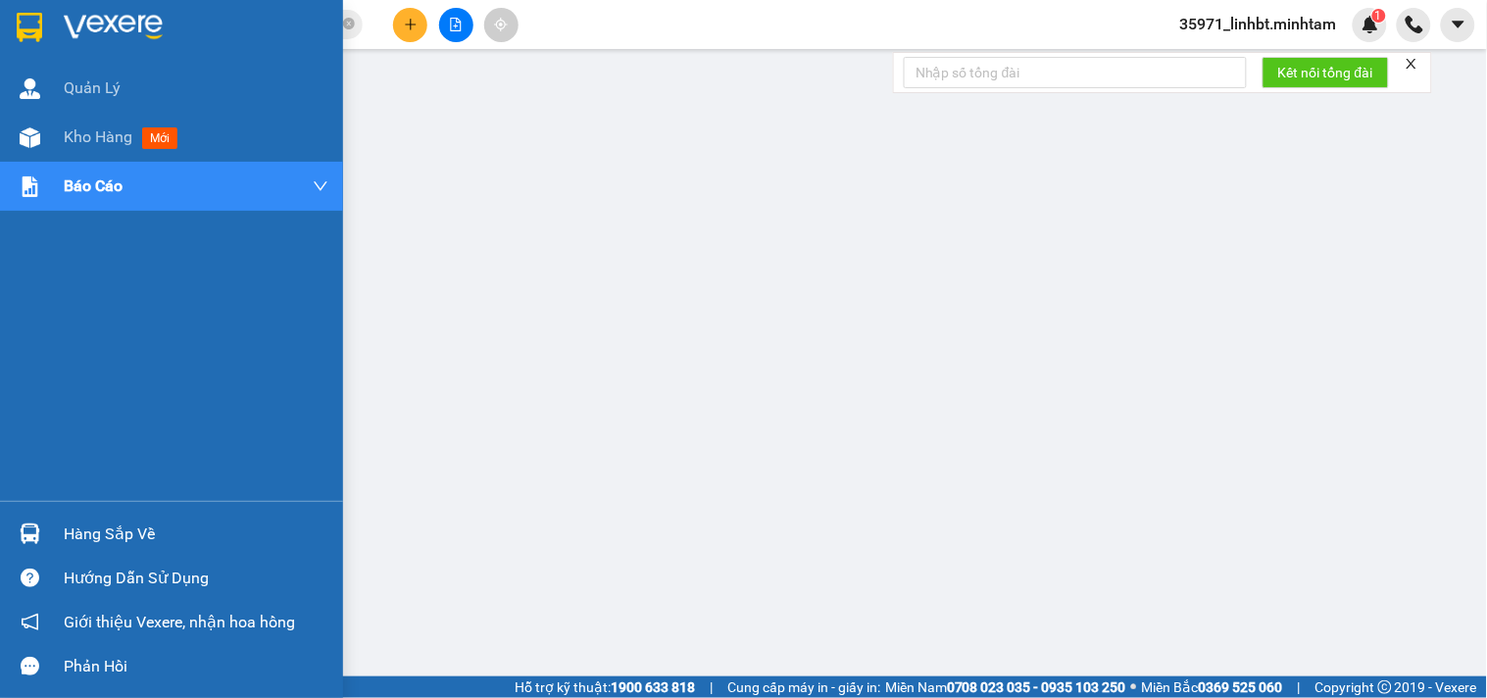
click at [86, 533] on div "Hàng sắp về" at bounding box center [196, 533] width 265 height 29
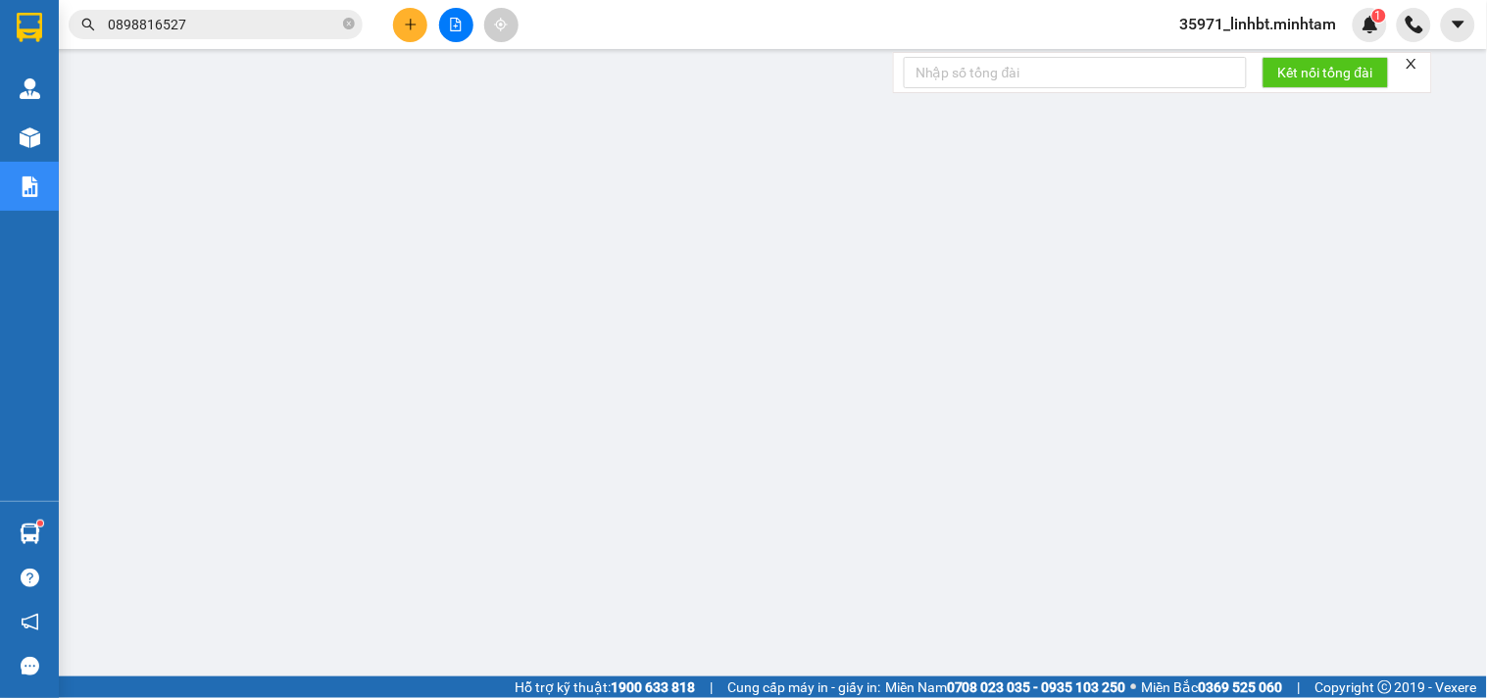
click at [404, 22] on icon "plus" at bounding box center [411, 25] width 14 height 14
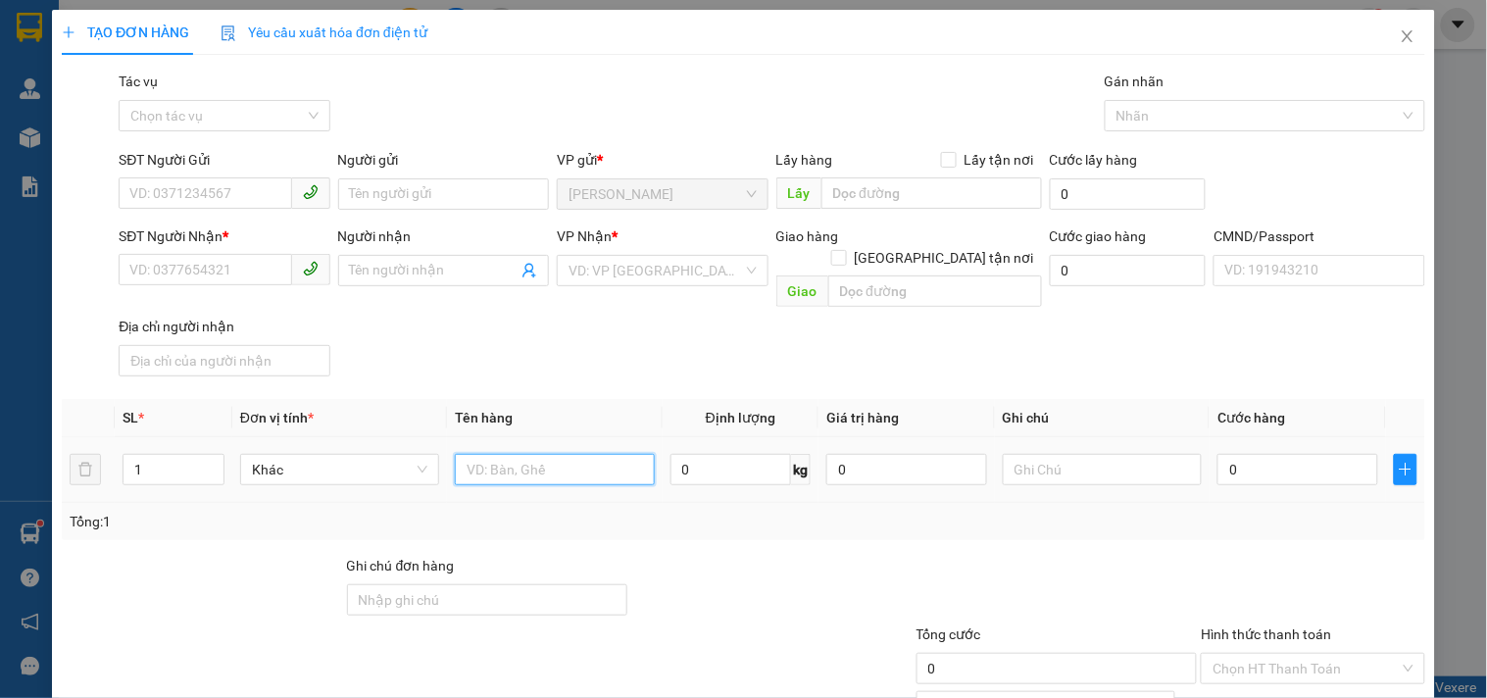
click at [497, 454] on input "text" at bounding box center [554, 469] width 199 height 31
type input "1 T MÚT NP 1KG_ HDV"
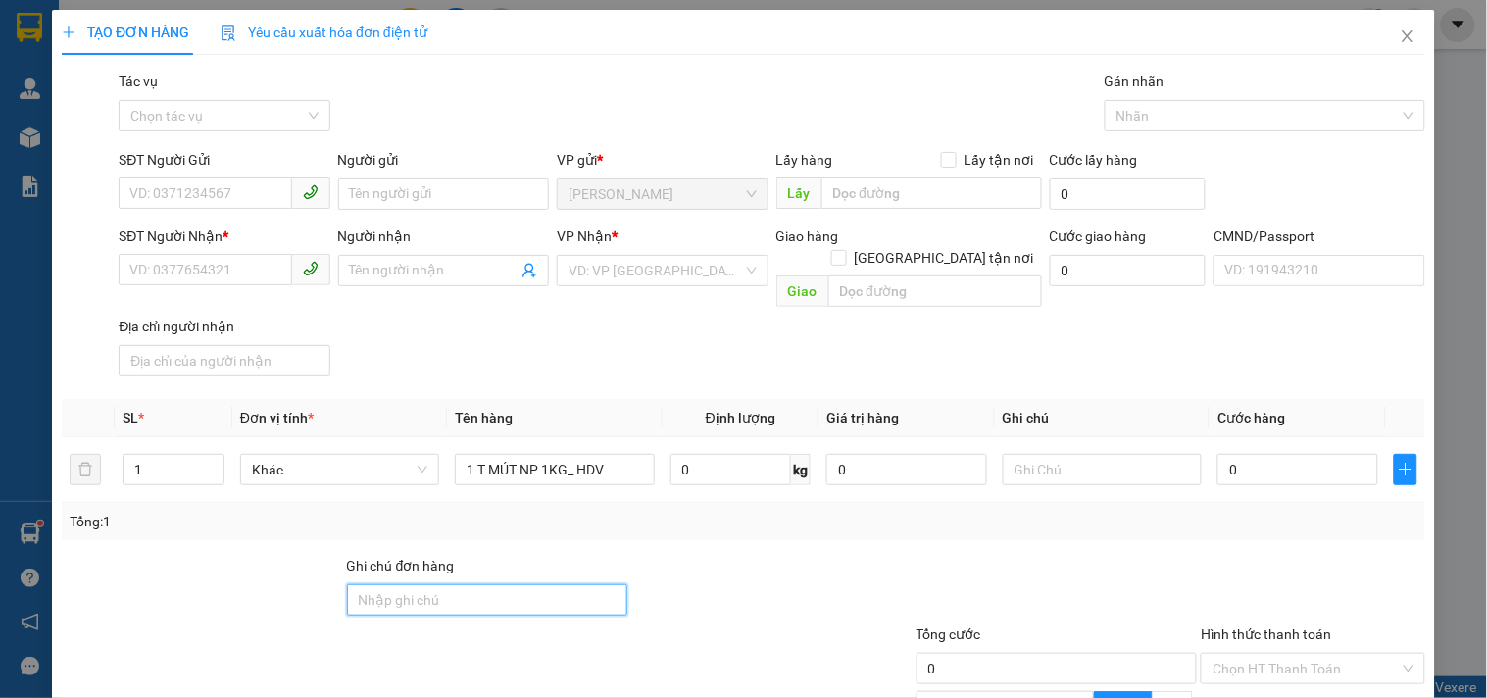
click at [432, 584] on input "Ghi chú đơn hàng" at bounding box center [487, 599] width 281 height 31
type input "HƯ BỂ K ĐỀN"
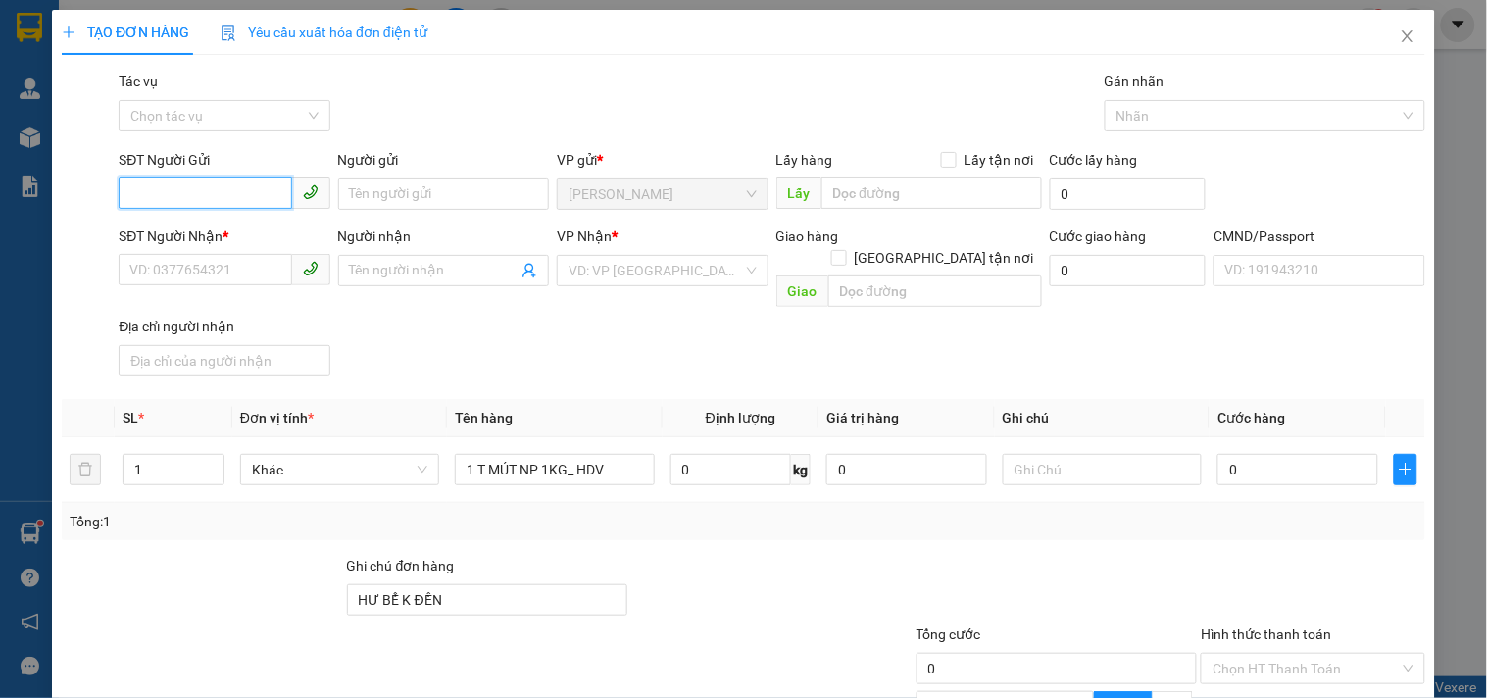
click at [197, 188] on input "SĐT Người Gửi" at bounding box center [205, 192] width 172 height 31
click at [235, 183] on input "SĐT Người Gửi" at bounding box center [205, 192] width 172 height 31
type input "0866984738"
click at [231, 227] on div "0866984738 - HÙNG" at bounding box center [221, 233] width 185 height 22
type input "HÙNG"
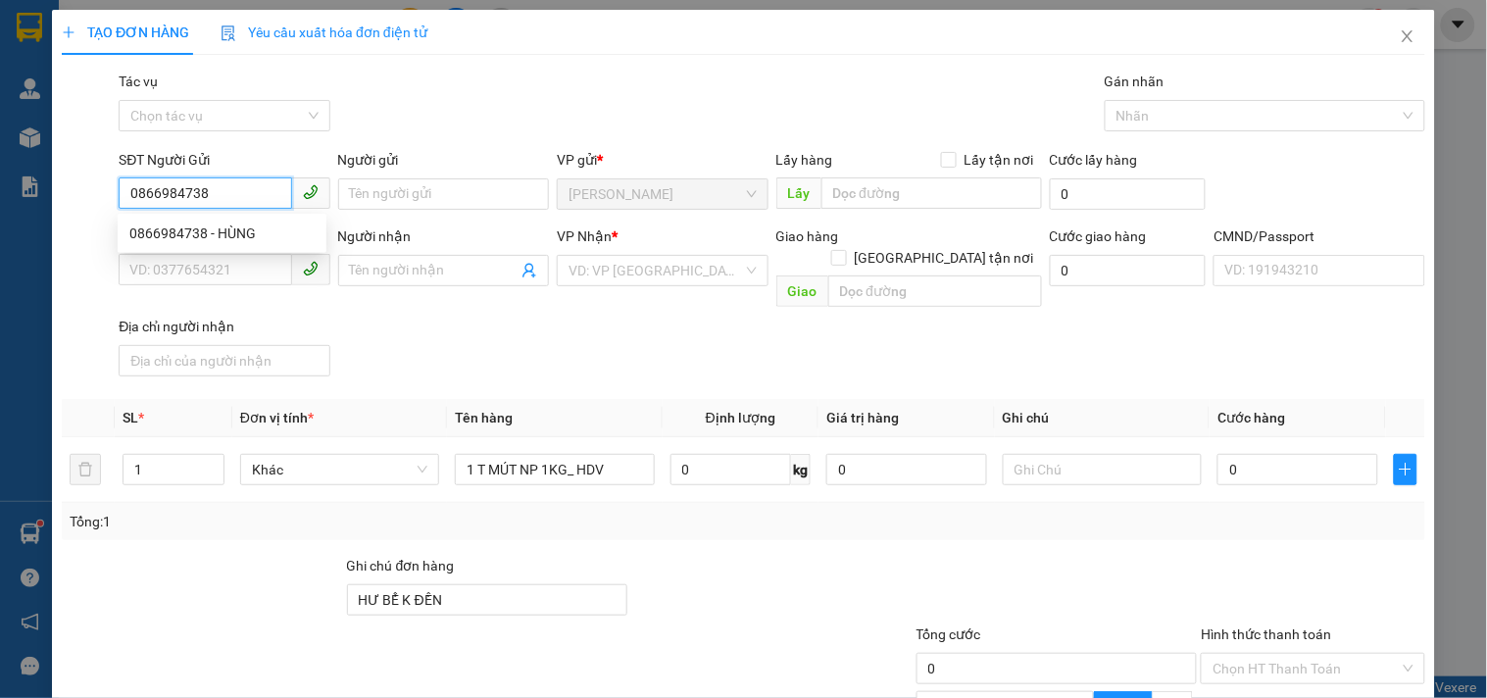
type input "0703316686"
type input "TRANG"
type input "0866984738"
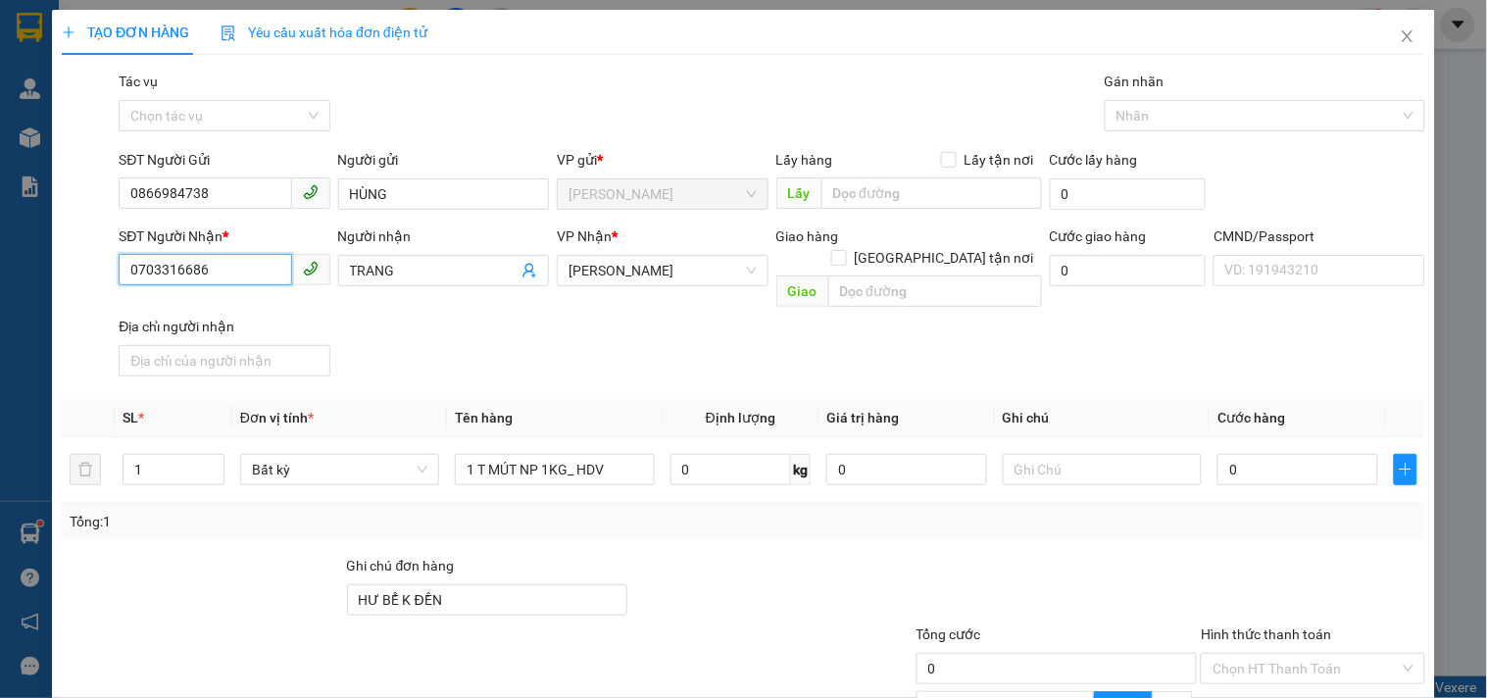
click at [221, 270] on input "0703316686" at bounding box center [205, 269] width 172 height 31
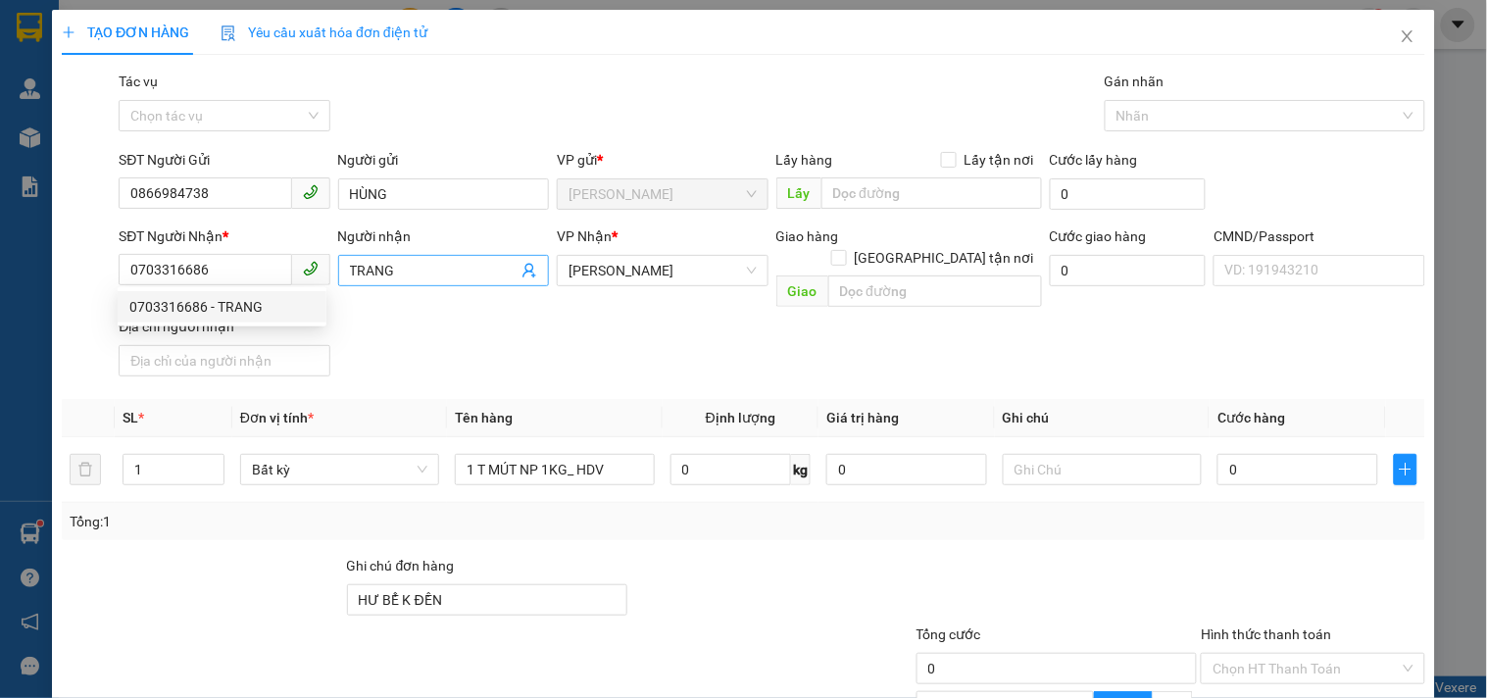
click at [527, 272] on icon "user-add" at bounding box center [528, 271] width 13 height 15
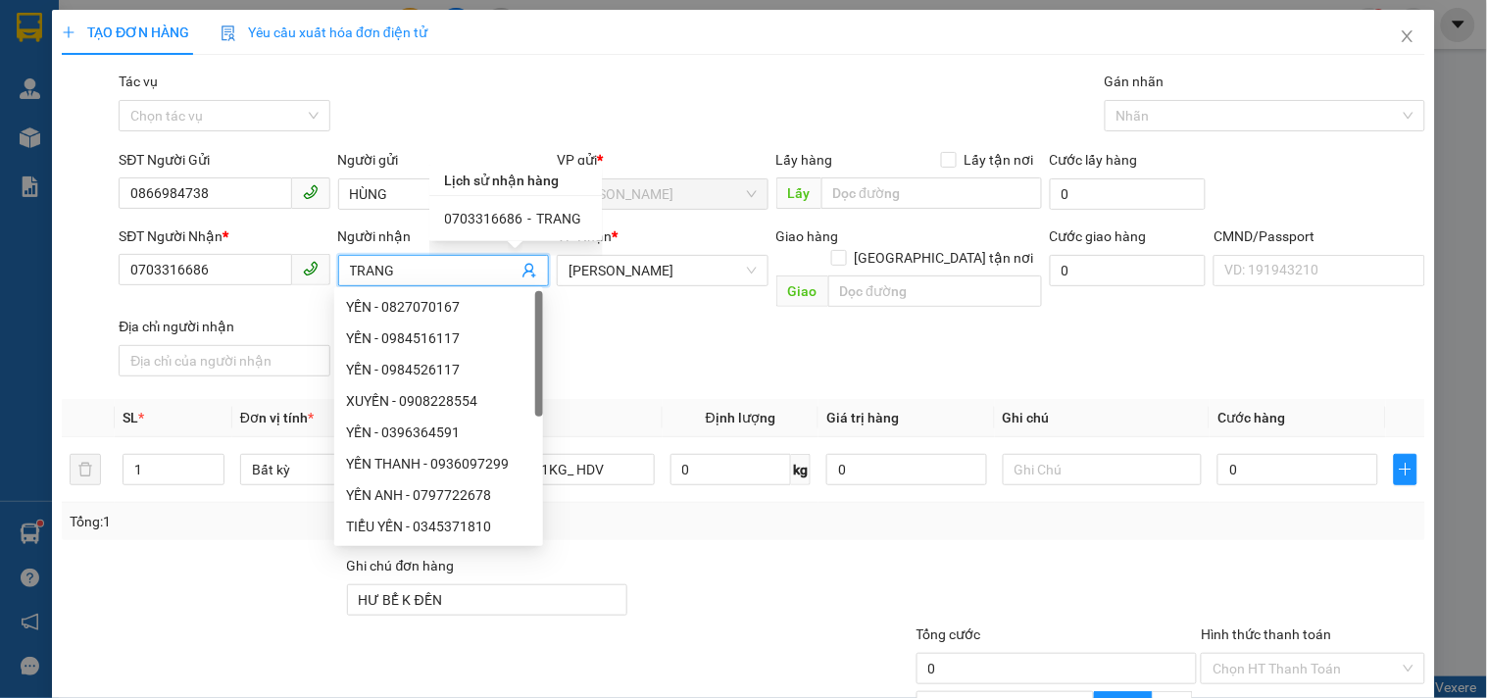
click at [598, 291] on div "SĐT Người Nhận * 0703316686 Người nhận TRANG VP Nhận * [PERSON_NAME] hàng Giao …" at bounding box center [772, 304] width 1314 height 159
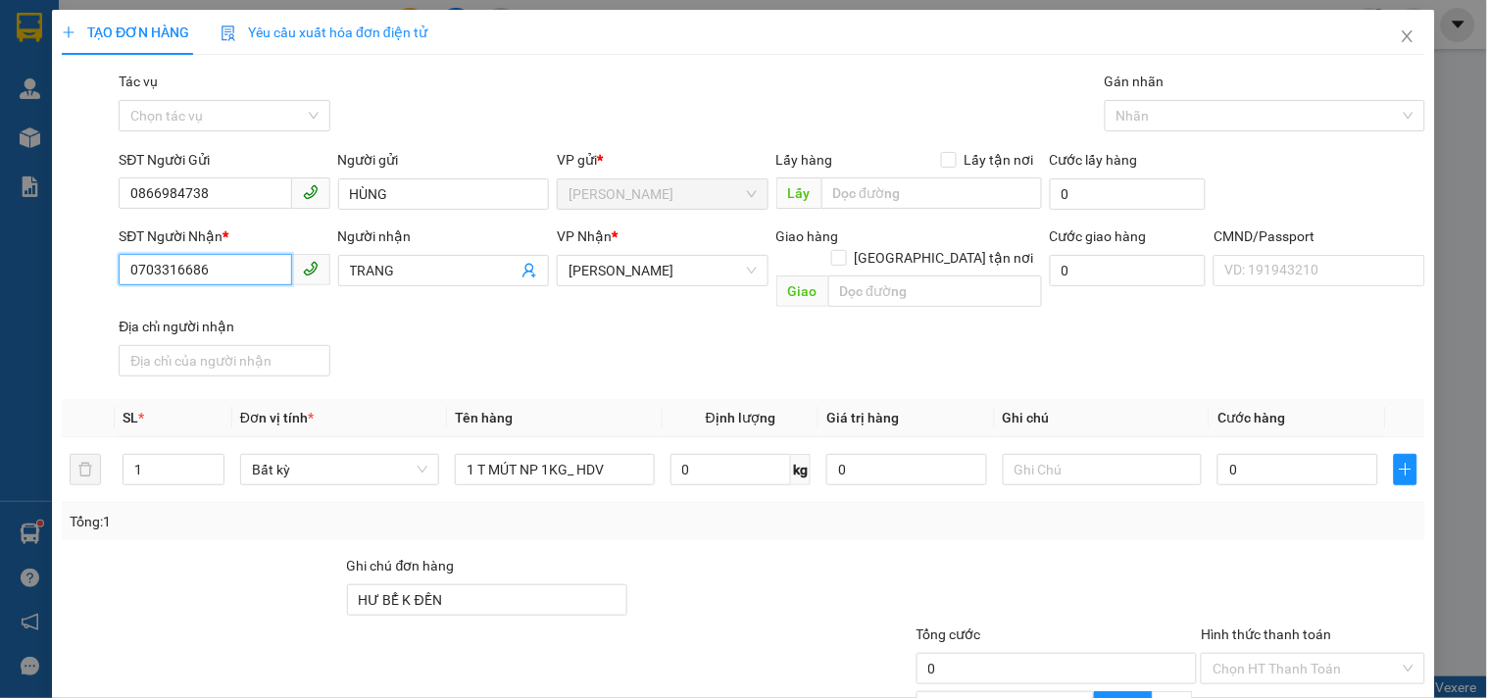
click at [135, 263] on input "0703316686" at bounding box center [205, 269] width 172 height 31
type input "0939999576"
click at [409, 270] on input "TRANG" at bounding box center [434, 271] width 168 height 22
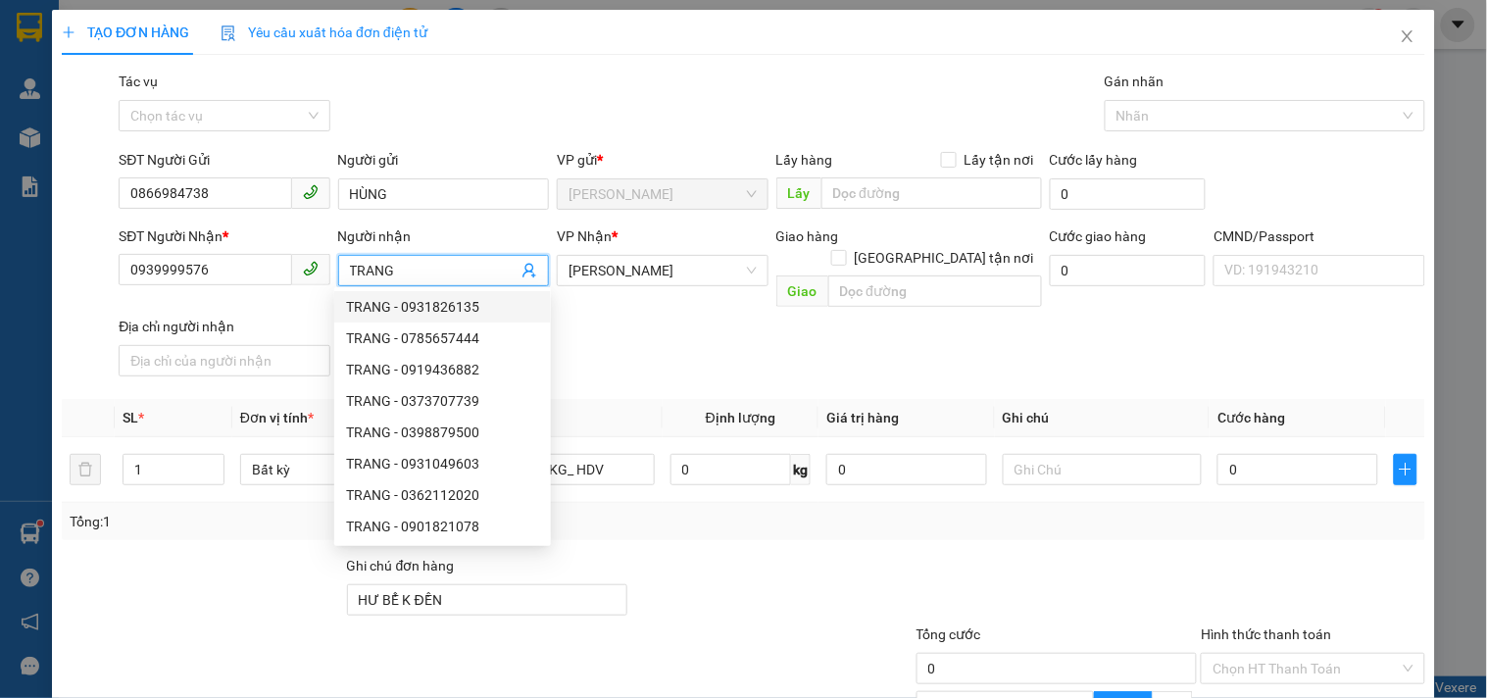
type input "TRANG"
click at [584, 292] on div "SĐT Người Nhận * 0939999576 Người nhận TRANG VP Nhận * [PERSON_NAME] hàng Giao …" at bounding box center [772, 304] width 1314 height 159
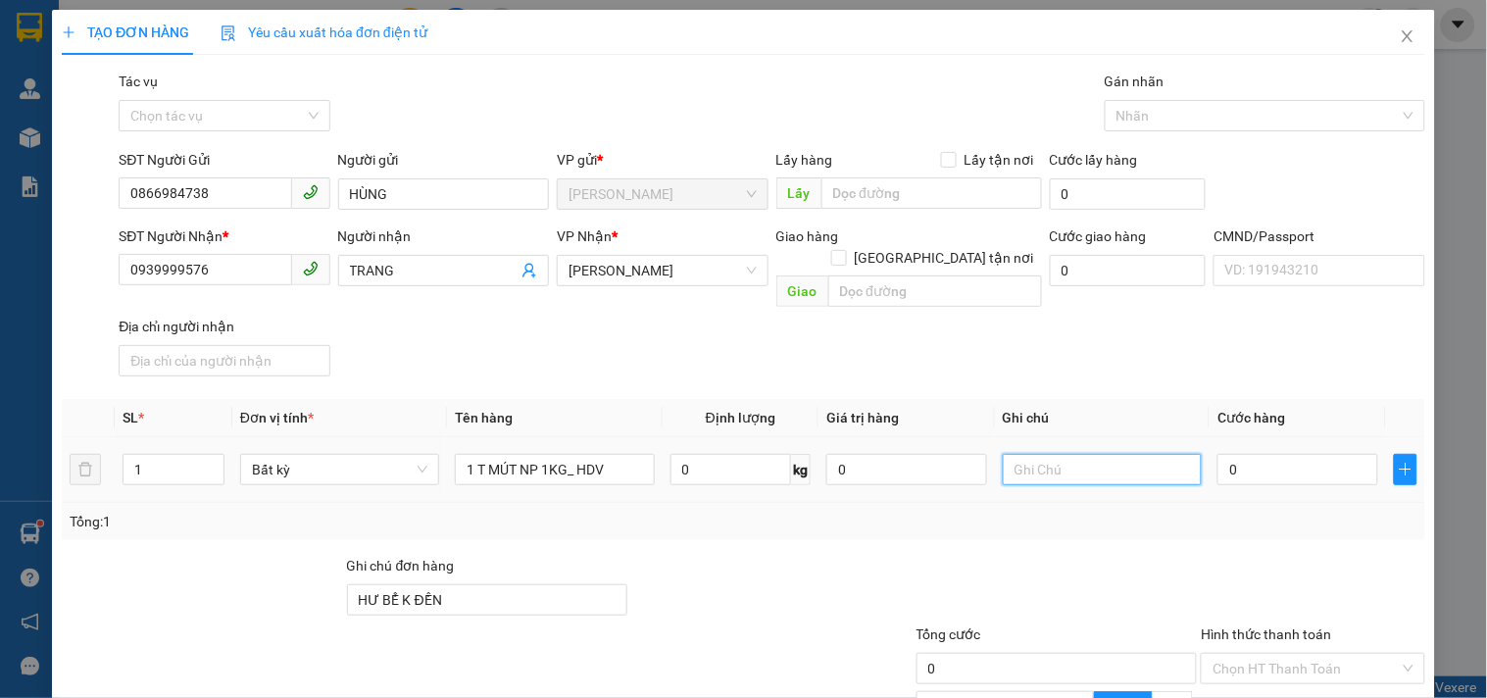
click at [1075, 454] on input "text" at bounding box center [1102, 469] width 199 height 31
click at [908, 454] on input "0" at bounding box center [906, 469] width 161 height 31
click at [1110, 454] on input "text" at bounding box center [1102, 469] width 199 height 31
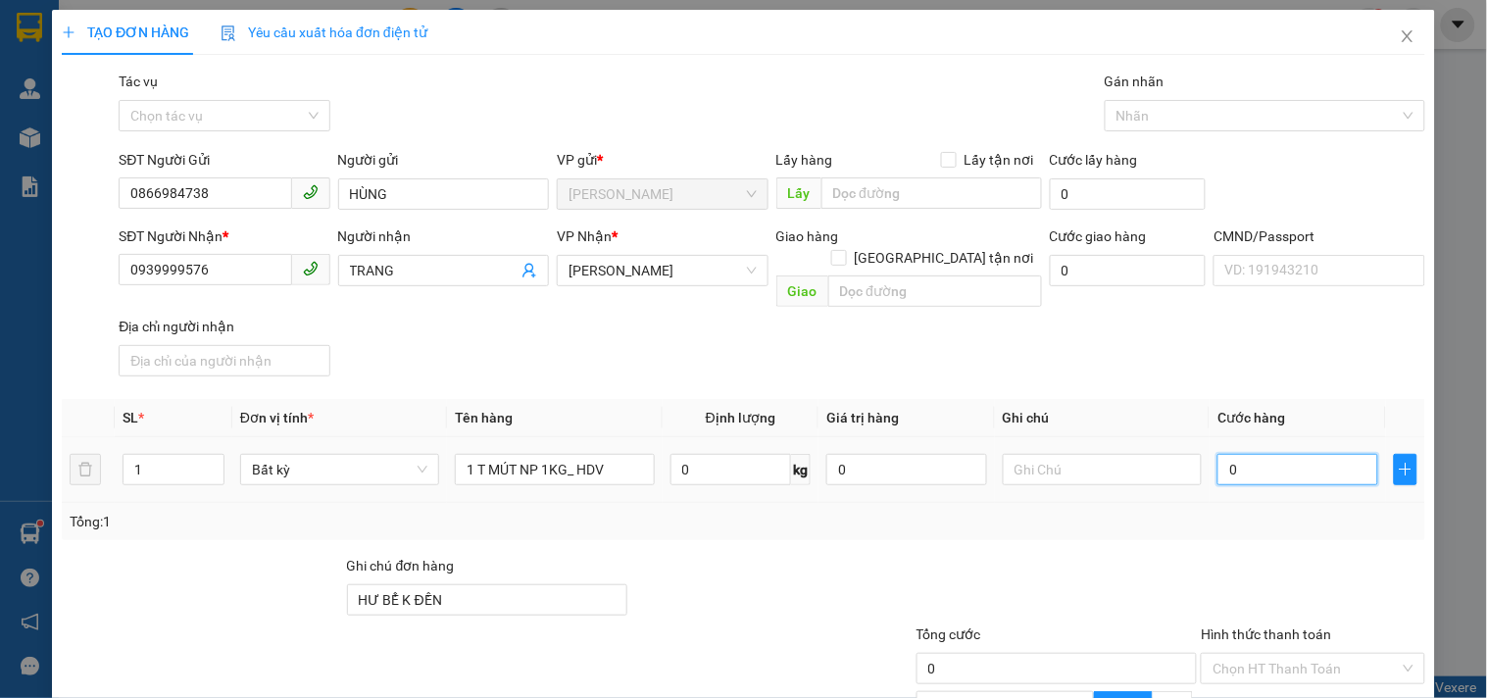
click at [1275, 458] on input "0" at bounding box center [1297, 469] width 161 height 31
type input "2"
type input "20"
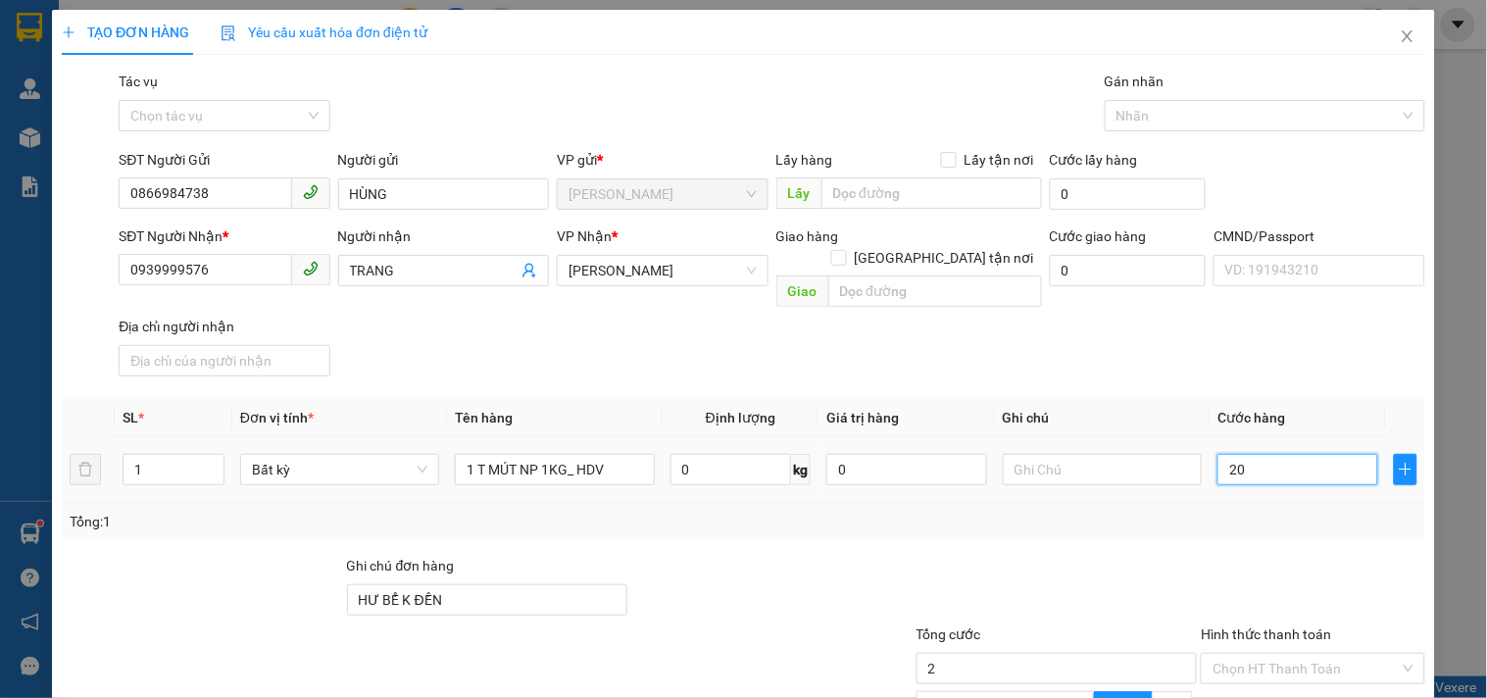
type input "20"
type input "20.000"
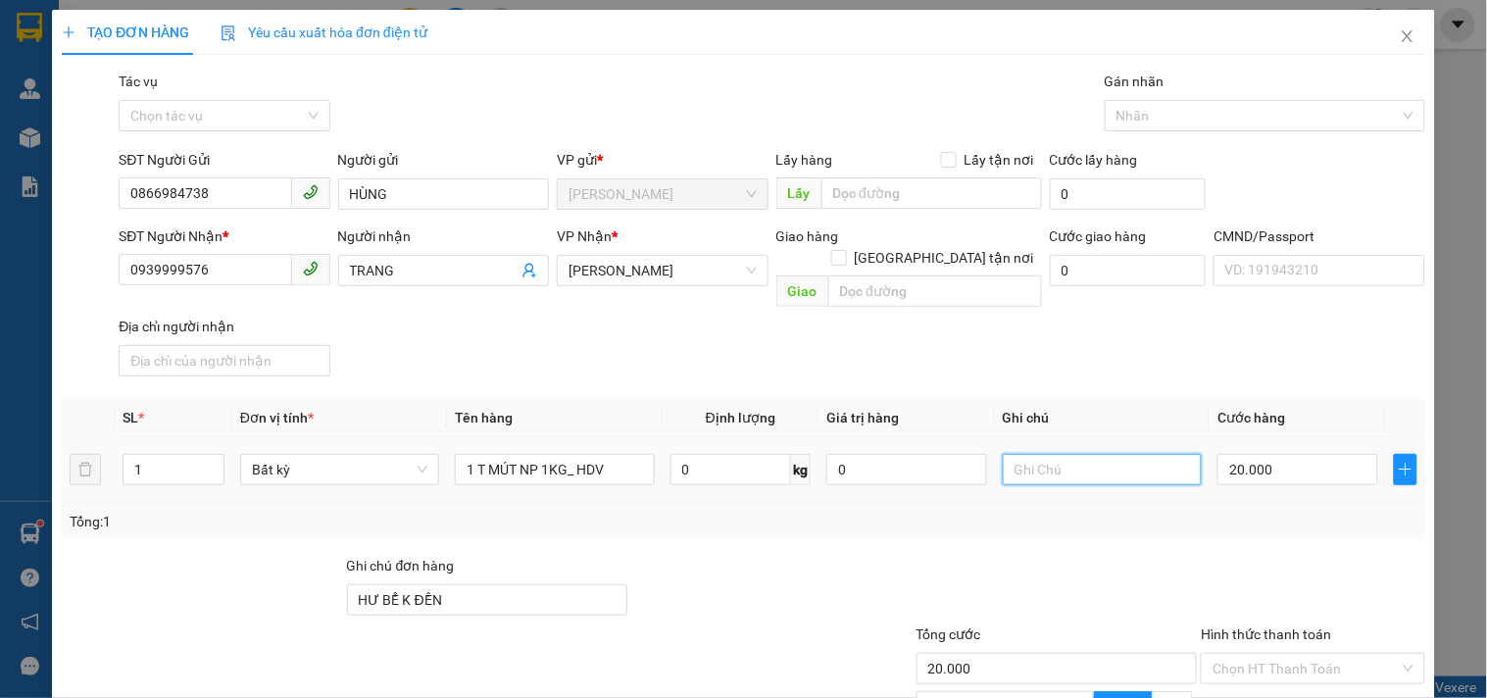
click at [1042, 454] on input "text" at bounding box center [1102, 469] width 199 height 31
type input "18H LINH"
click at [1044, 503] on div "Tổng: 1" at bounding box center [743, 521] width 1363 height 37
click at [1311, 654] on input "Hình thức thanh toán" at bounding box center [1305, 668] width 186 height 29
click at [1271, 673] on div "Tại văn phòng" at bounding box center [1301, 684] width 198 height 22
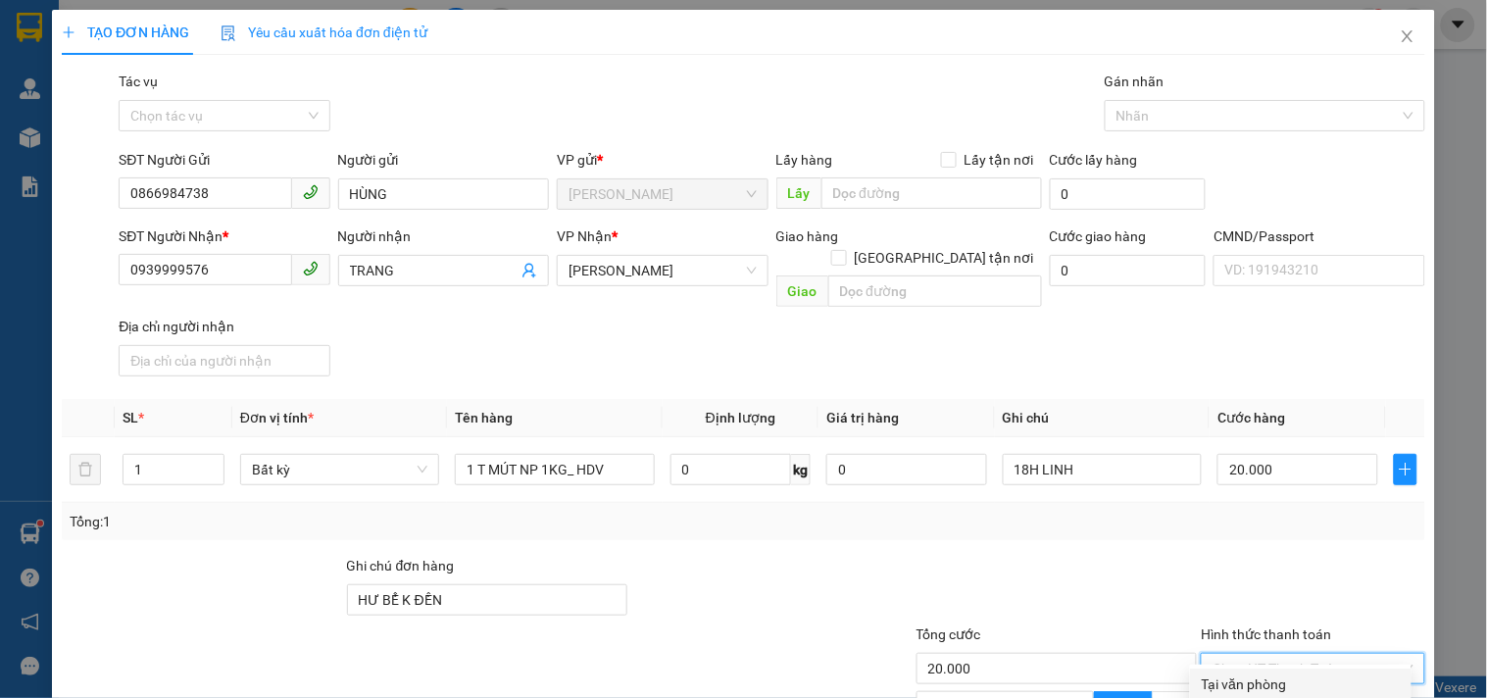
type input "0"
click at [1104, 555] on div at bounding box center [1056, 589] width 285 height 69
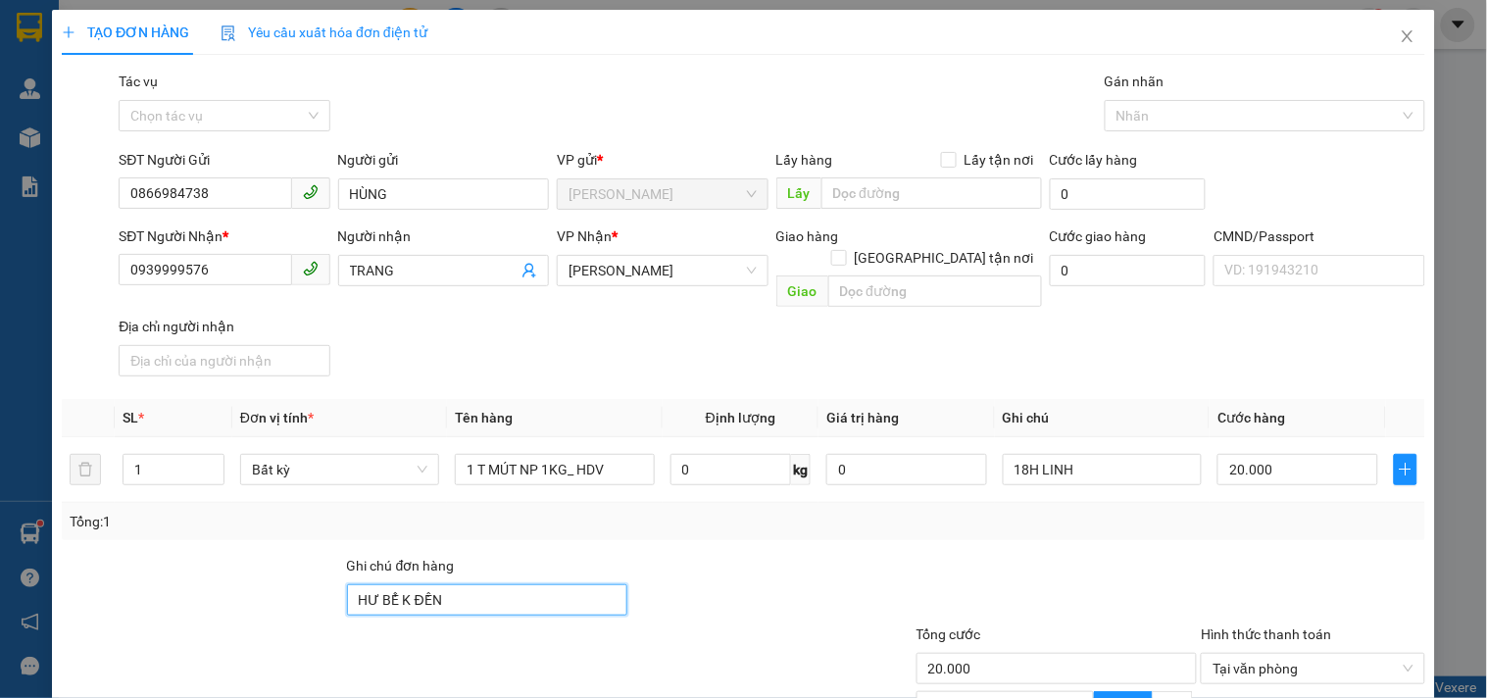
click at [517, 584] on input "HƯ BỂ K ĐỀN" at bounding box center [487, 599] width 281 height 31
click at [516, 623] on div at bounding box center [572, 657] width 227 height 69
click at [529, 584] on input "HƯ BỂ K ĐỀN 0769788858" at bounding box center [487, 599] width 281 height 31
click at [439, 584] on input "HƯ BỂ K ĐỀN 0769788858" at bounding box center [487, 599] width 281 height 31
type input "HƯ BỂ K ĐỀN (0769788858"
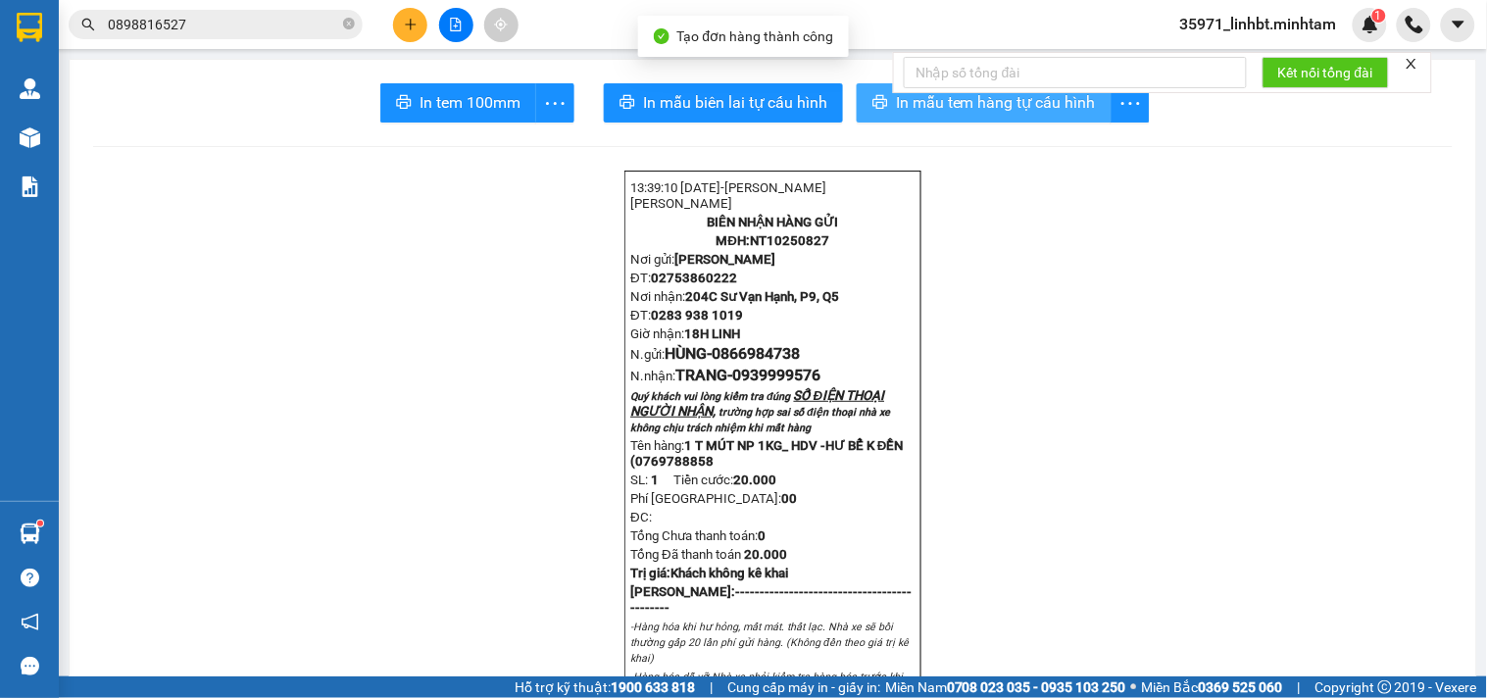
click at [870, 84] on button "In mẫu tem hàng tự cấu hình" at bounding box center [984, 102] width 255 height 39
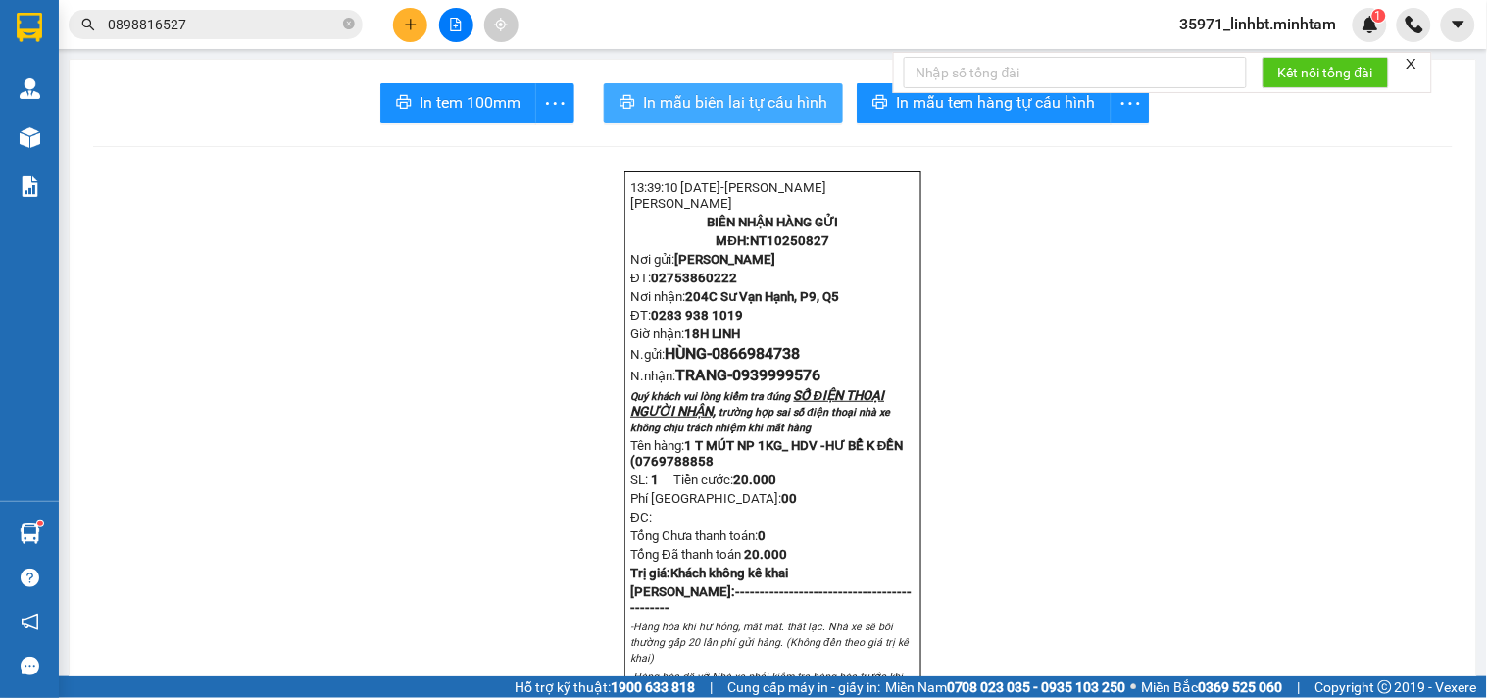
click at [654, 106] on span "In mẫu biên lai tự cấu hình" at bounding box center [735, 102] width 184 height 25
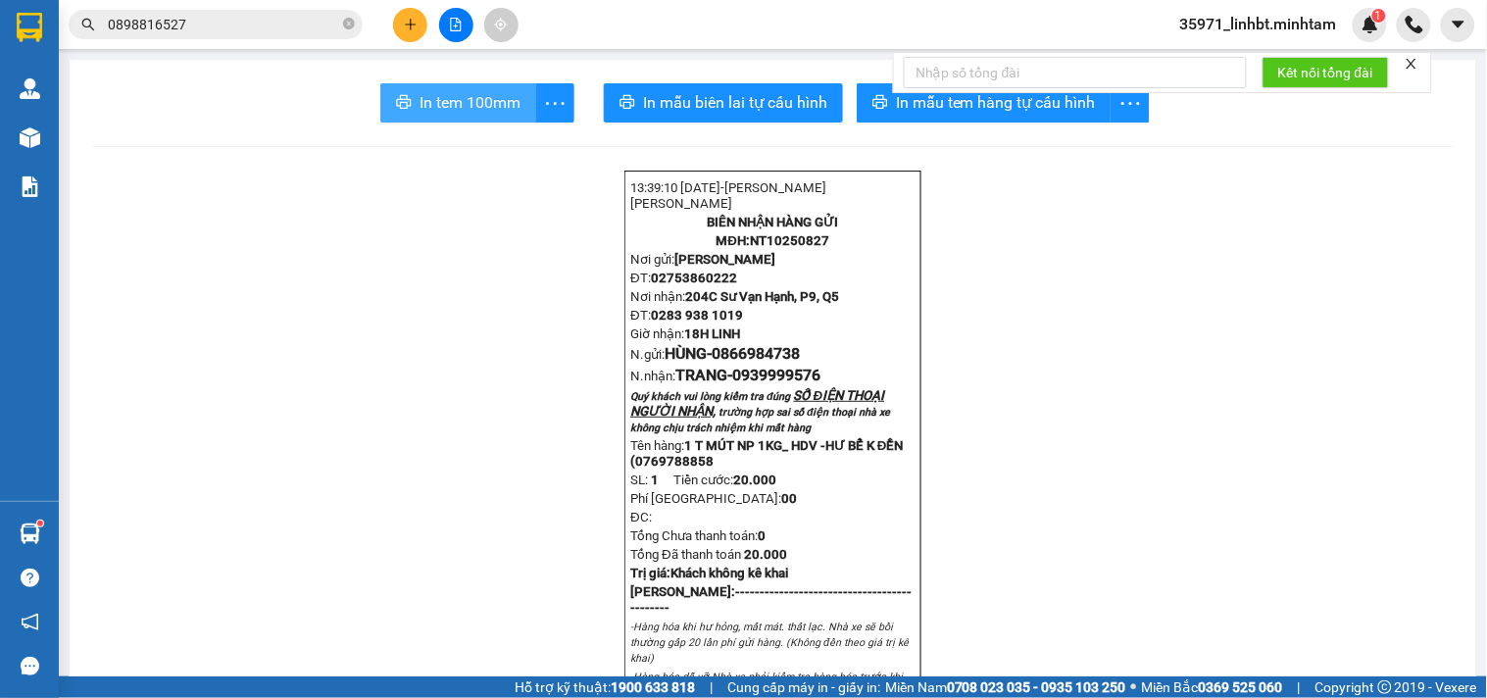
click at [461, 101] on span "In tem 100mm" at bounding box center [469, 102] width 101 height 25
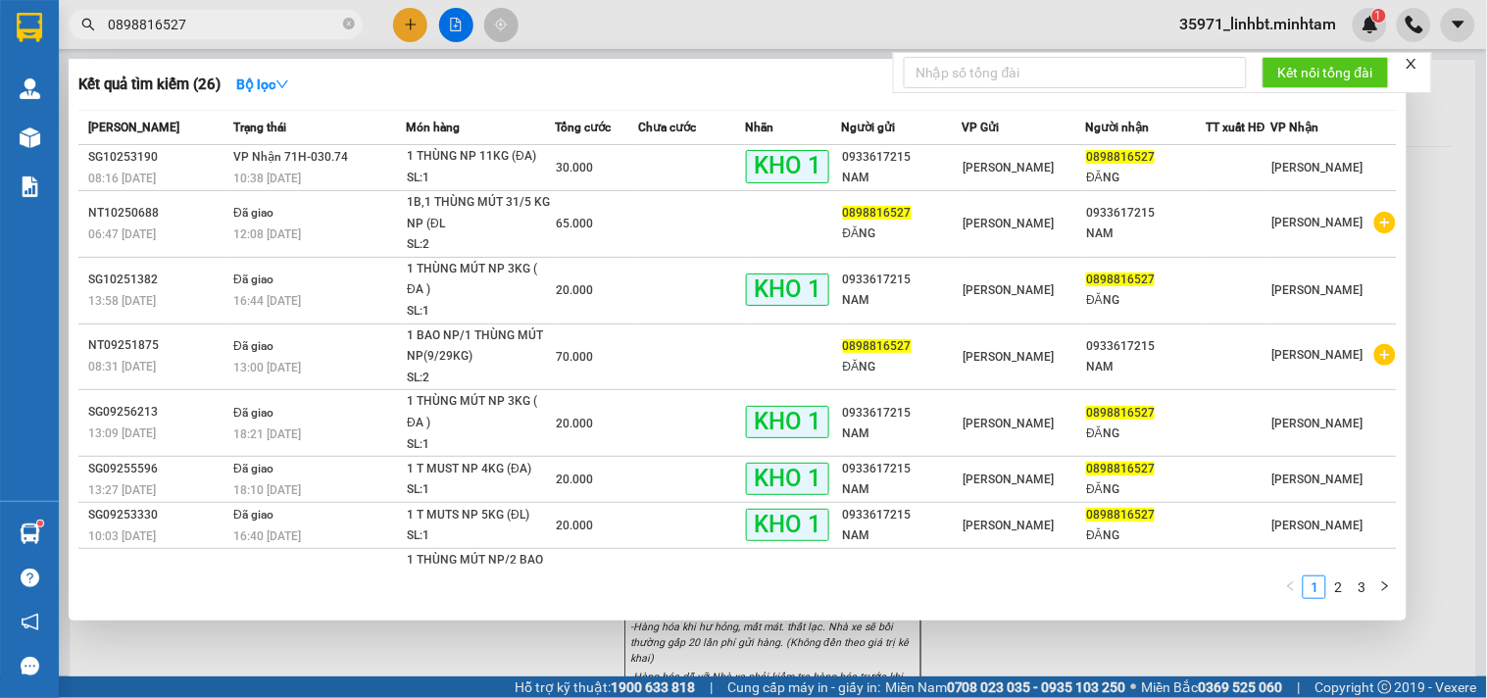
click at [198, 20] on input "0898816527" at bounding box center [223, 25] width 231 height 22
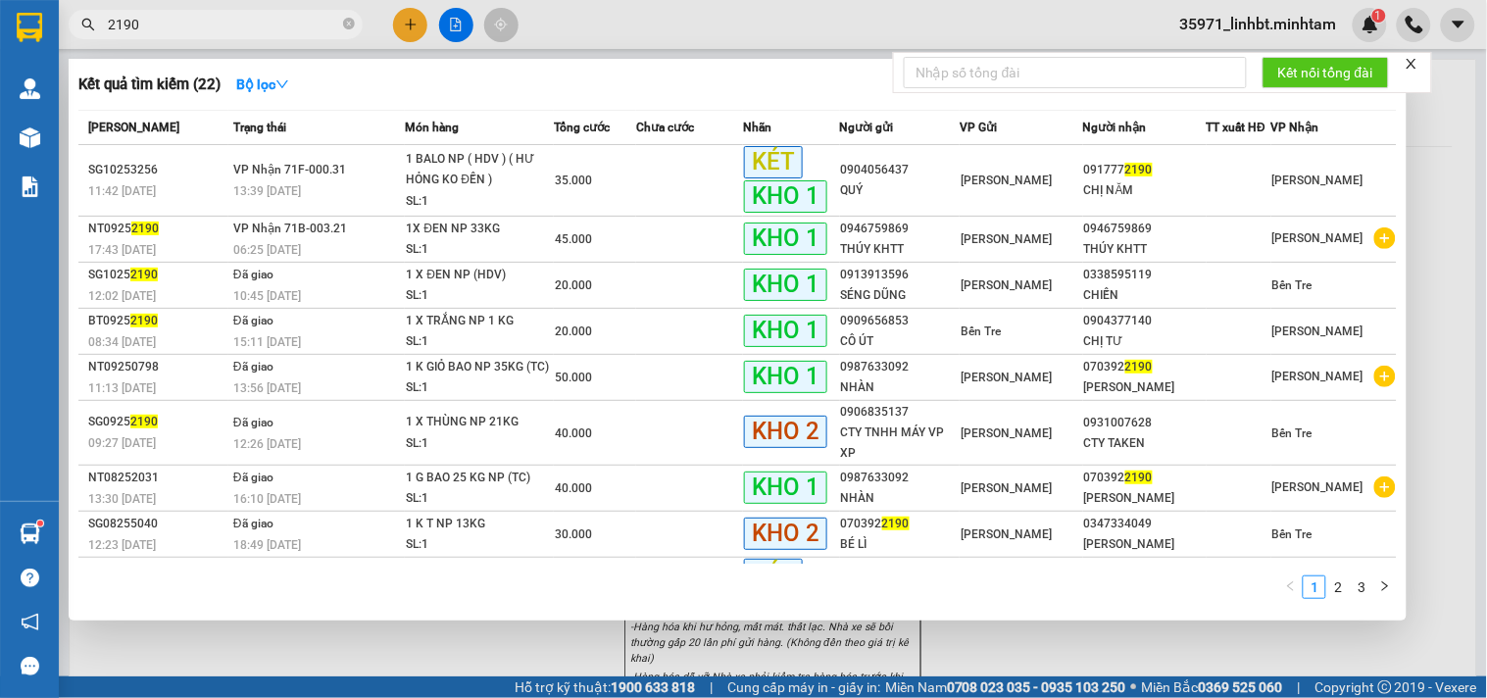
type input "2190"
click at [227, 14] on input "2190" at bounding box center [223, 25] width 231 height 22
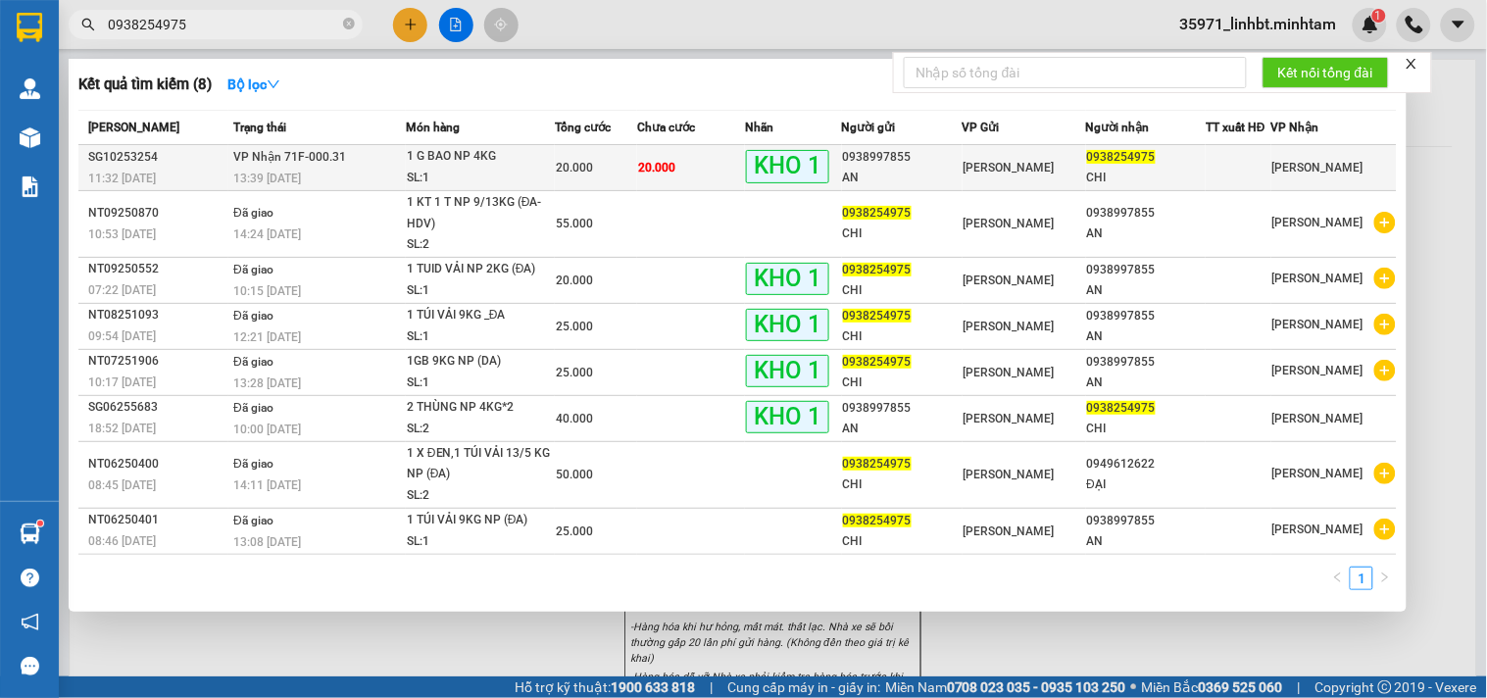
type input "0938254975"
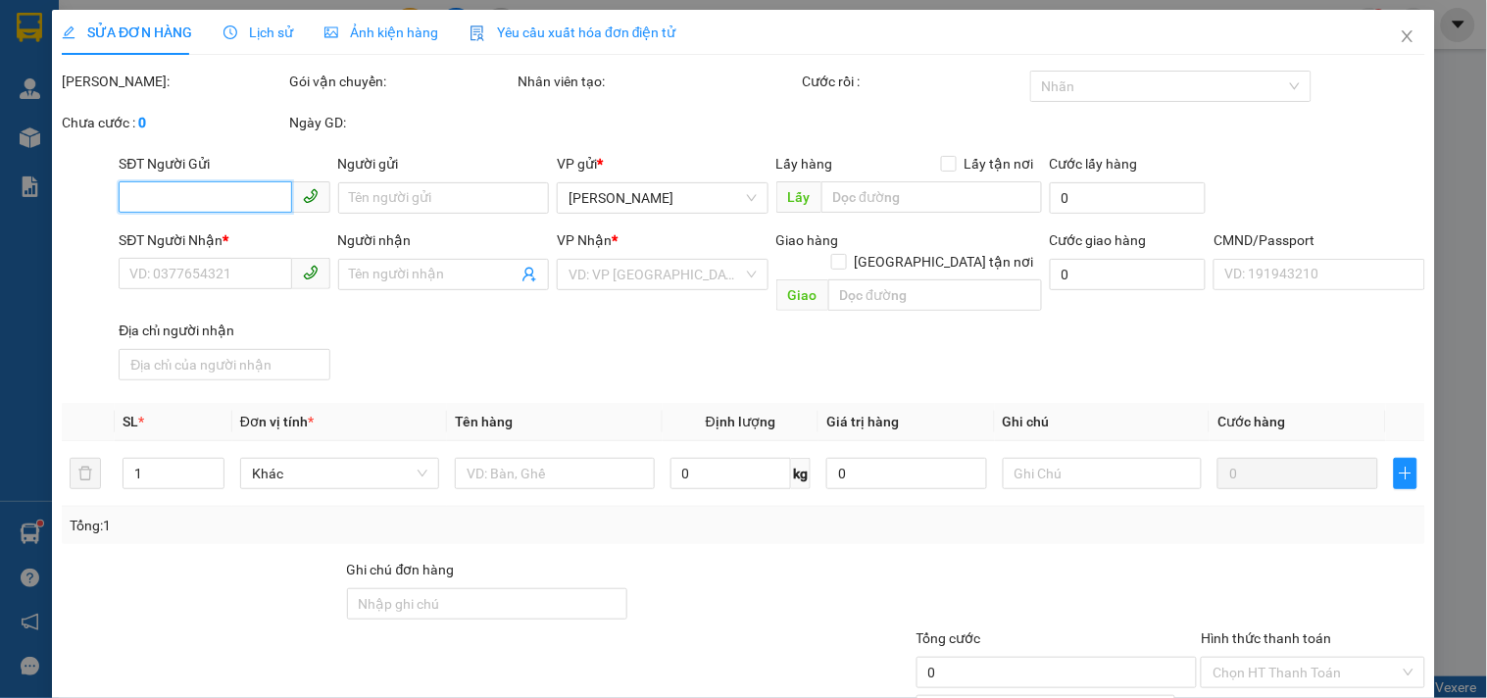
type input "0938997855"
type input "AN"
type input "0938254975"
type input "CHI"
type input "BM"
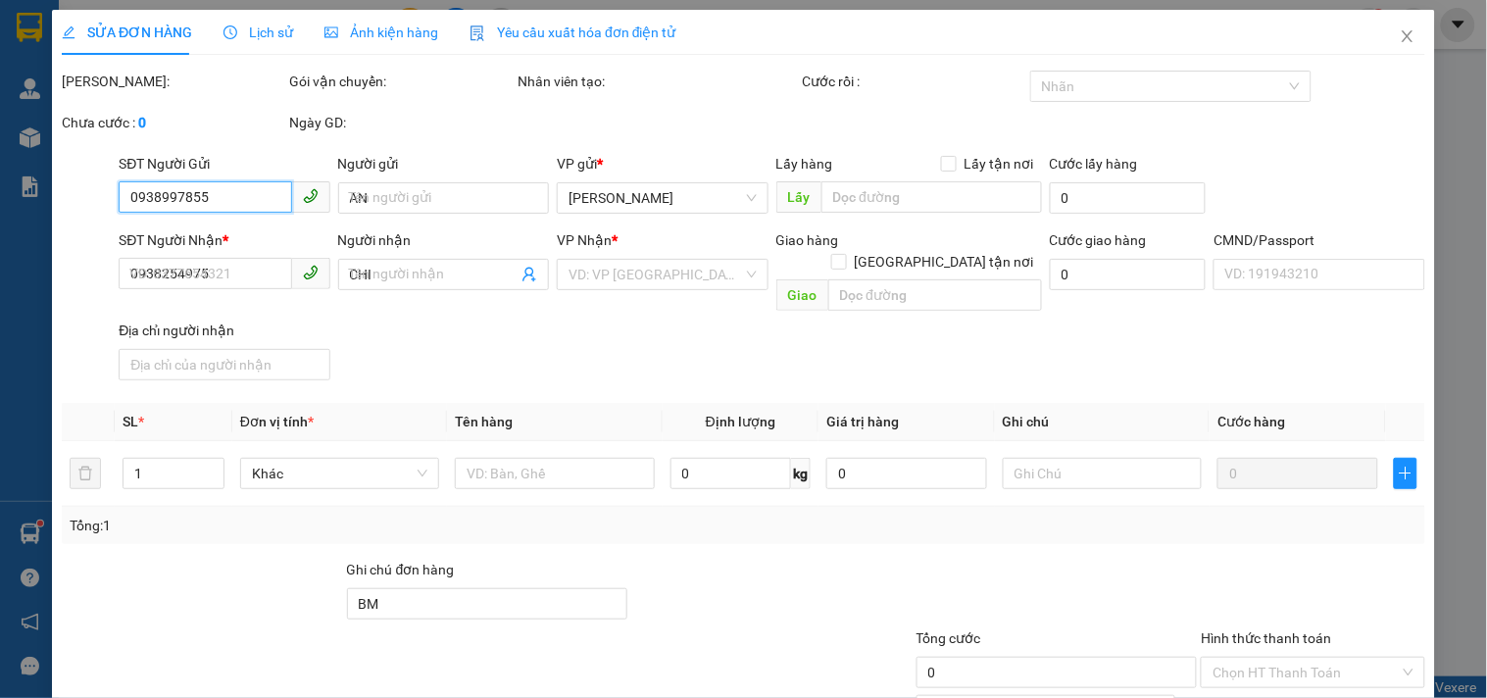
type input "20.000"
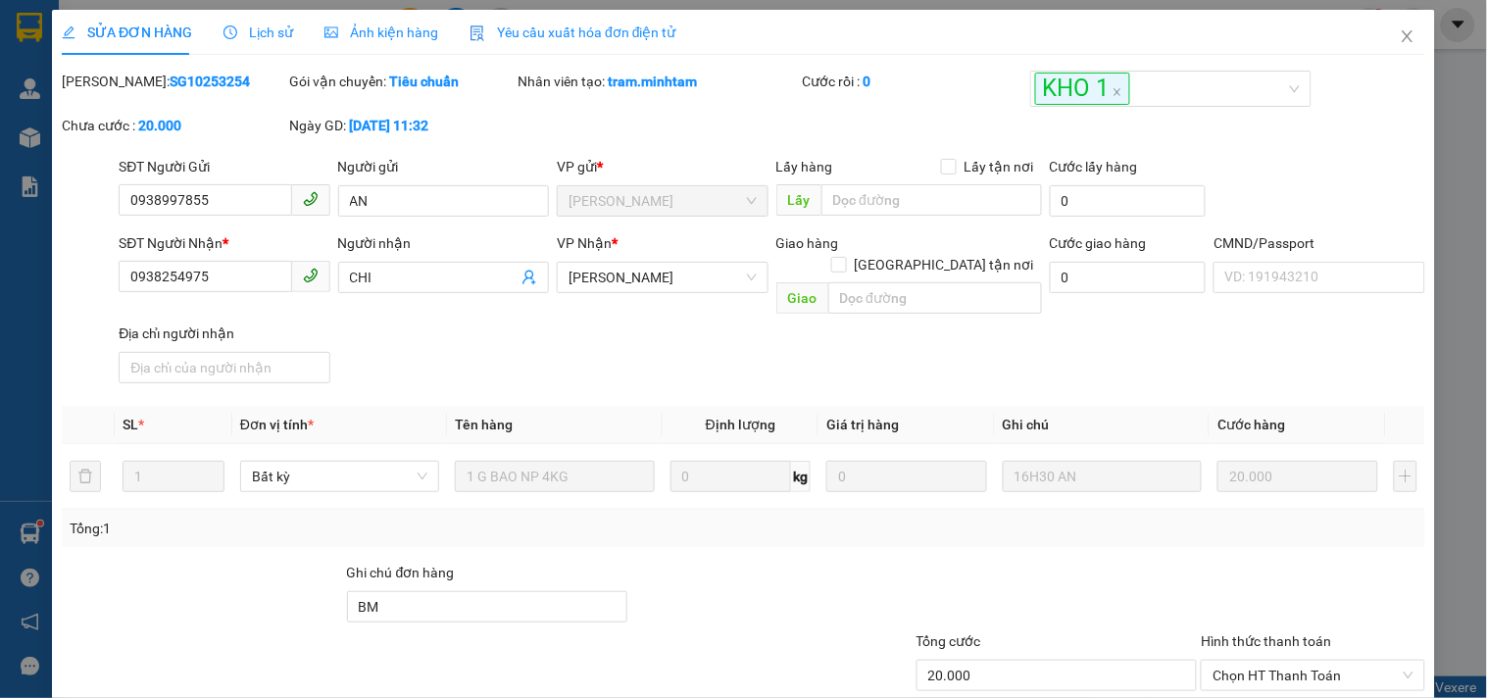
click at [1317, 630] on div "Hình thức thanh toán" at bounding box center [1312, 644] width 223 height 29
click at [1304, 661] on span "Chọn HT Thanh Toán" at bounding box center [1312, 675] width 200 height 29
click at [1291, 679] on div "Tại văn phòng" at bounding box center [1301, 690] width 198 height 22
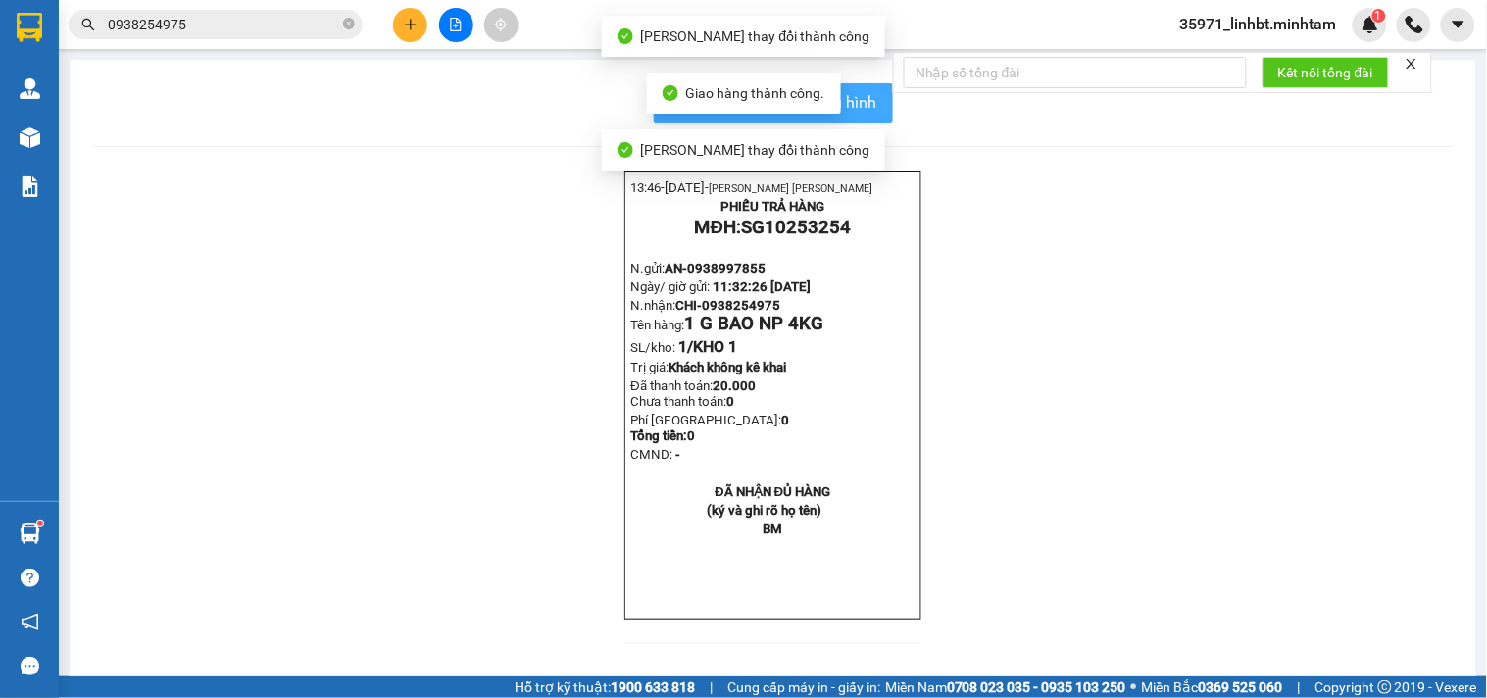
click at [859, 83] on button "In mẫu biên lai tự cấu hình" at bounding box center [773, 102] width 239 height 39
click at [860, 94] on span "In mẫu biên lai tự cấu hình" at bounding box center [785, 102] width 184 height 25
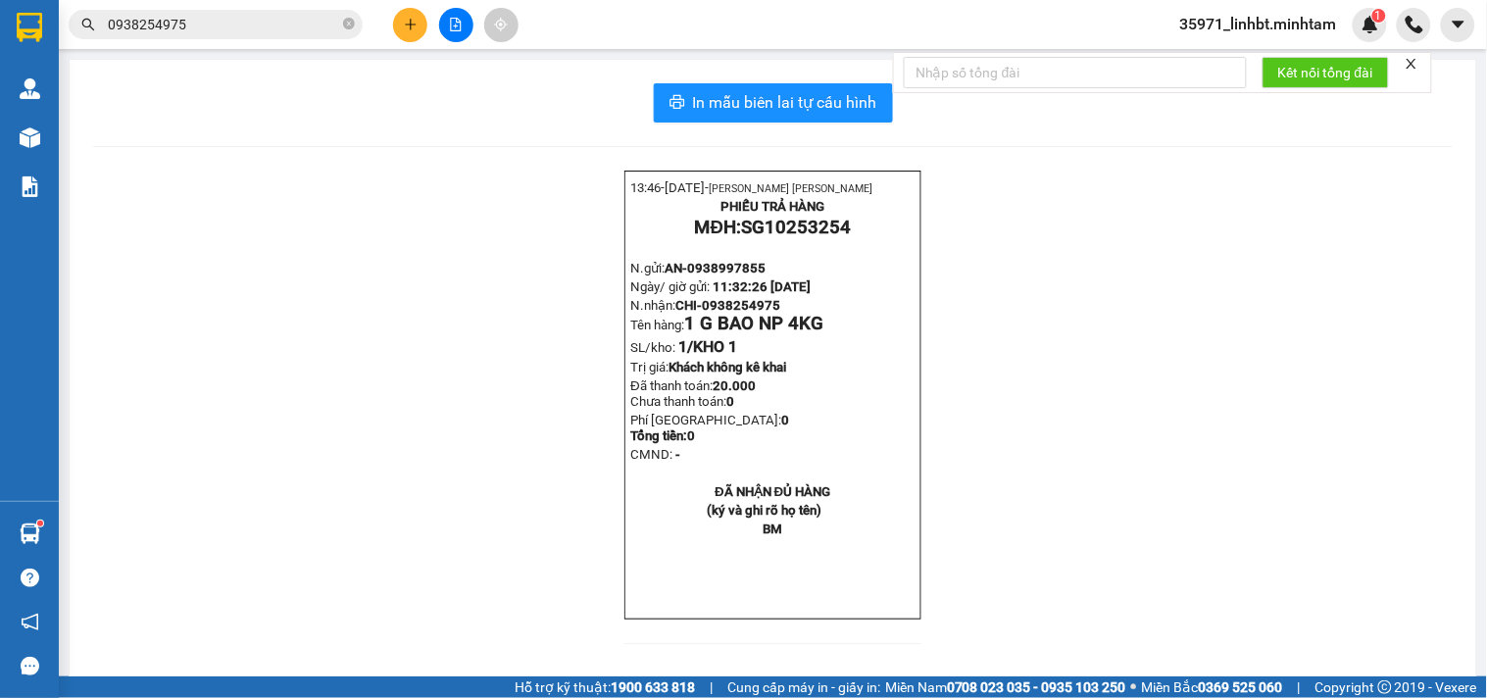
click at [172, 23] on input "0938254975" at bounding box center [223, 25] width 231 height 22
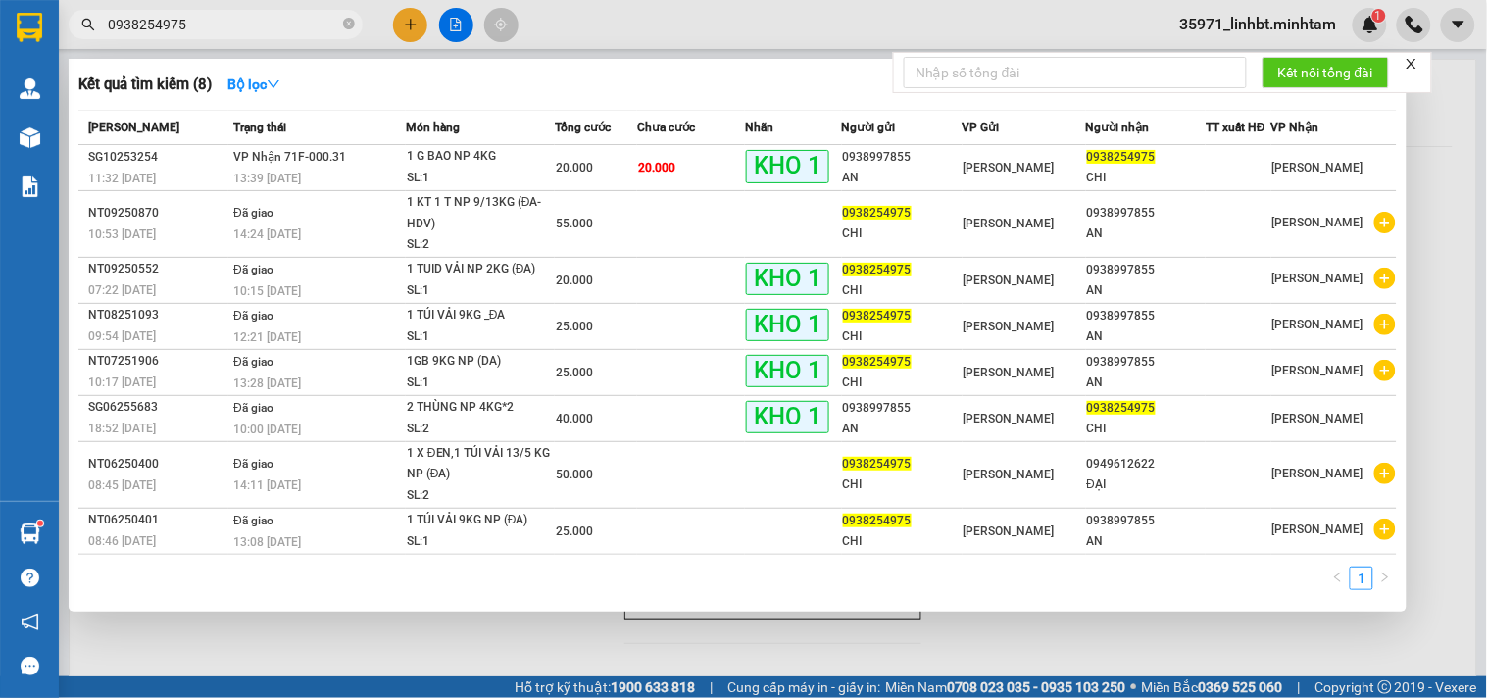
click at [172, 23] on input "0938254975" at bounding box center [223, 25] width 231 height 22
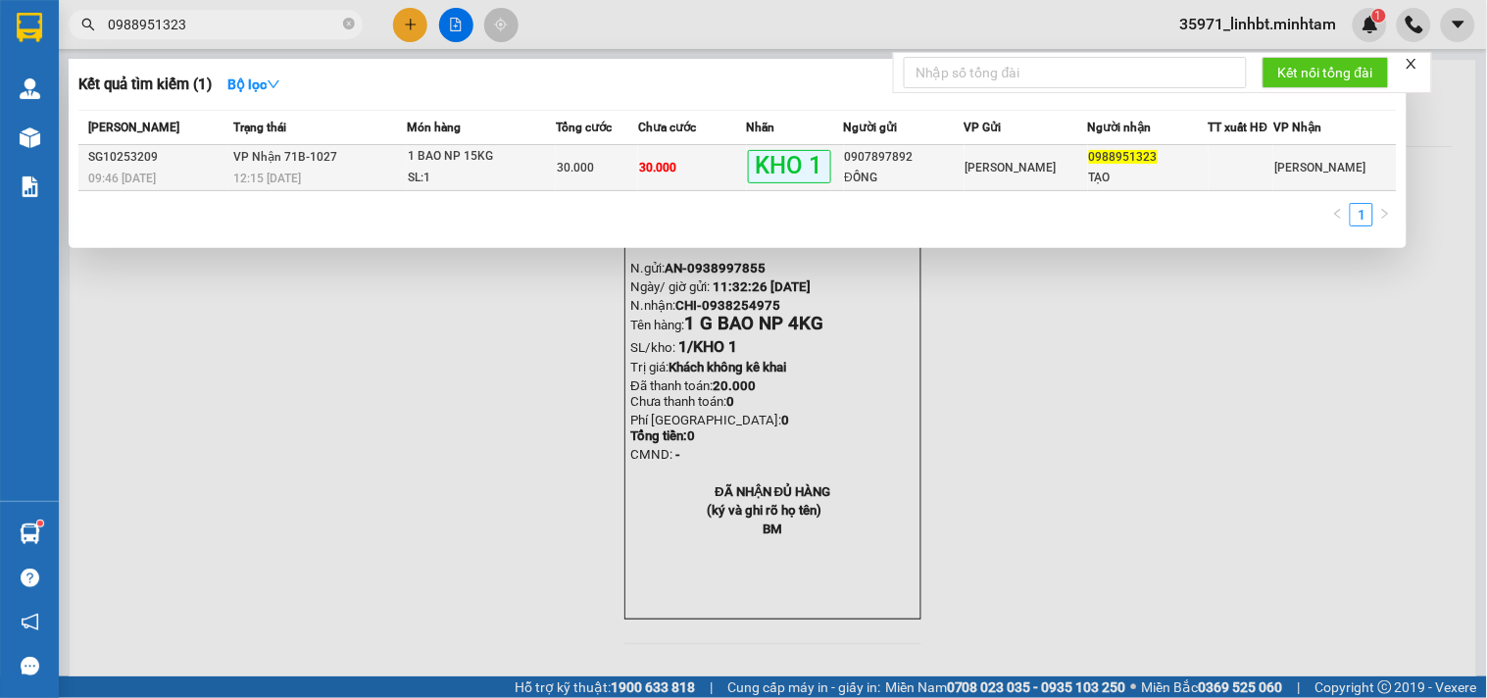
type input "0988951323"
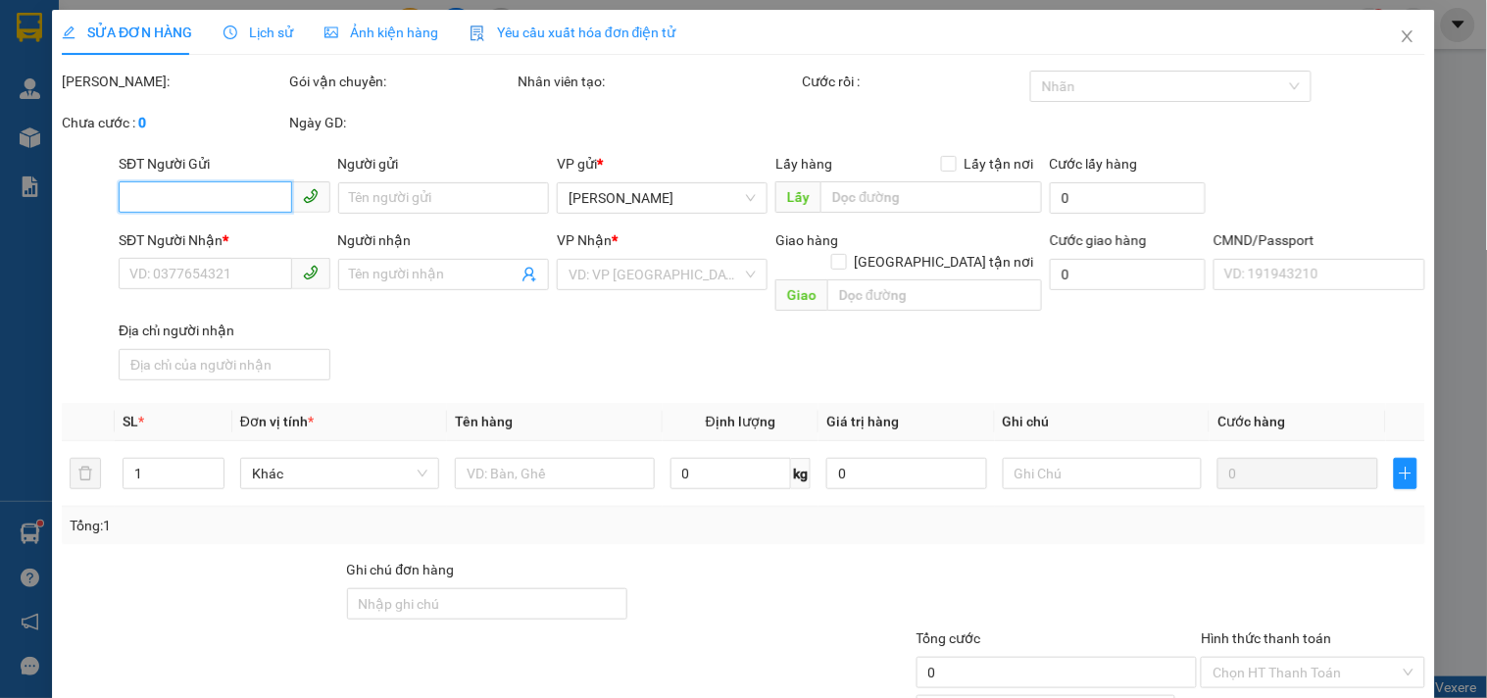
type input "0907897892"
type input "ĐỒNG"
type input "0988951323"
type input "TẠO"
type input "KBM"
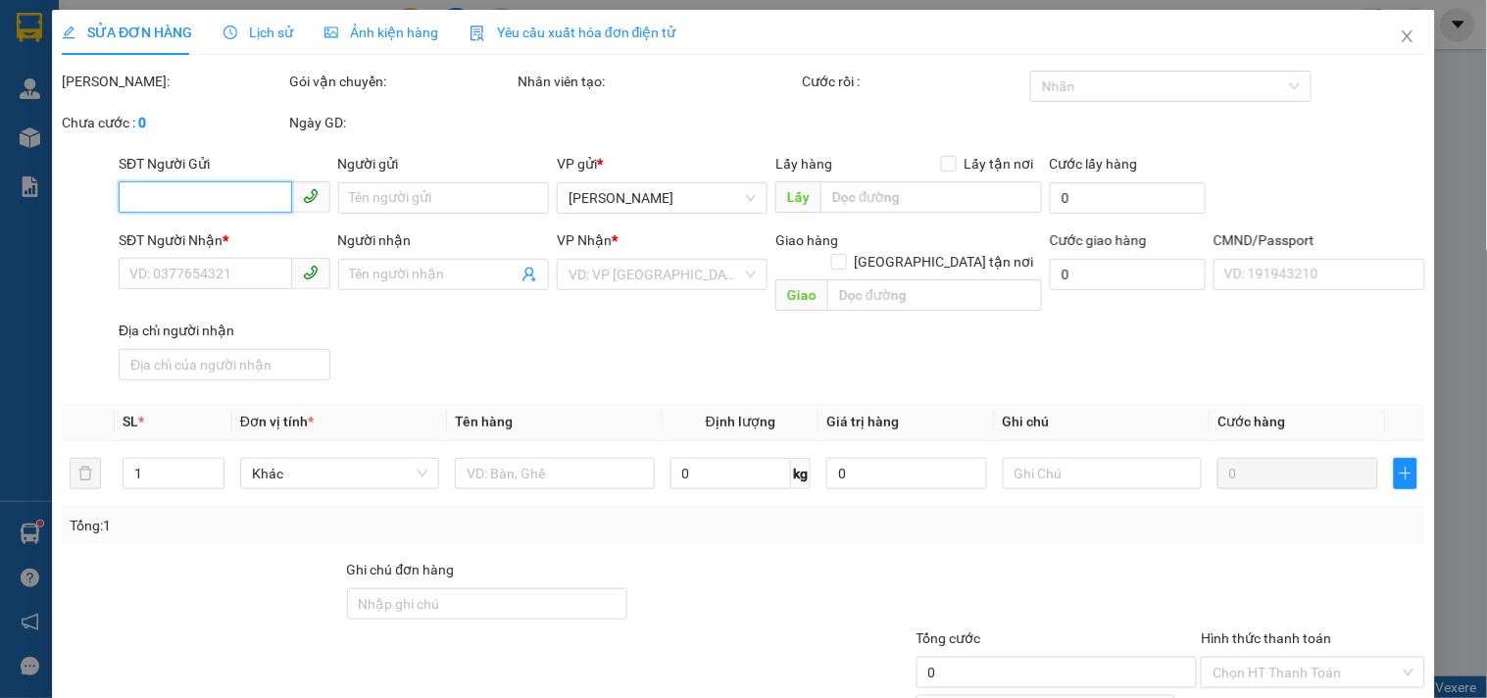
type input "30.000"
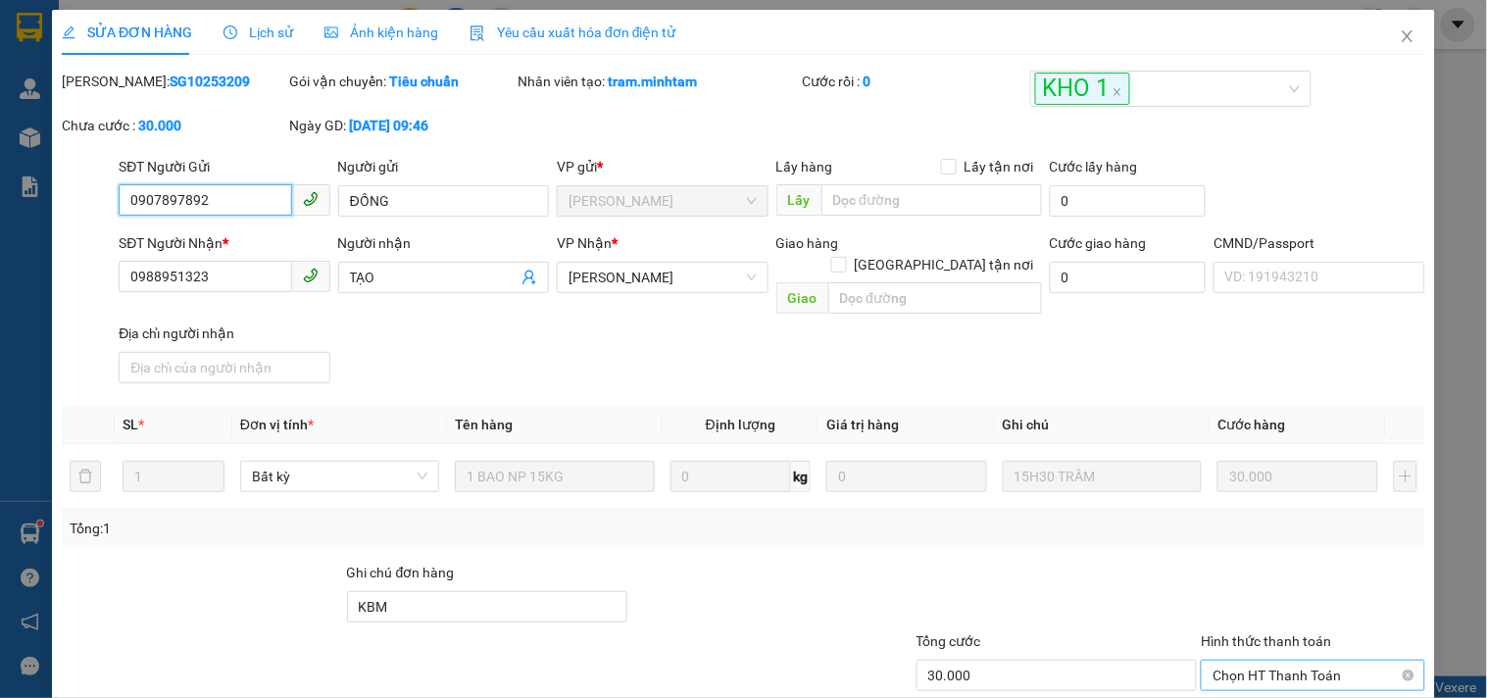
click at [1247, 661] on span "Chọn HT Thanh Toán" at bounding box center [1312, 675] width 200 height 29
click at [1252, 679] on div "Tại văn phòng" at bounding box center [1301, 690] width 198 height 22
type input "0"
click at [863, 562] on div at bounding box center [771, 596] width 285 height 69
click at [785, 562] on div at bounding box center [771, 596] width 285 height 69
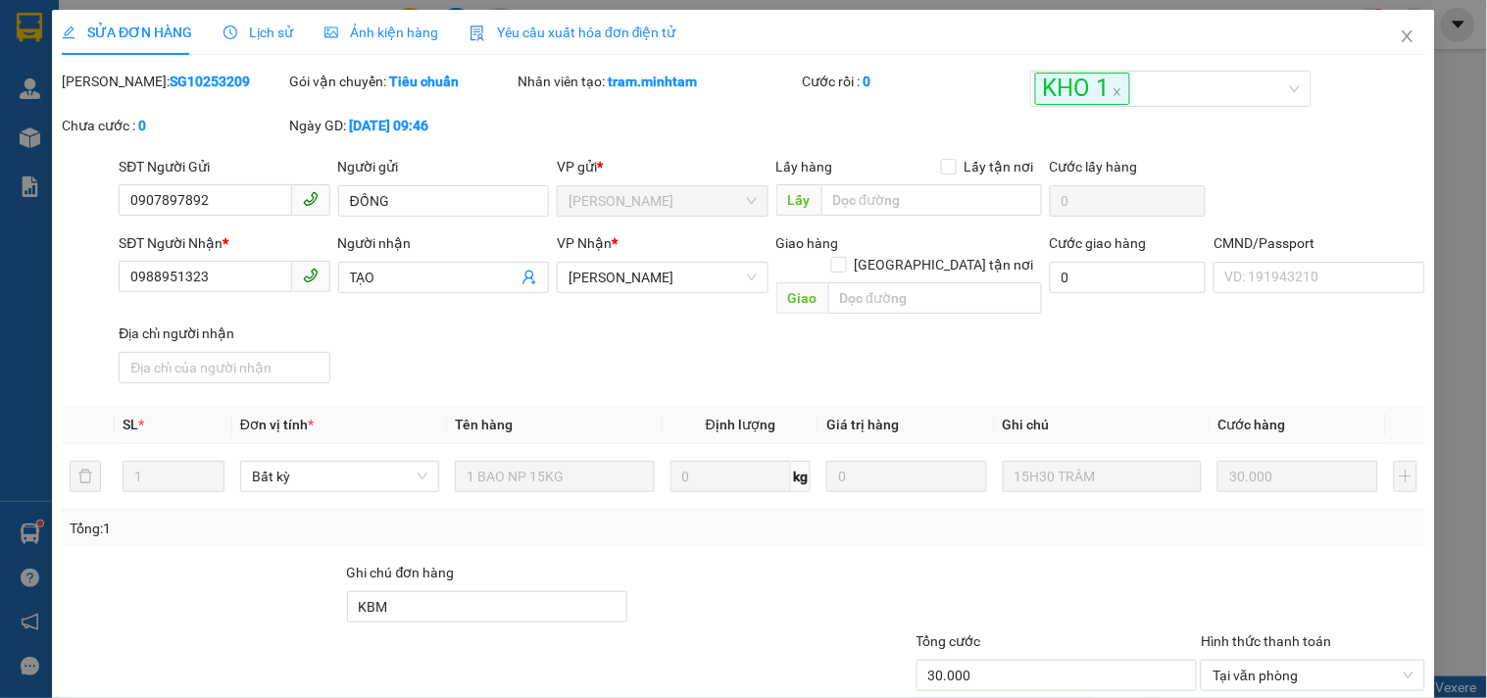
click at [811, 630] on div at bounding box center [799, 664] width 227 height 69
click at [806, 630] on div at bounding box center [799, 664] width 227 height 69
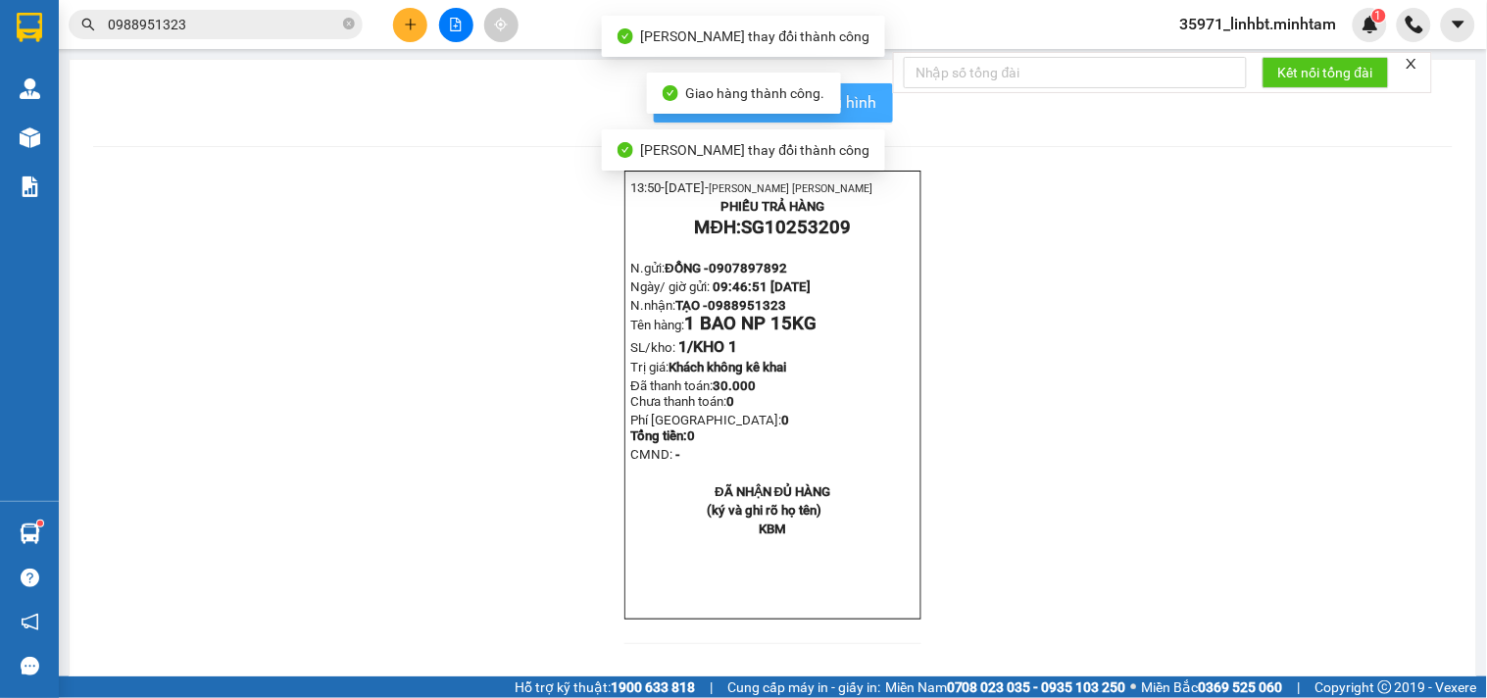
click at [860, 115] on button "In mẫu biên lai tự cấu hình" at bounding box center [773, 102] width 239 height 39
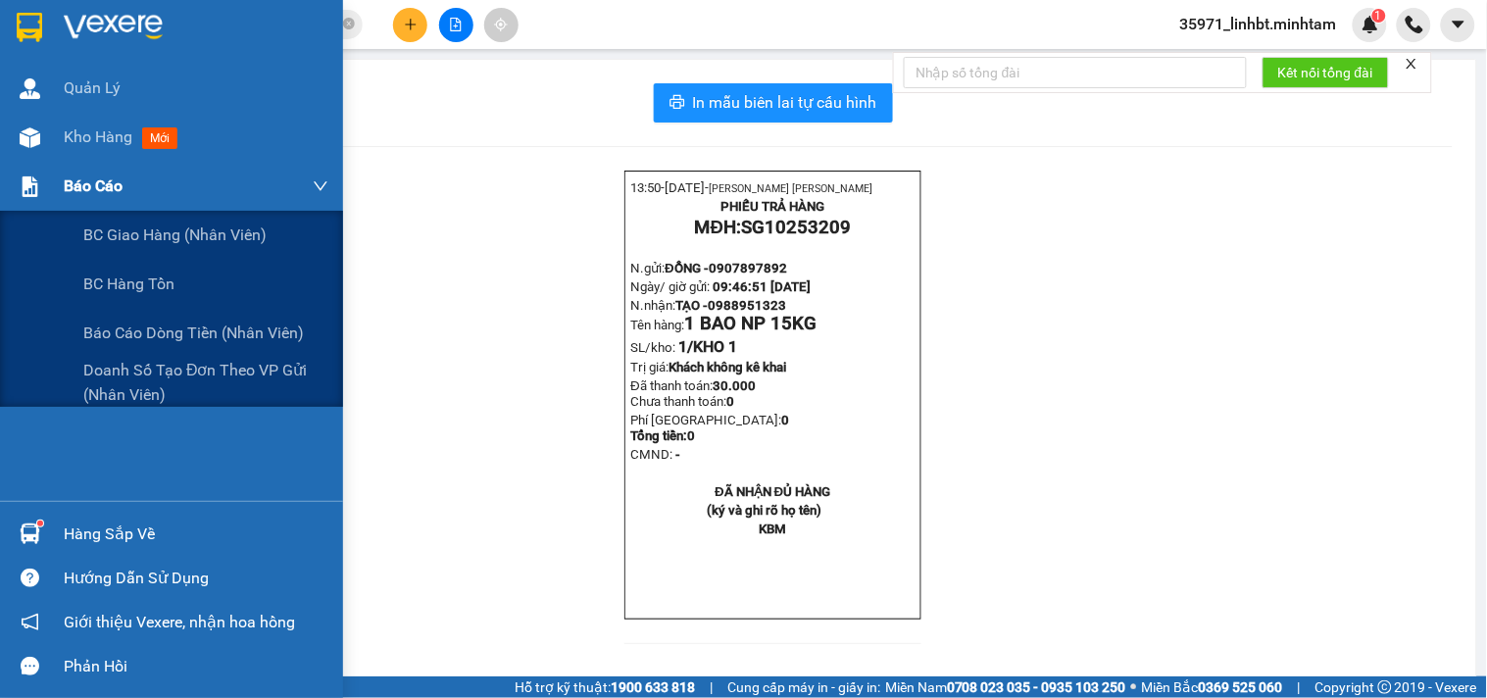
click at [22, 170] on div at bounding box center [30, 187] width 34 height 34
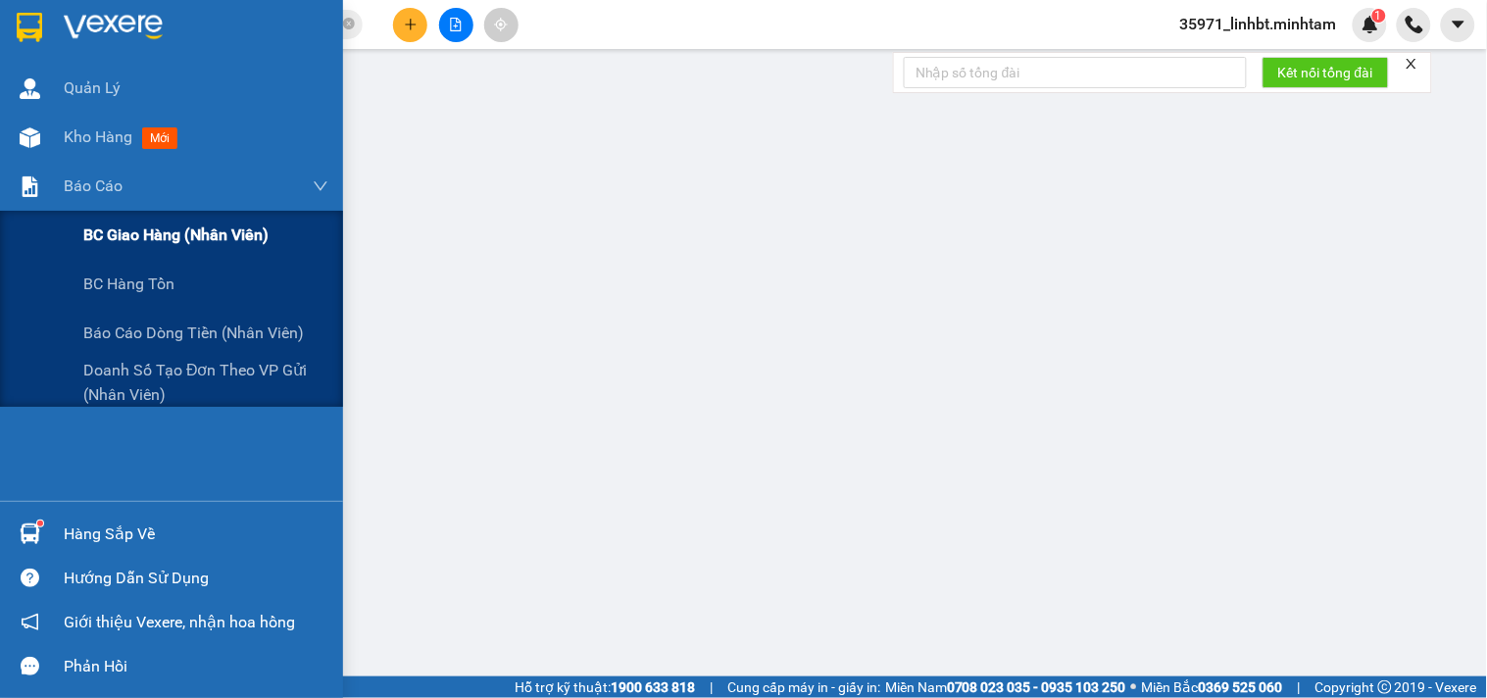
click at [133, 225] on span "BC giao hàng (nhân viên)" at bounding box center [175, 234] width 185 height 25
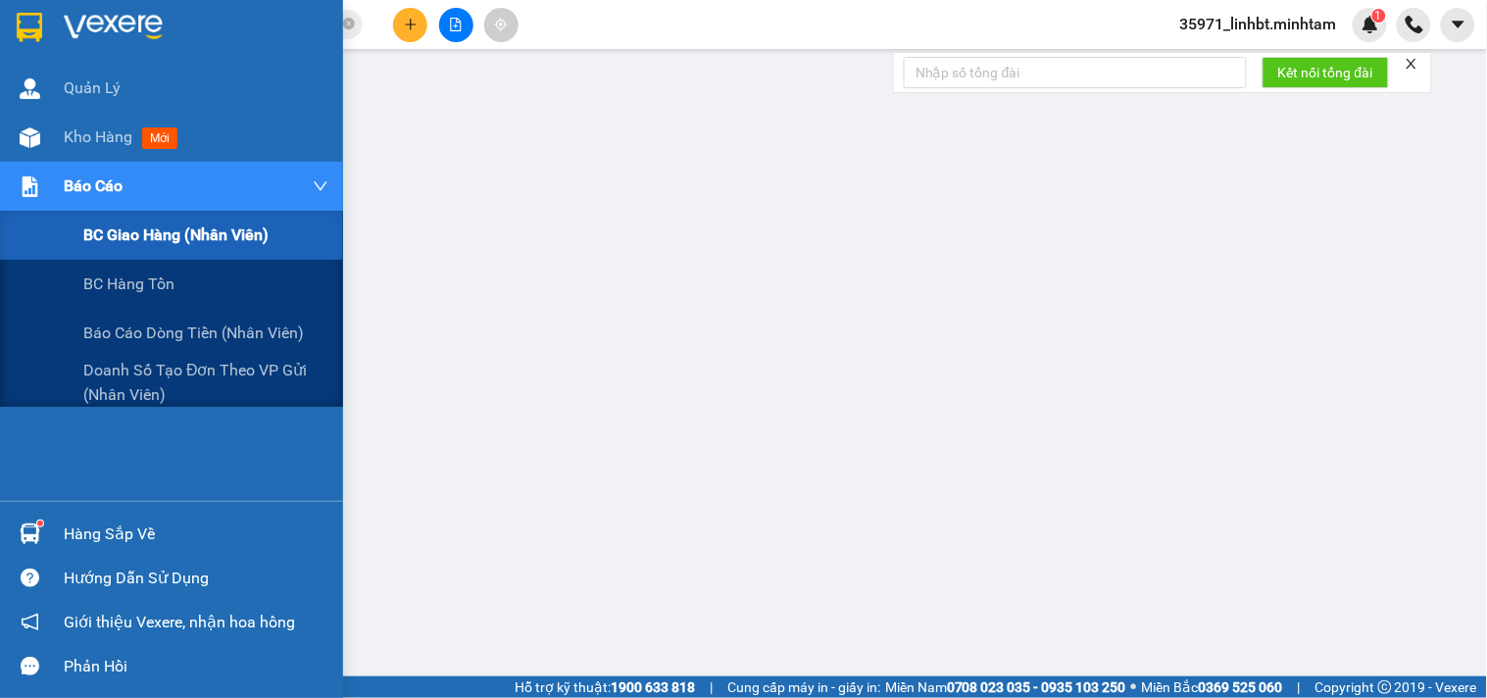
click at [52, 193] on div "Báo cáo" at bounding box center [171, 186] width 343 height 49
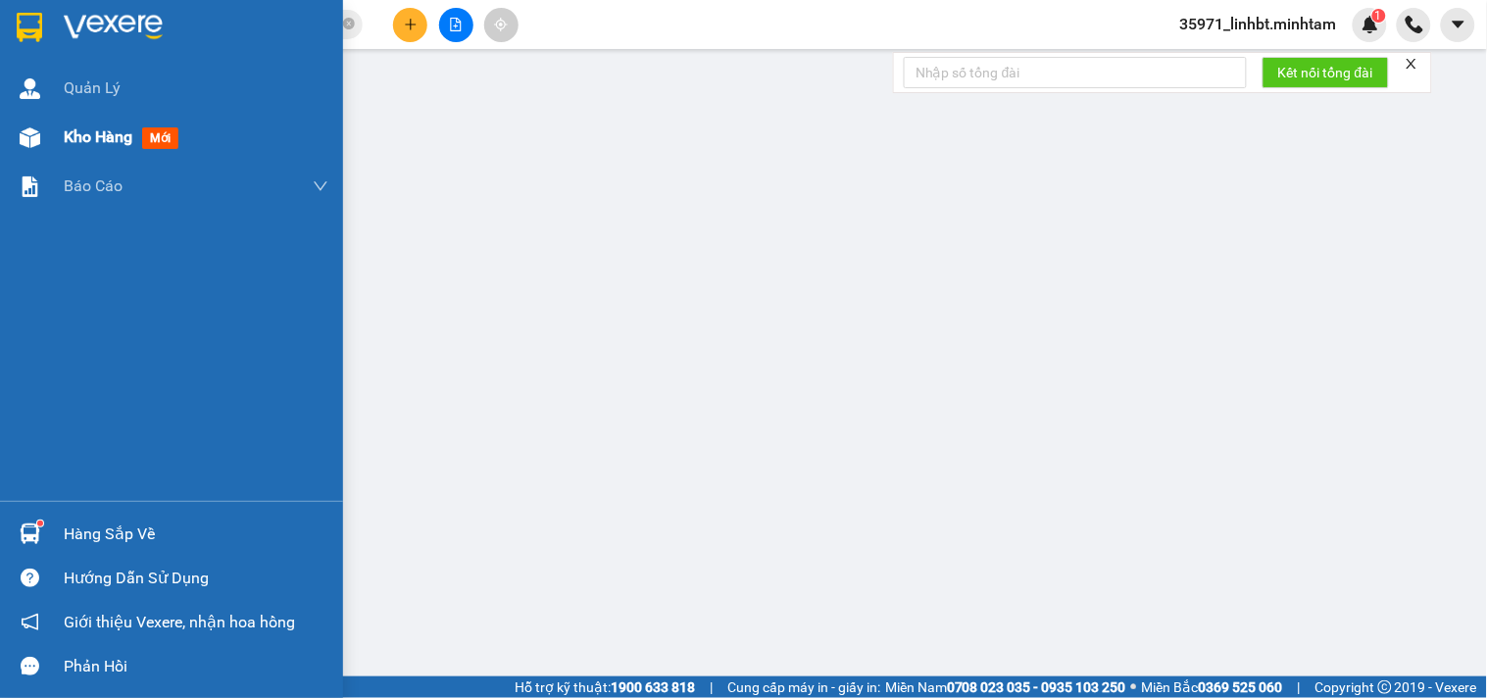
click at [31, 148] on div at bounding box center [30, 138] width 34 height 34
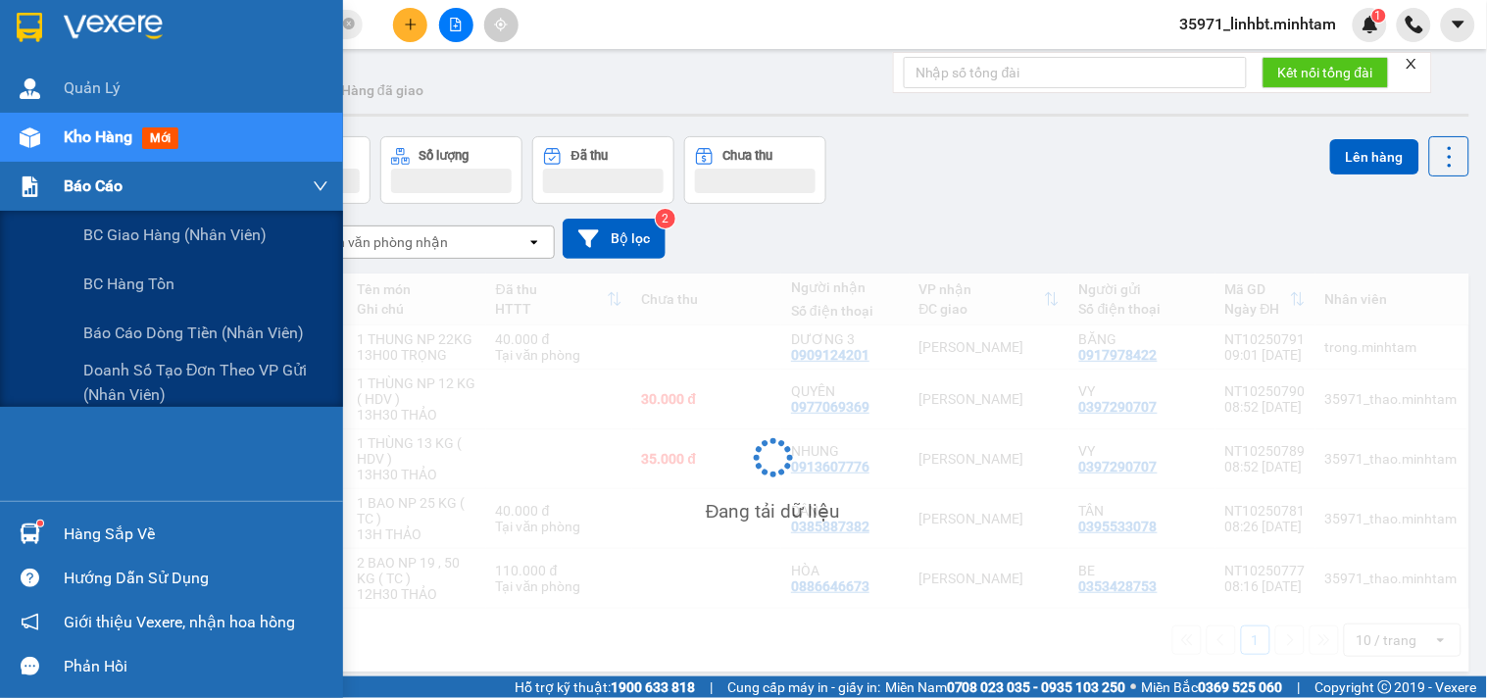
click at [33, 177] on img at bounding box center [30, 186] width 21 height 21
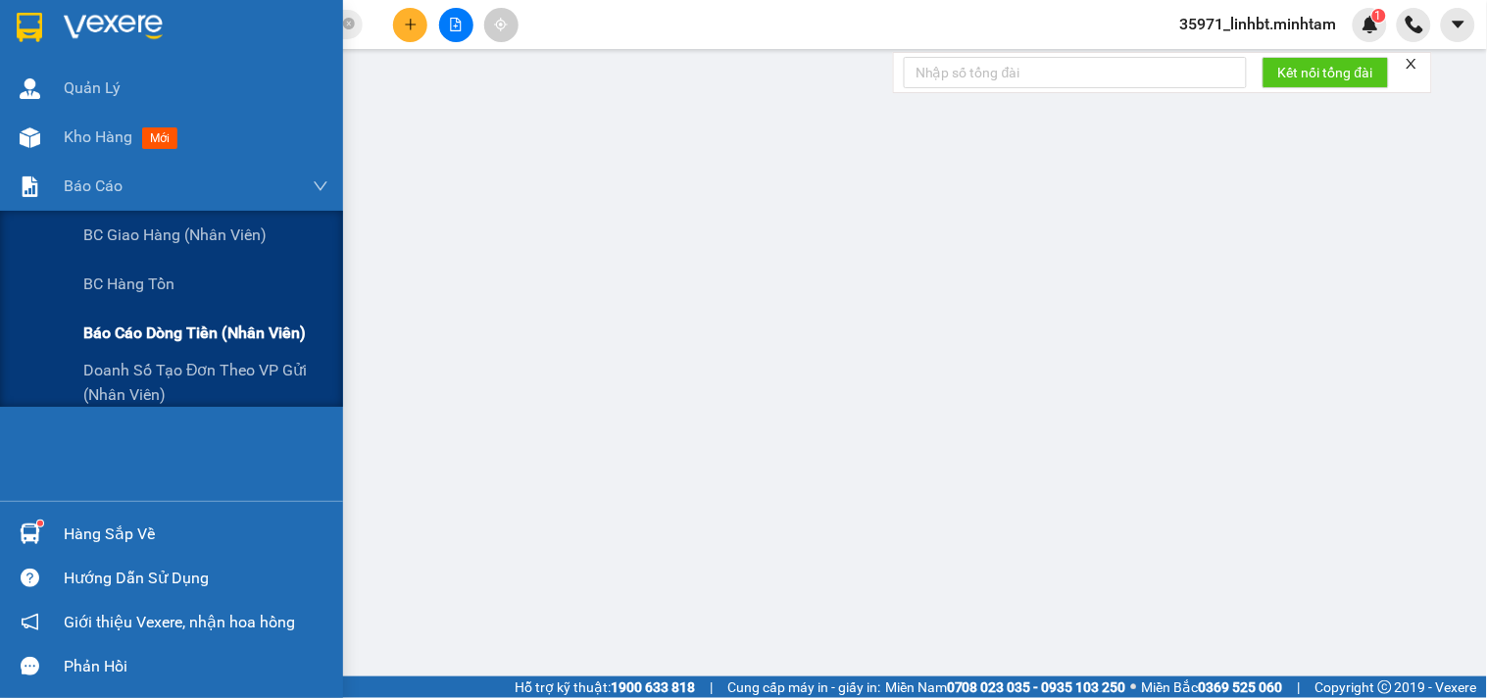
click at [179, 349] on div "Báo cáo dòng tiền (nhân viên)" at bounding box center [205, 333] width 245 height 49
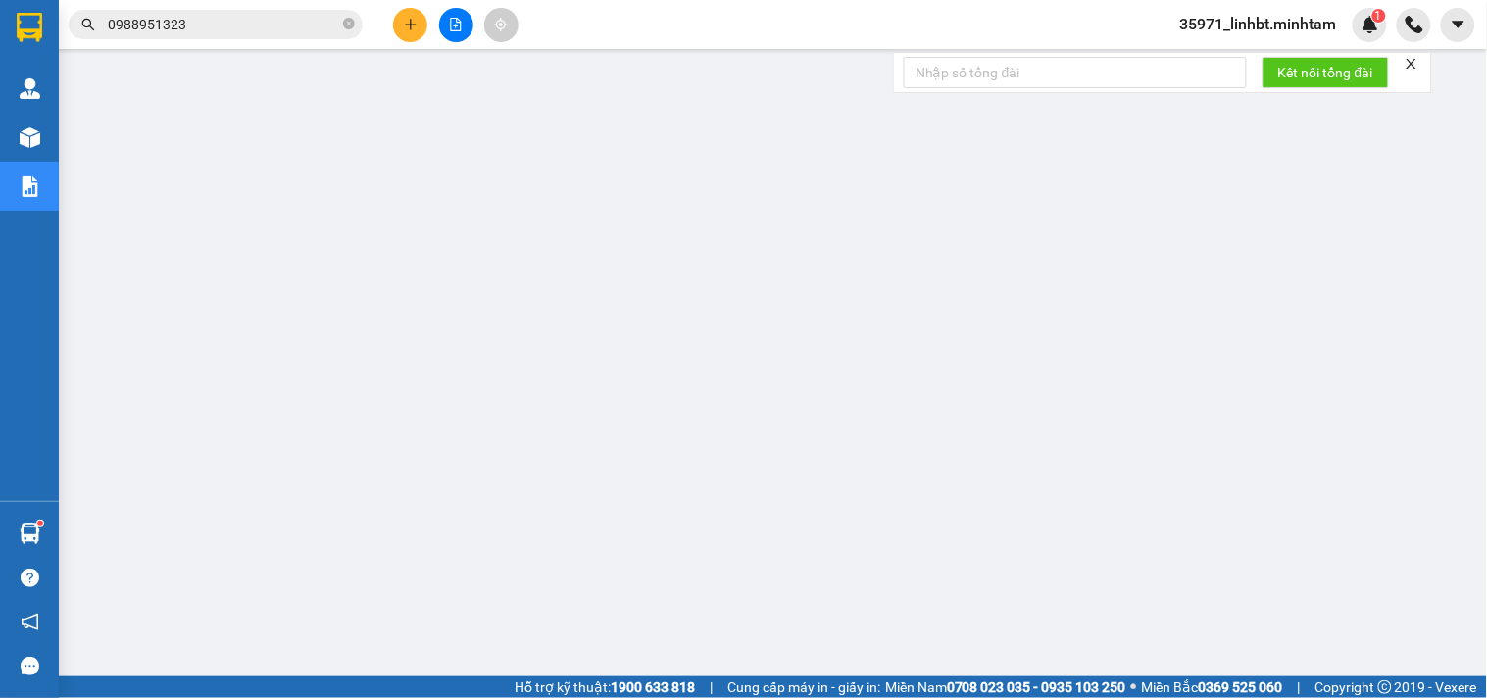
click at [160, 25] on input "0988951323" at bounding box center [223, 25] width 231 height 22
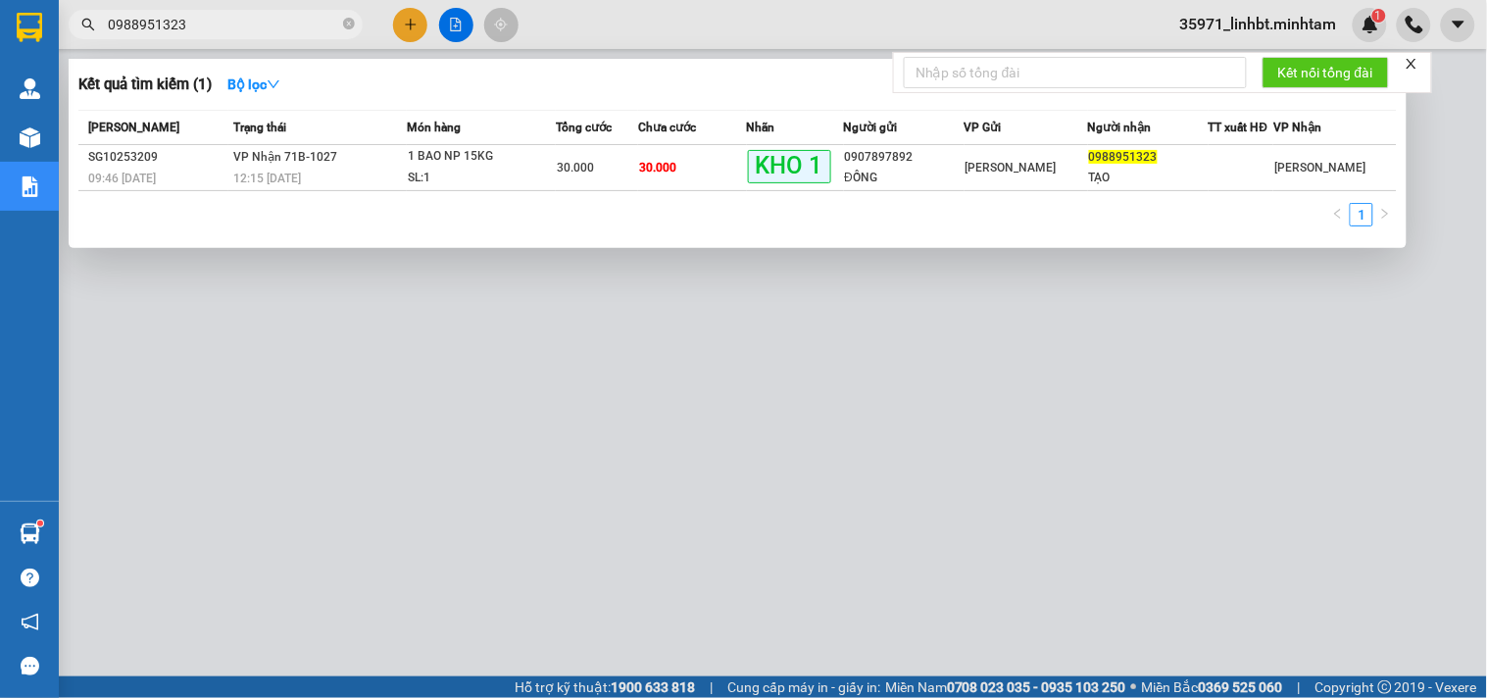
click at [160, 25] on input "0988951323" at bounding box center [223, 25] width 231 height 22
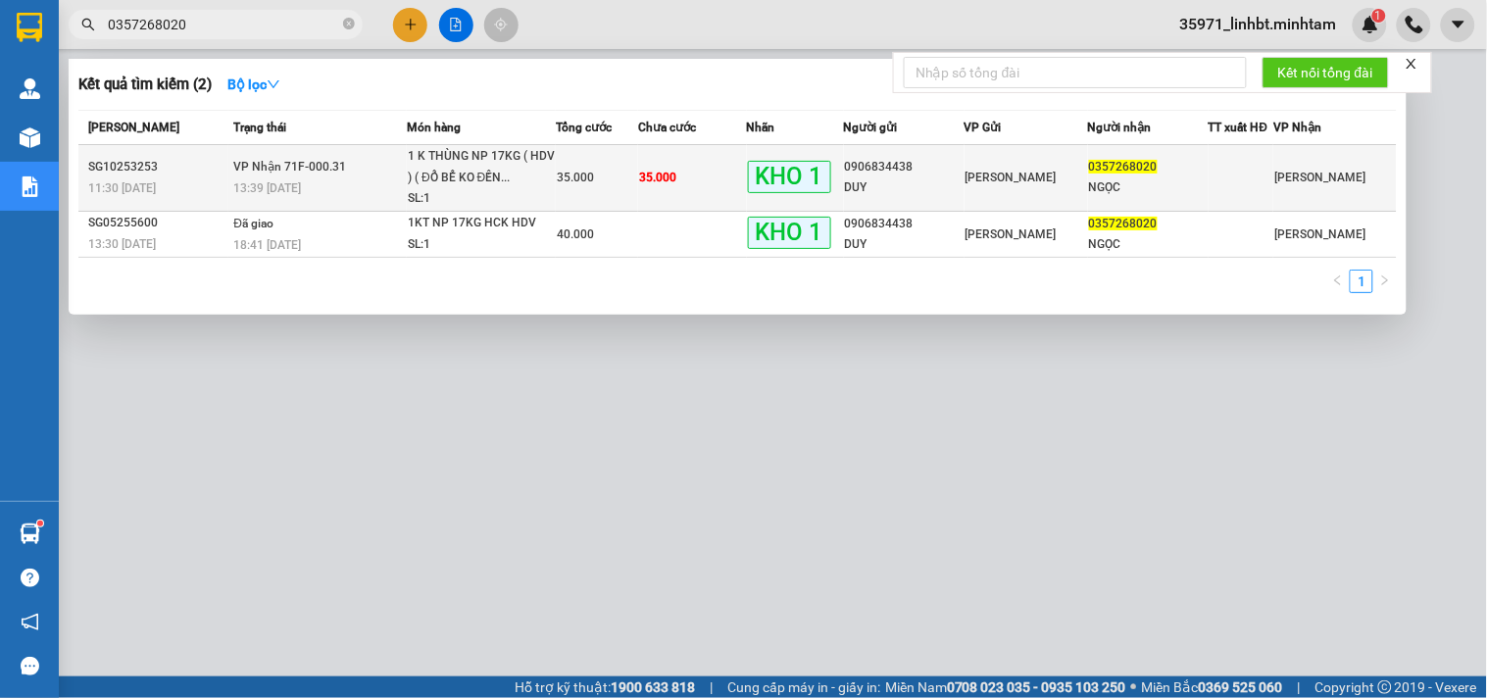
type input "0357268020"
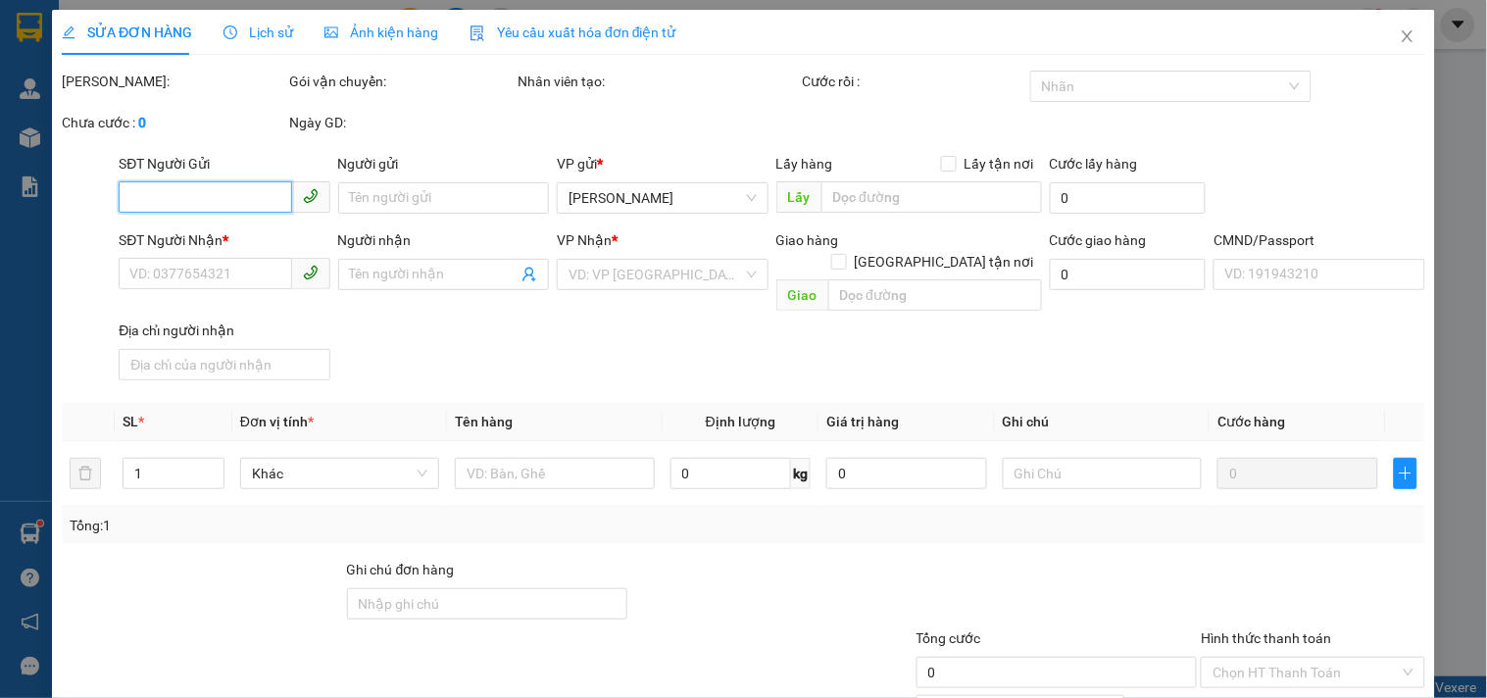
type input "0906834438"
type input "DUY"
type input "0357268020"
type input "NGỌC"
type input "BM"
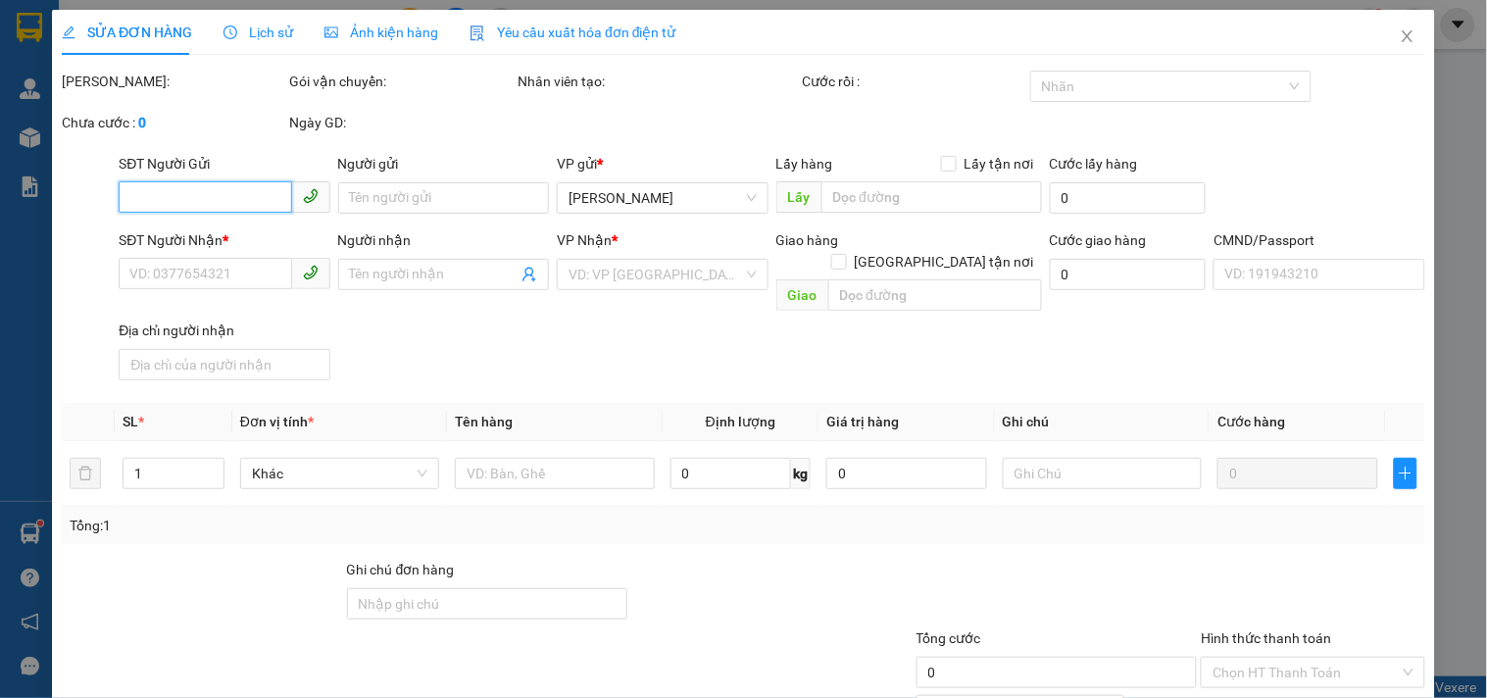
type input "35.000"
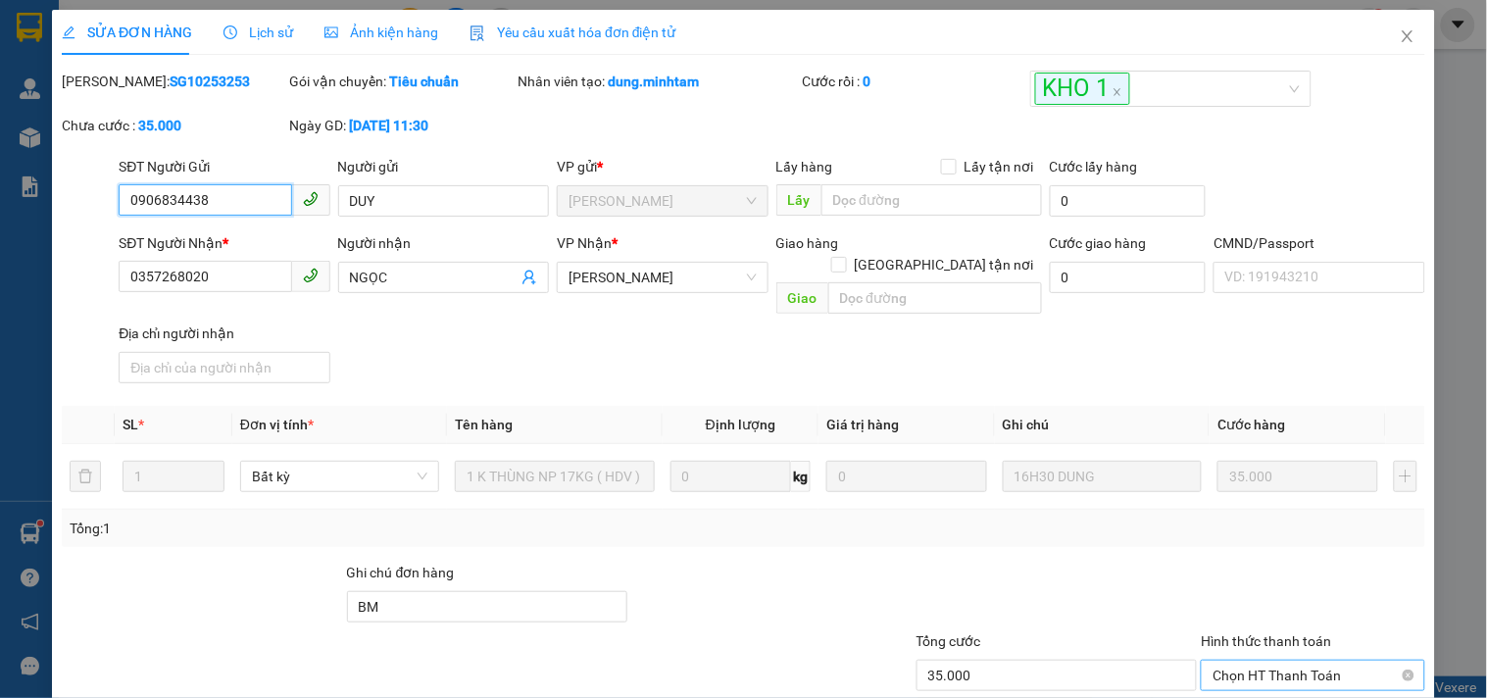
drag, startPoint x: 1227, startPoint y: 449, endPoint x: 1229, endPoint y: 461, distance: 11.9
click at [1229, 661] on span "Chọn HT Thanh Toán" at bounding box center [1312, 675] width 200 height 29
click at [1219, 679] on div "Tại văn phòng" at bounding box center [1301, 690] width 198 height 22
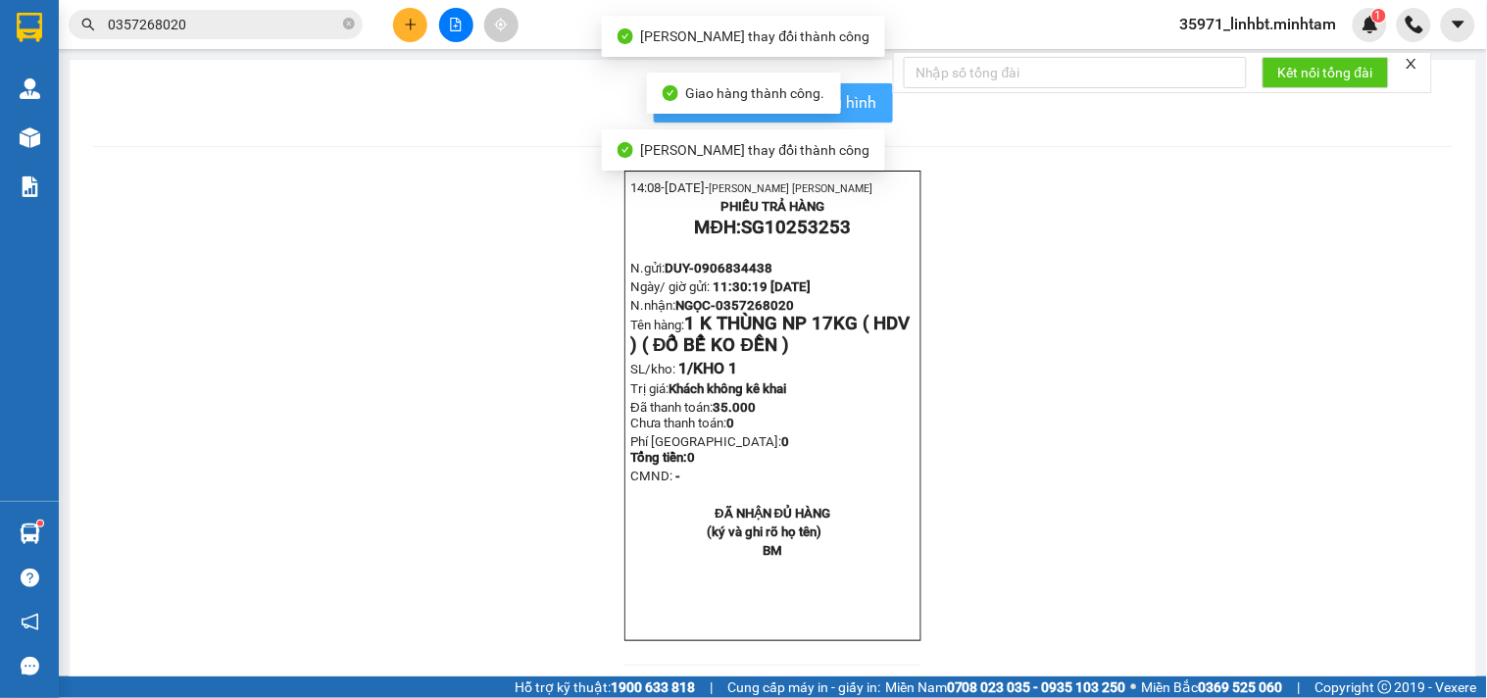
click at [872, 113] on button "In mẫu biên lai tự cấu hình" at bounding box center [773, 102] width 239 height 39
